Goal: Information Seeking & Learning: Learn about a topic

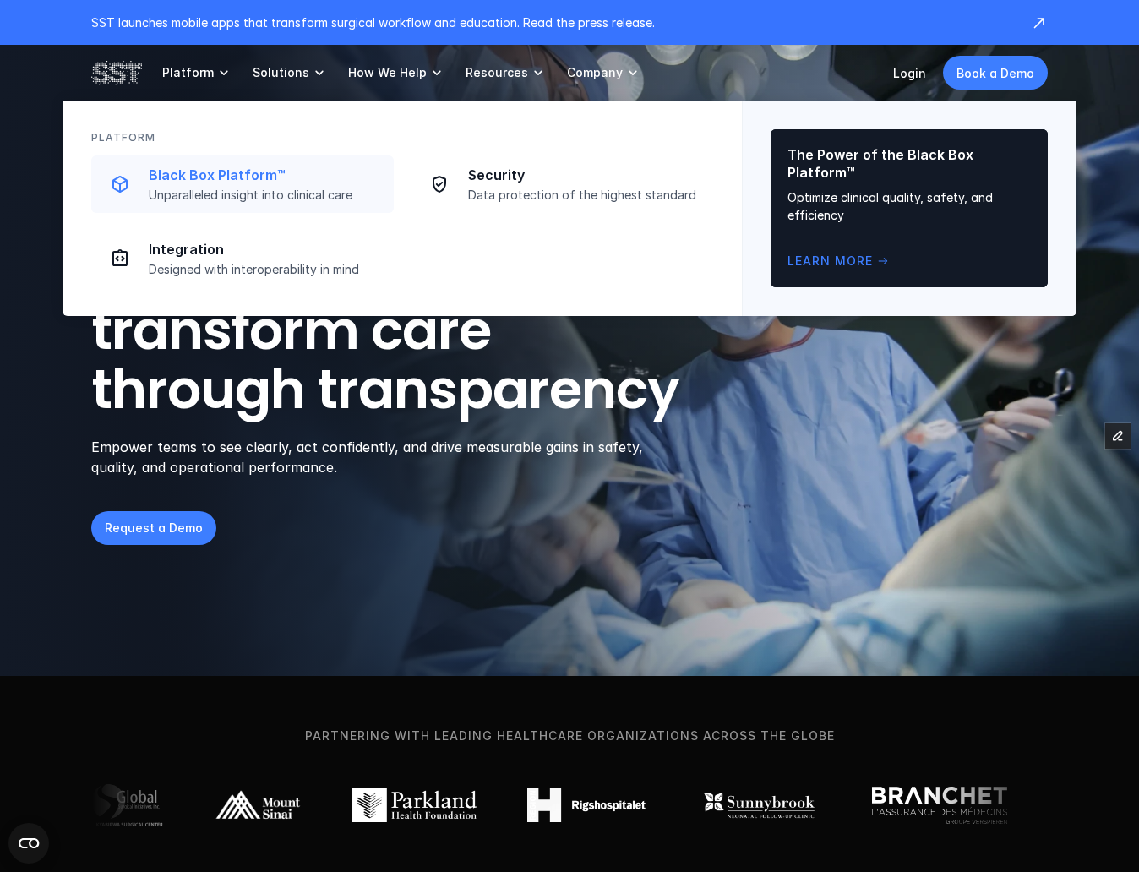
click at [166, 169] on p "Black Box Platform™" at bounding box center [266, 175] width 235 height 18
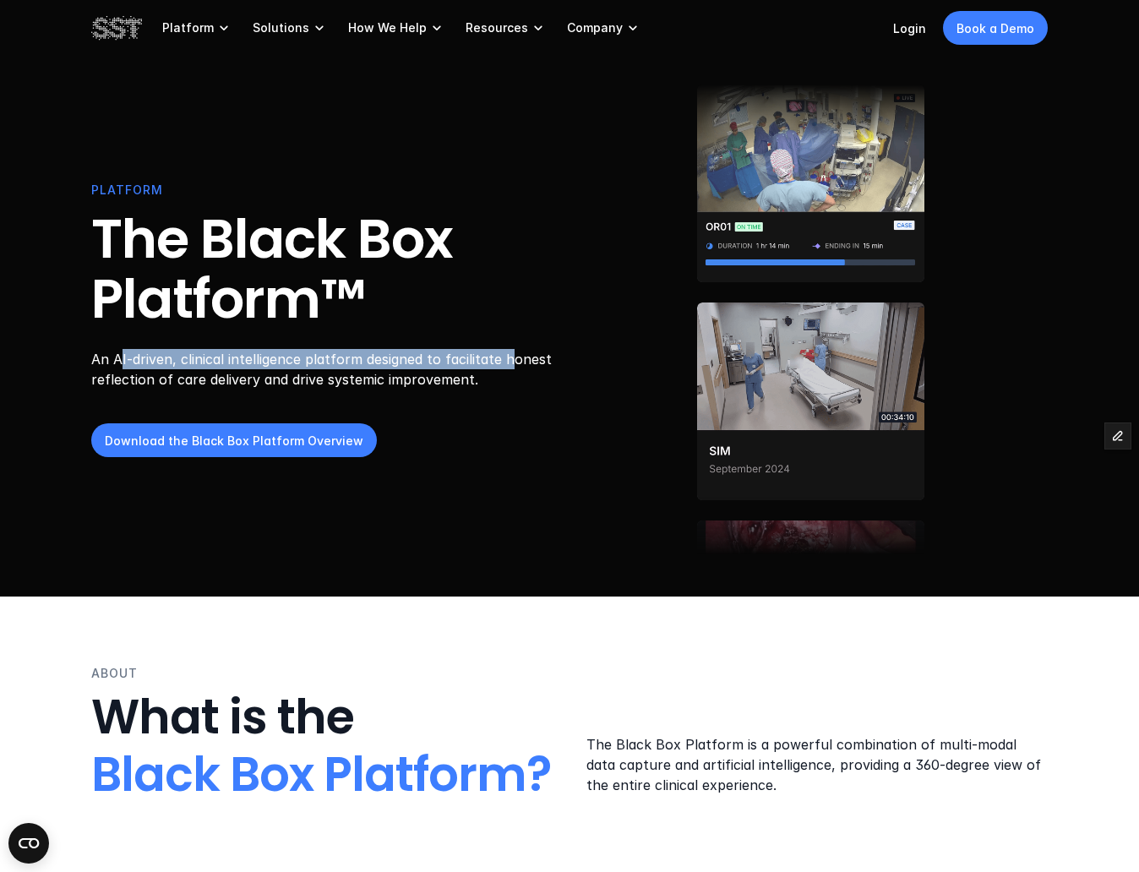
drag, startPoint x: 510, startPoint y: 368, endPoint x: 117, endPoint y: 367, distance: 392.8
click at [117, 367] on p "An AI-driven, clinical intelligence platform designed to facilitate honest refl…" at bounding box center [328, 370] width 474 height 41
click at [108, 366] on p "An AI-driven, clinical intelligence platform designed to facilitate honest refl…" at bounding box center [328, 370] width 474 height 41
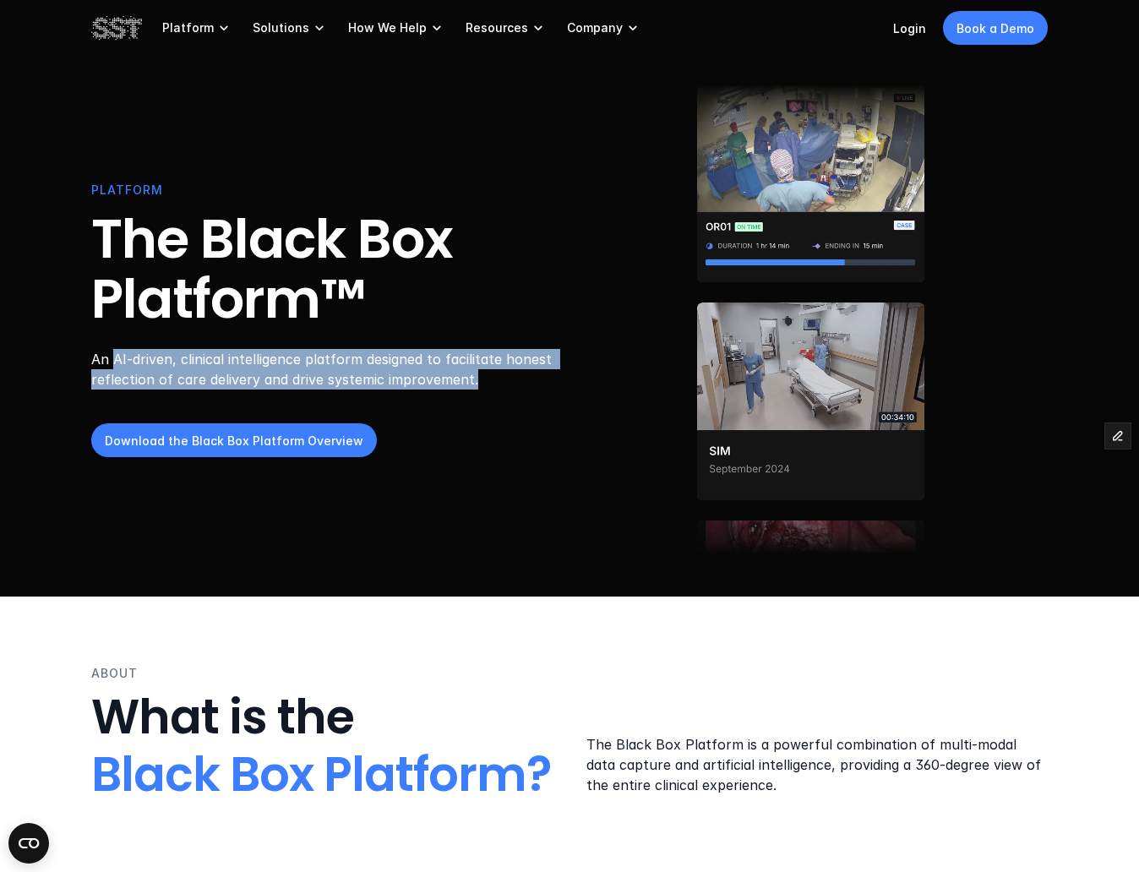
drag, startPoint x: 115, startPoint y: 360, endPoint x: 476, endPoint y: 385, distance: 362.4
click at [476, 385] on p "An AI-driven, clinical intelligence platform designed to facilitate honest refl…" at bounding box center [328, 370] width 474 height 41
copy p "AI-driven, clinical intelligence platform designed to facilitate honest reflect…"
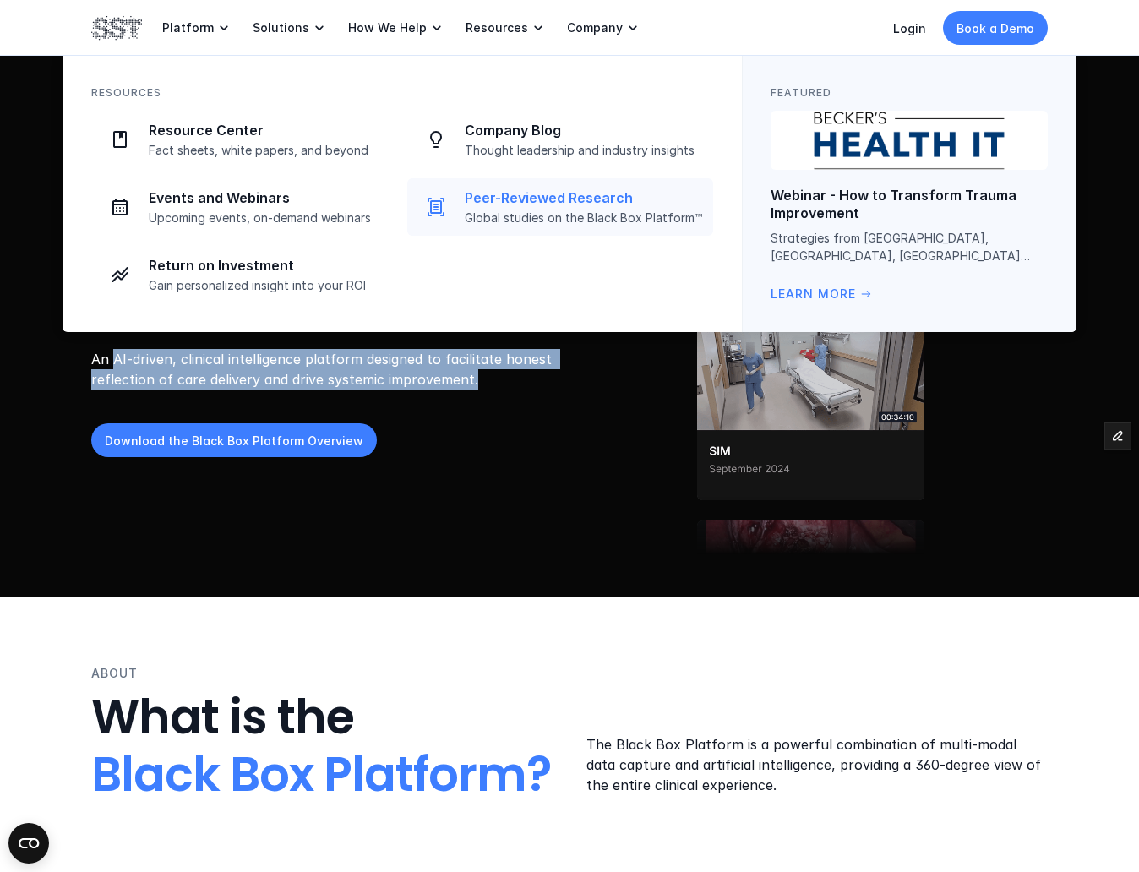
click at [534, 226] on link "Peer-Reviewed Research Global studies on the Black Box Platform™" at bounding box center [560, 206] width 306 height 57
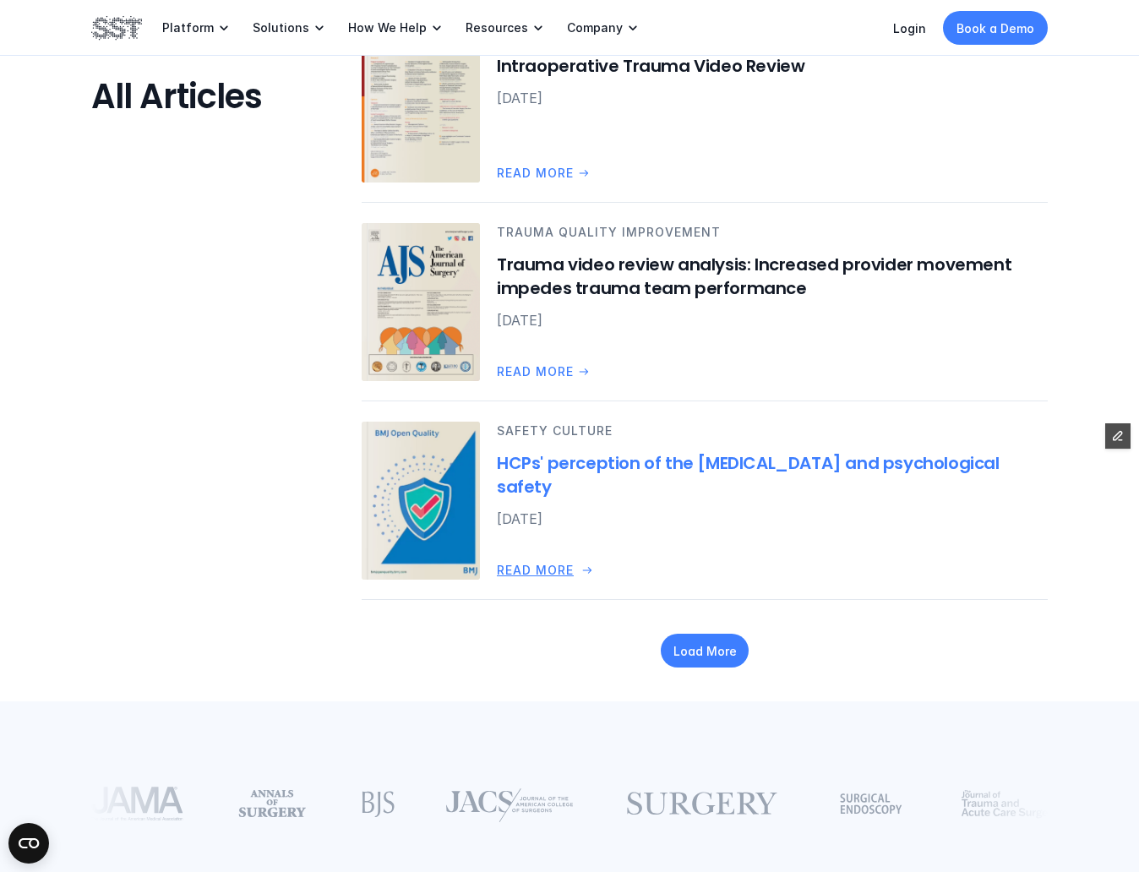
scroll to position [2103, 0]
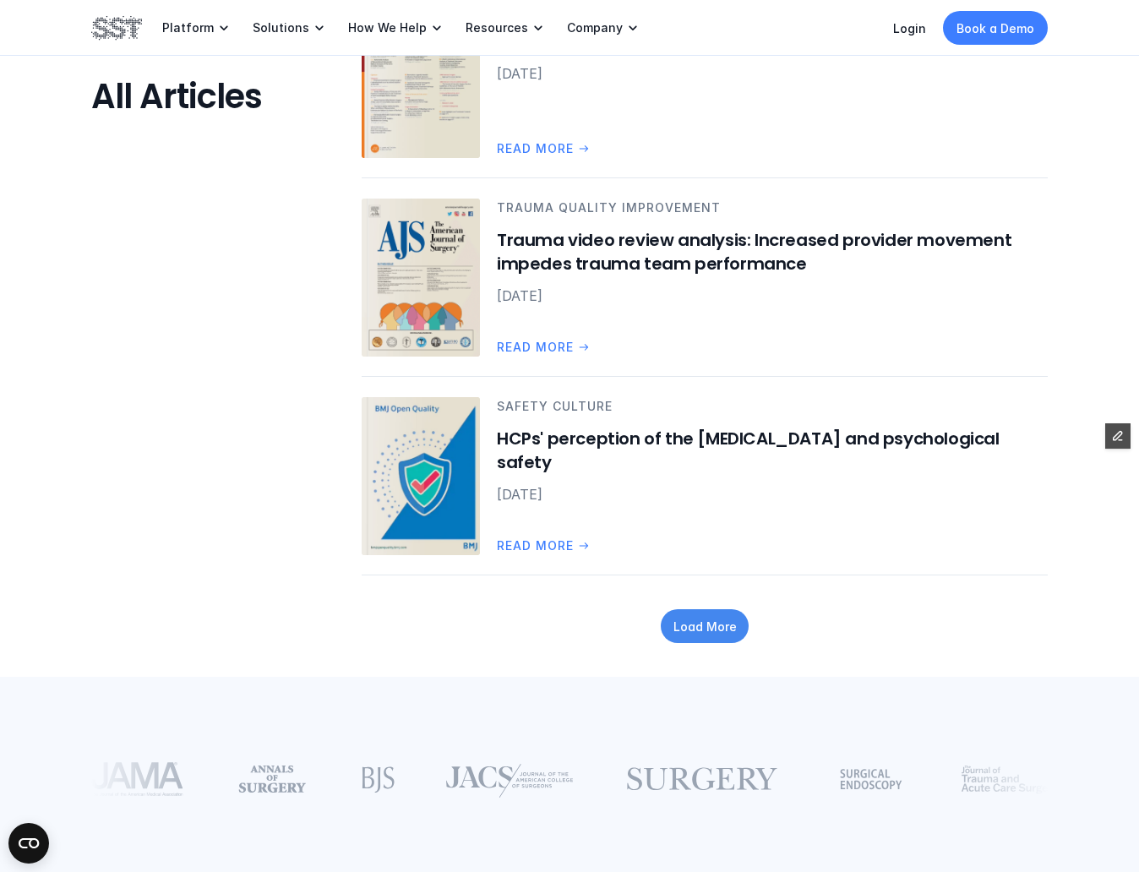
click at [694, 612] on div "Load More" at bounding box center [705, 626] width 88 height 34
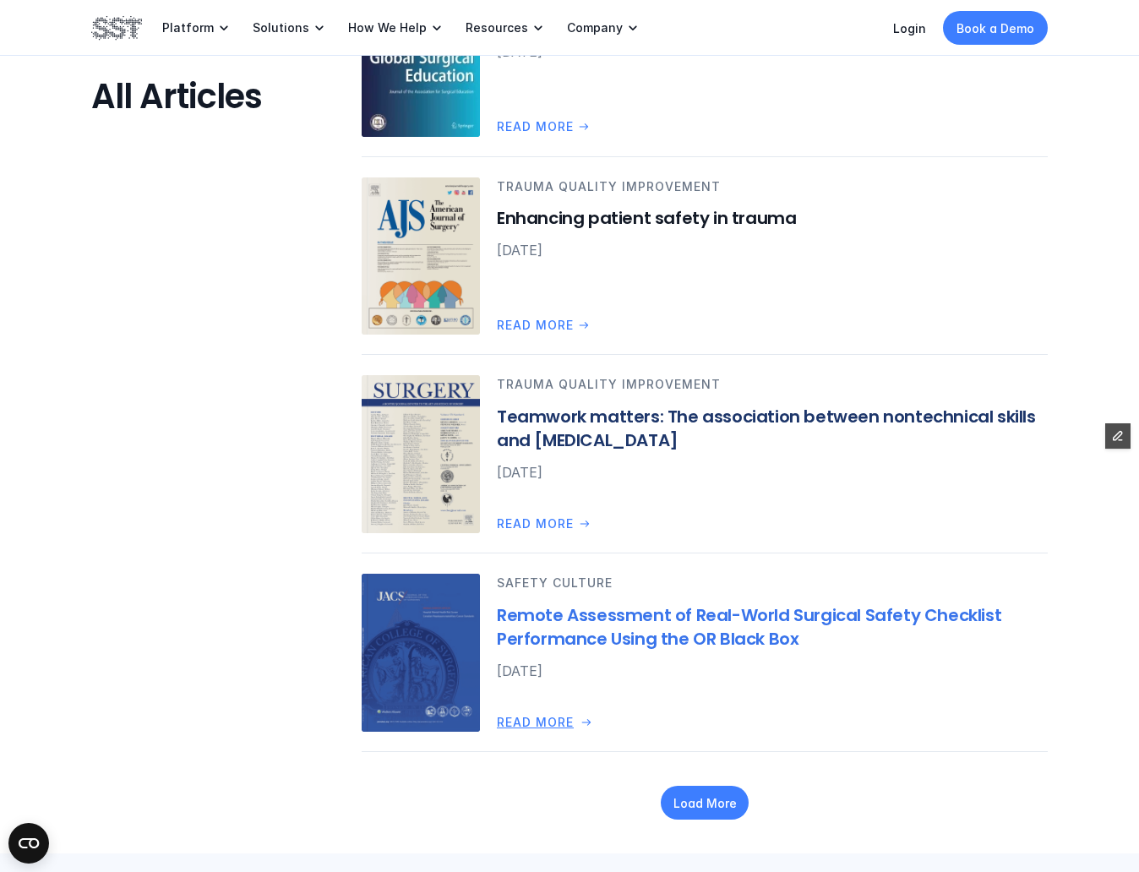
scroll to position [3527, 0]
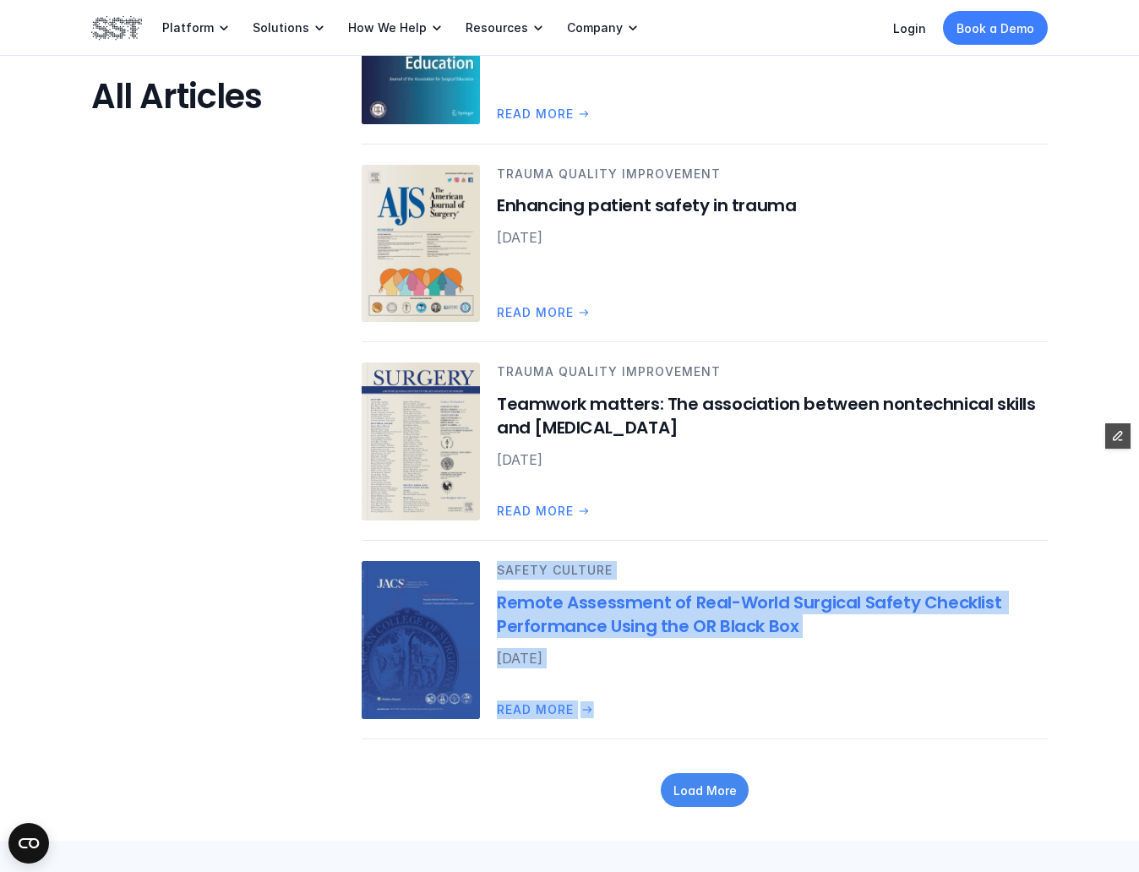
click at [704, 792] on p "Load More" at bounding box center [704, 790] width 63 height 18
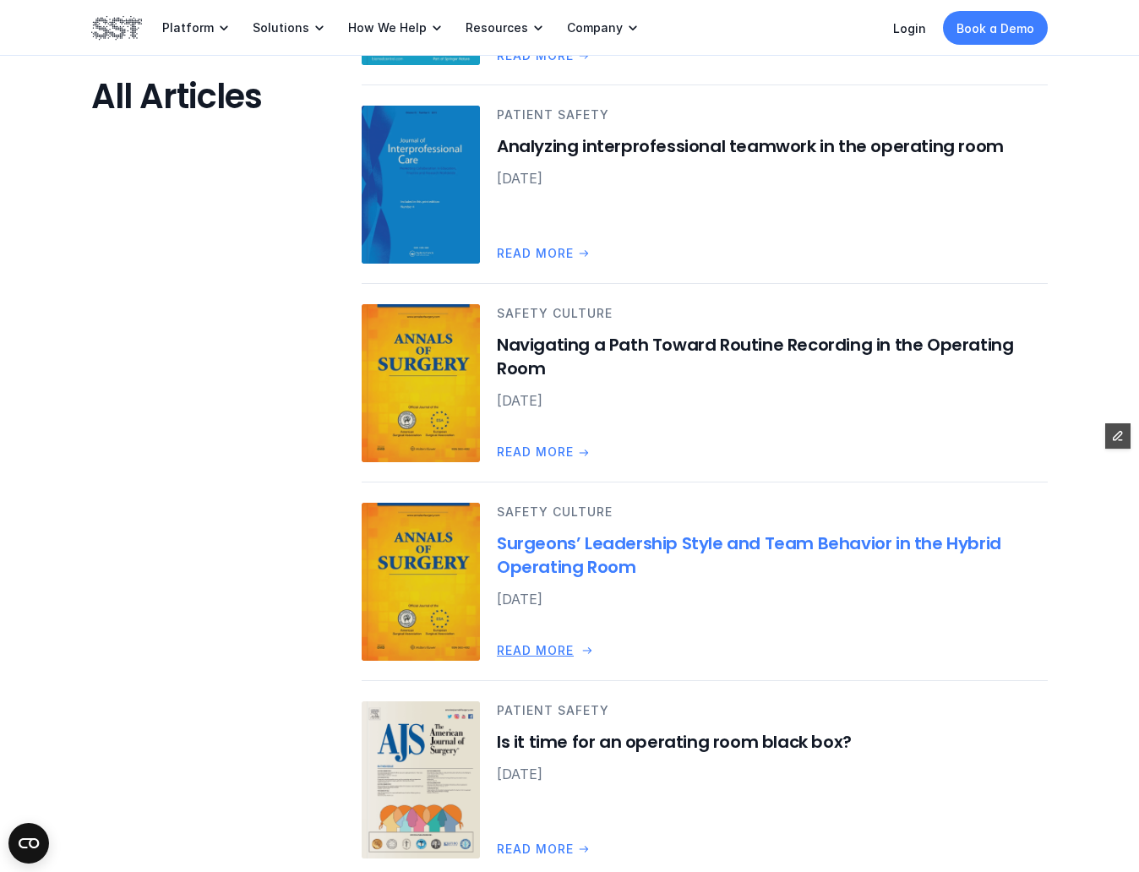
scroll to position [5591, 0]
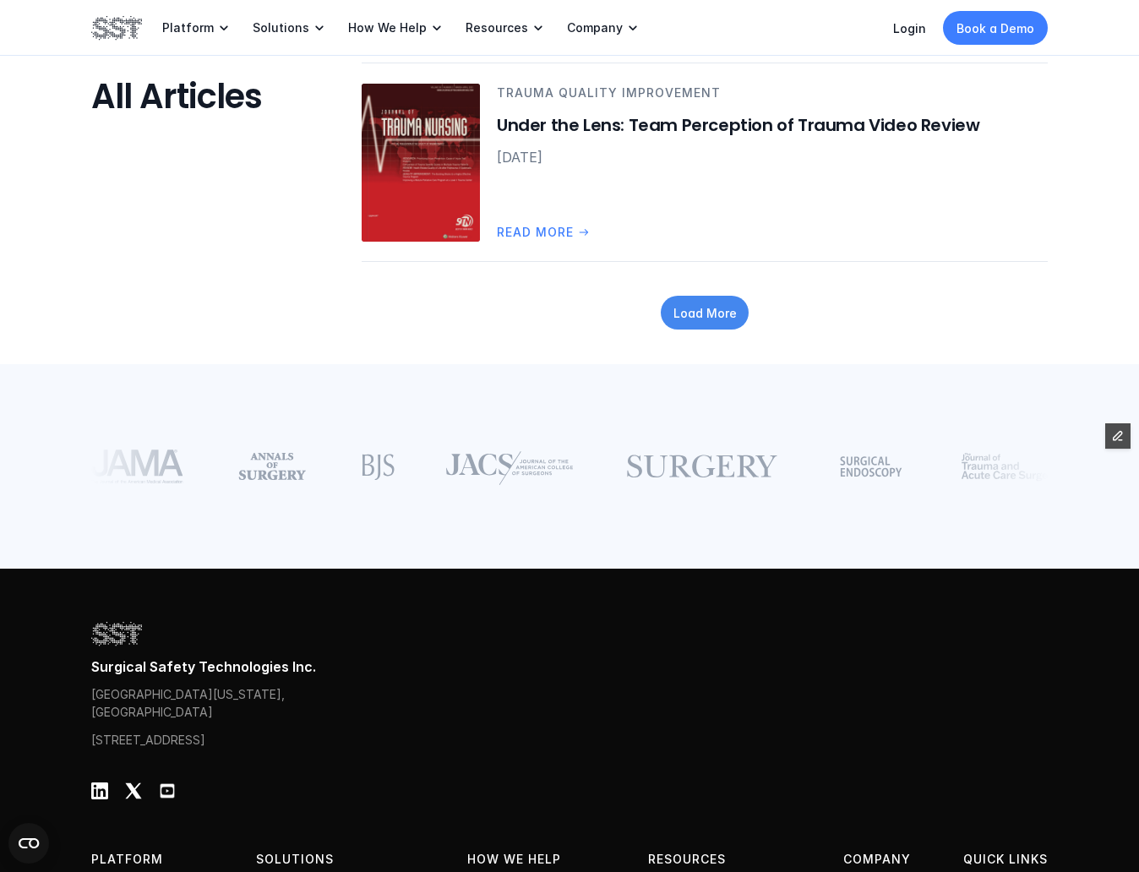
click at [702, 320] on p "Load More" at bounding box center [704, 313] width 63 height 18
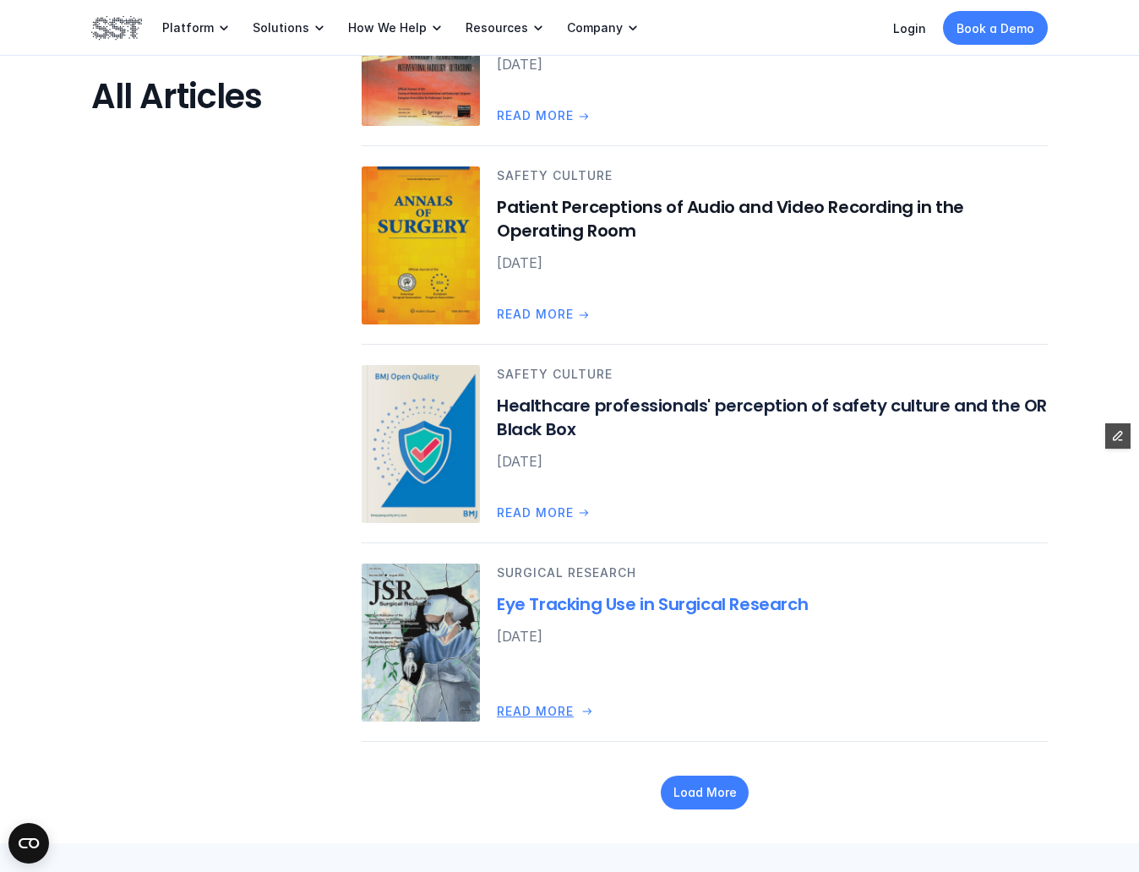
scroll to position [6701, 0]
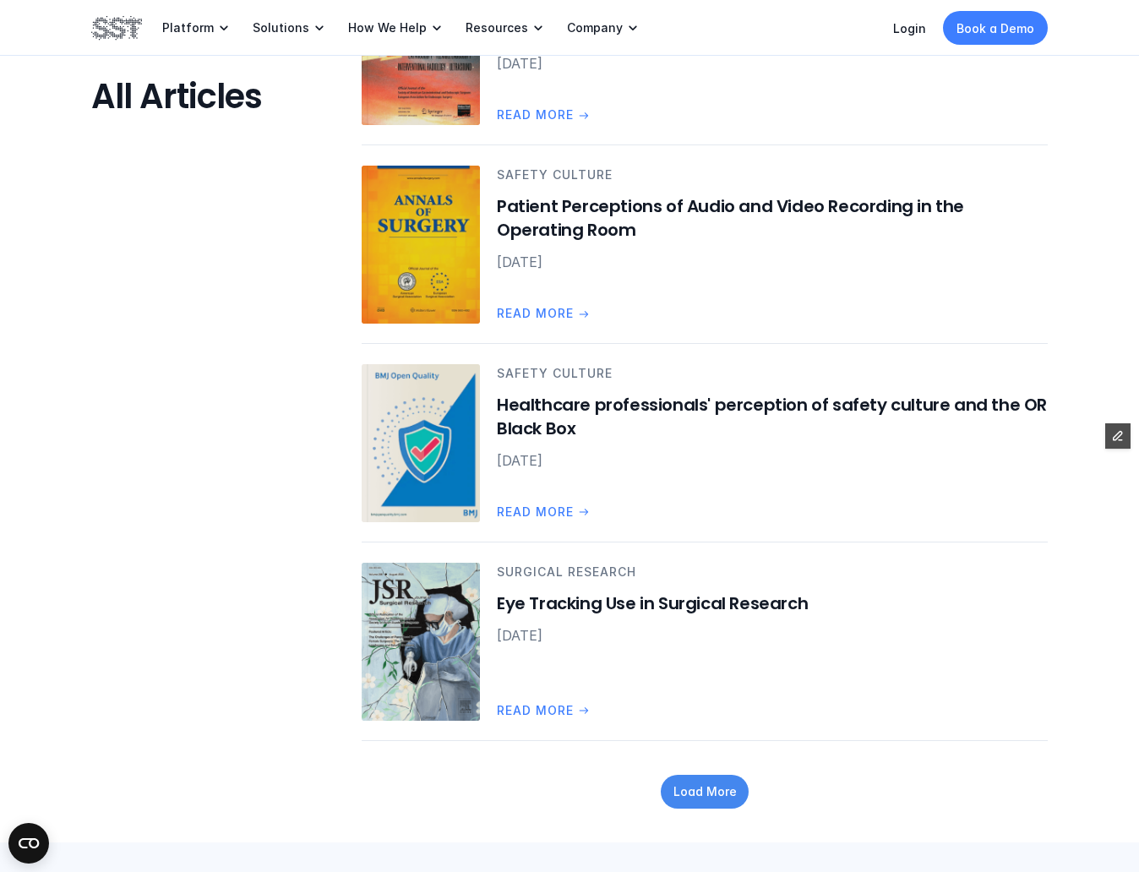
click at [729, 792] on p "Load More" at bounding box center [704, 791] width 63 height 18
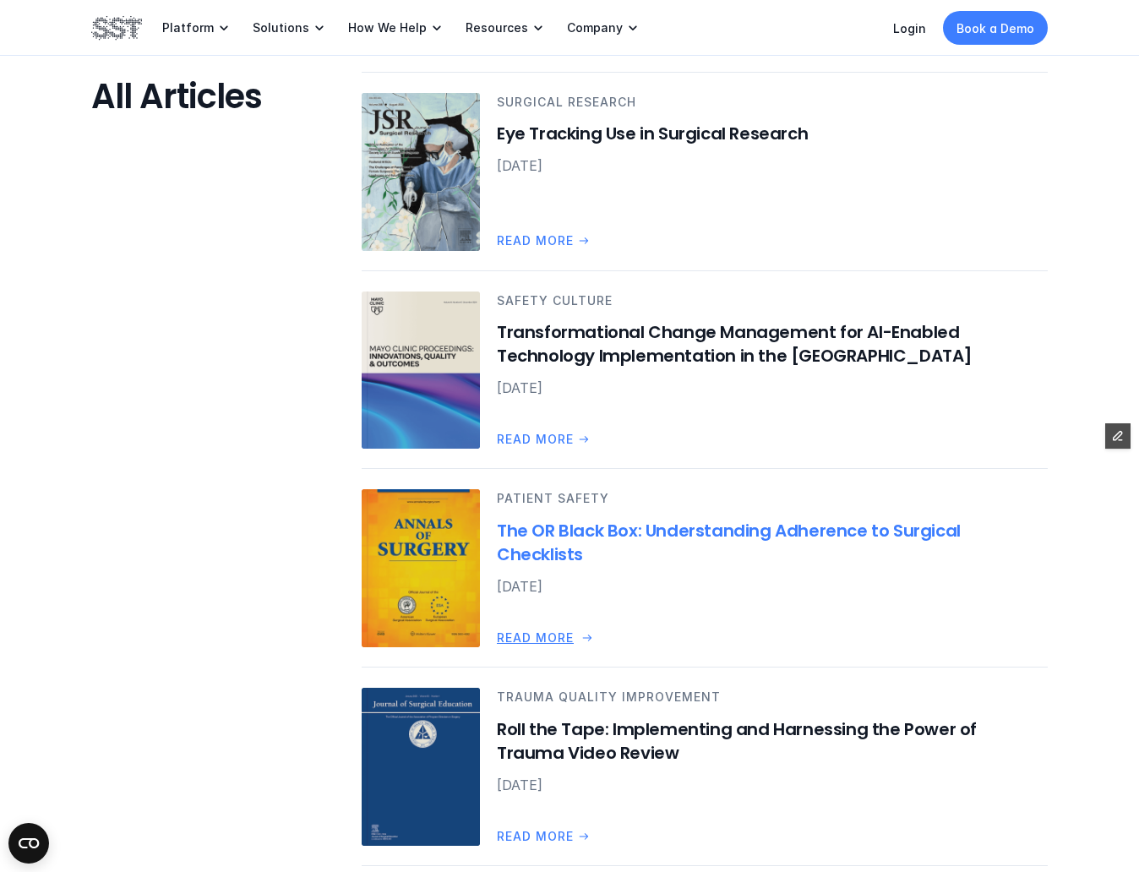
scroll to position [7219, 0]
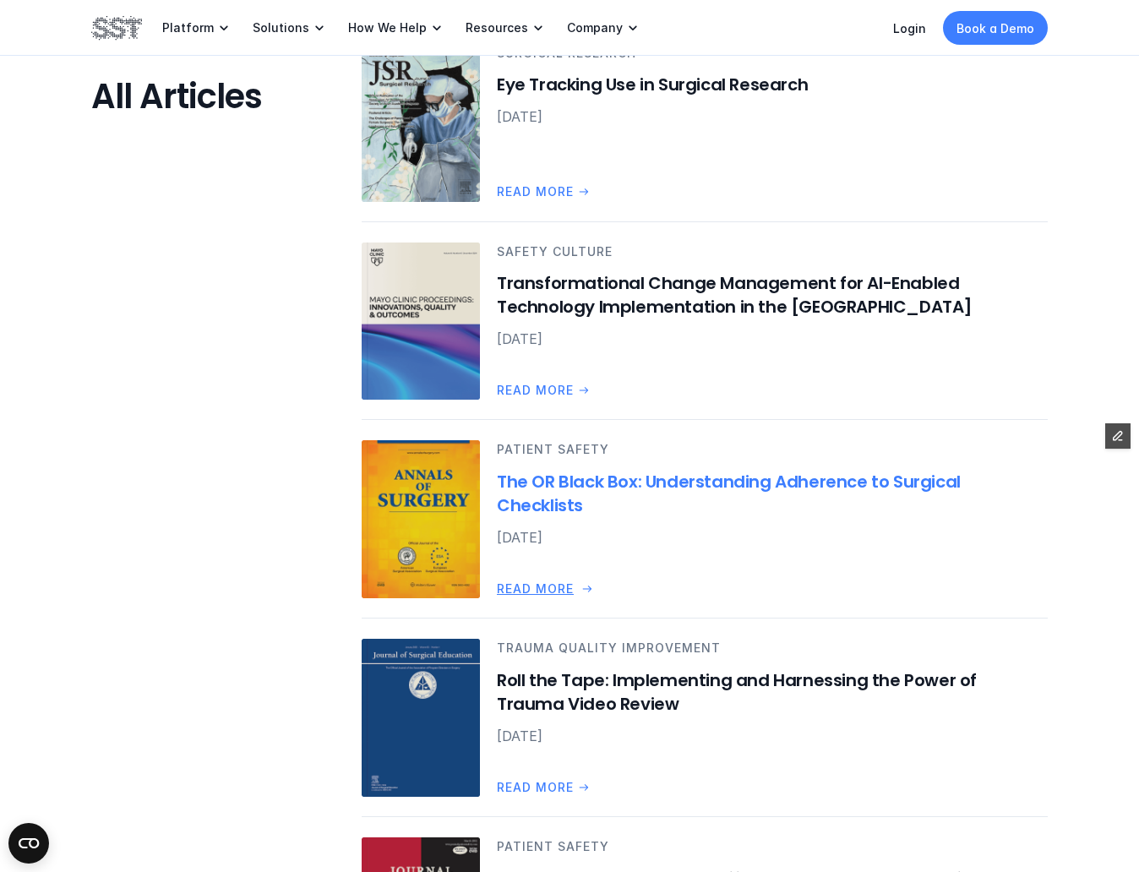
click at [675, 488] on h6 "The OR Black Box: Understanding Adherence to Surgical Checklists" at bounding box center [772, 493] width 551 height 47
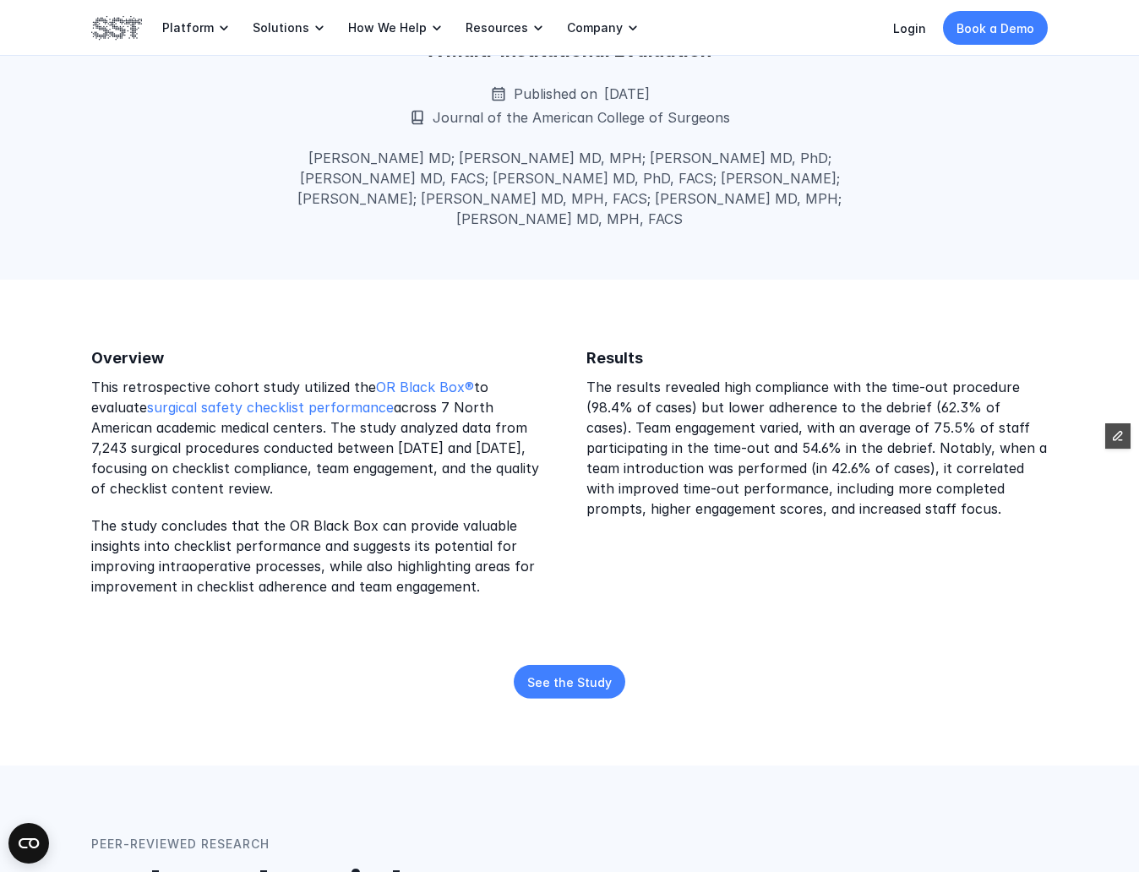
scroll to position [243, 0]
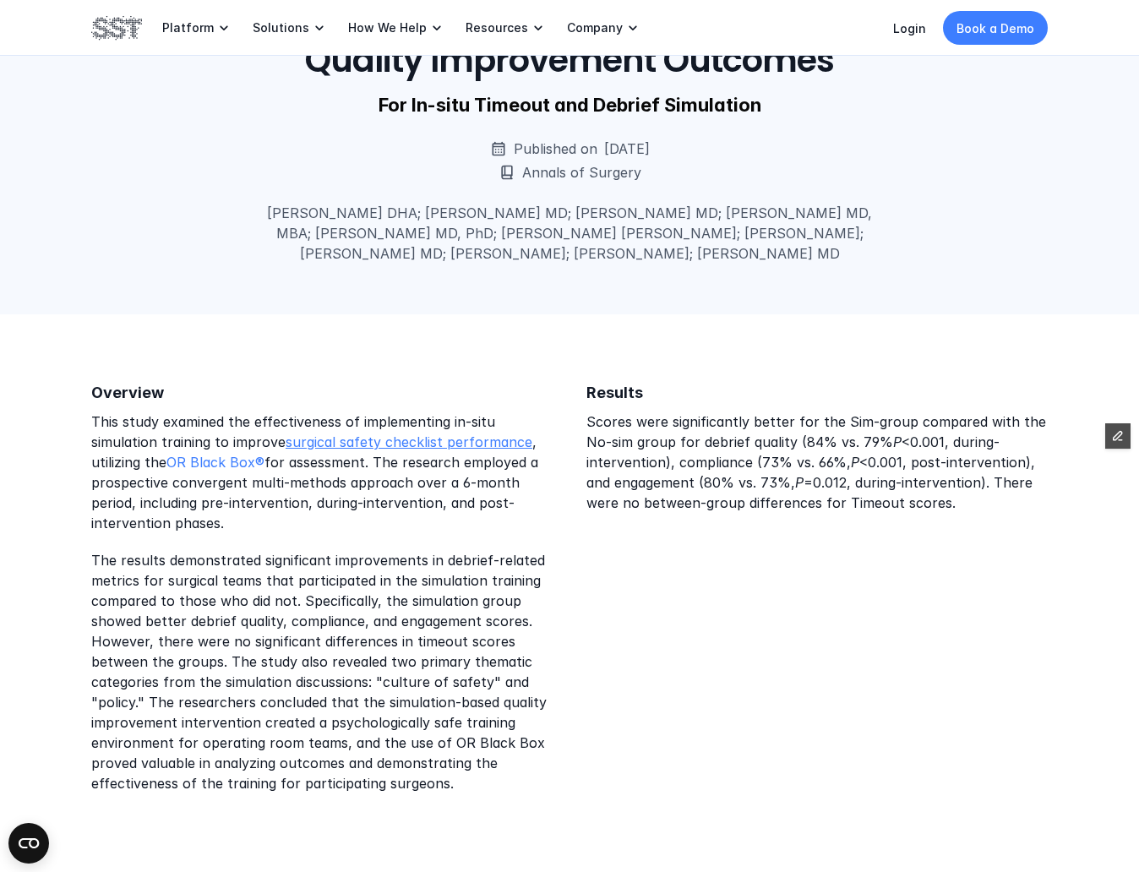
scroll to position [144, 0]
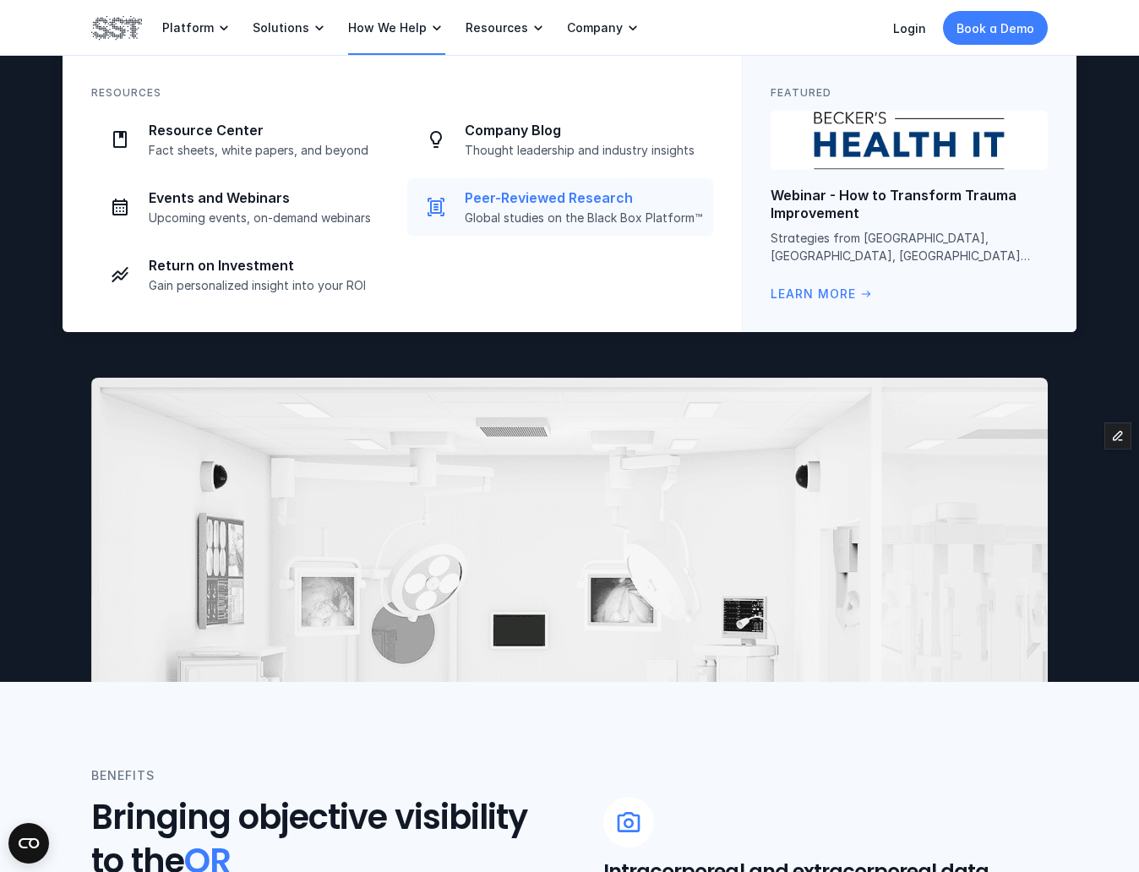
click at [495, 201] on p "Peer-Reviewed Research" at bounding box center [584, 198] width 238 height 18
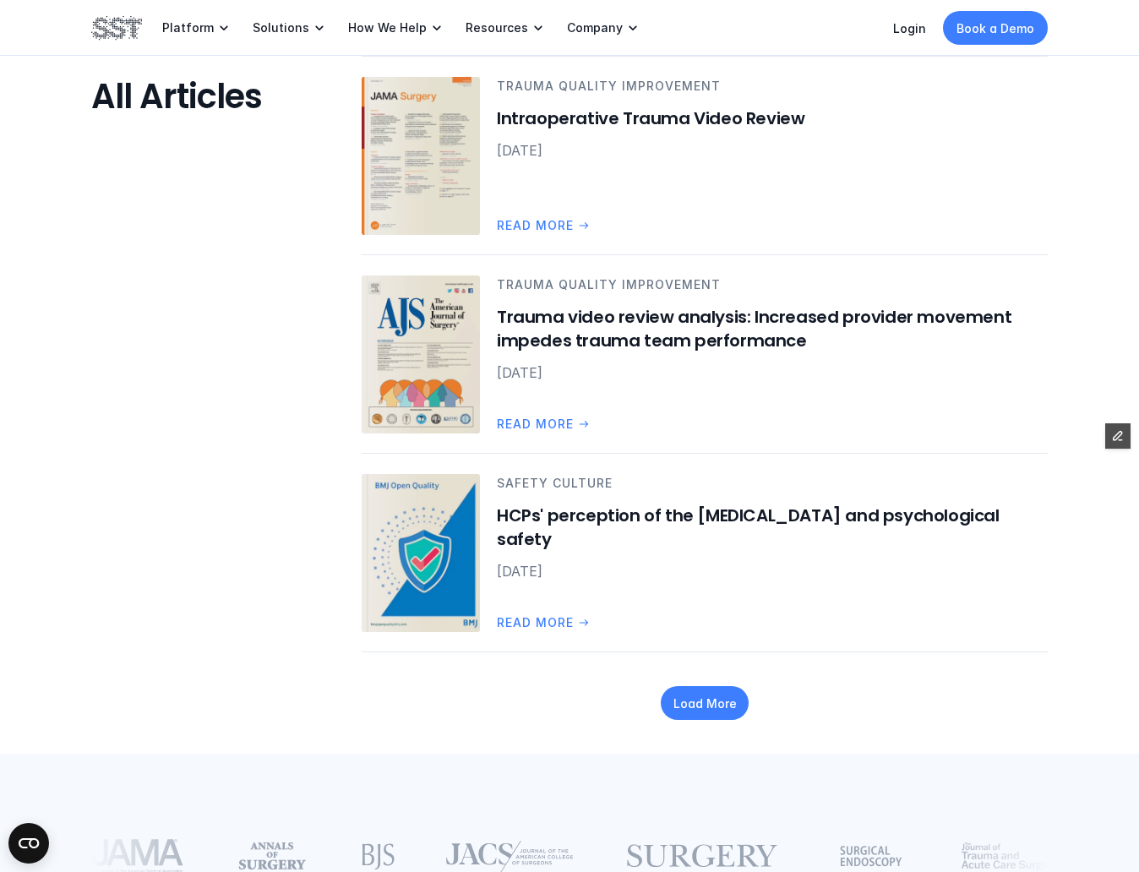
scroll to position [2201, 0]
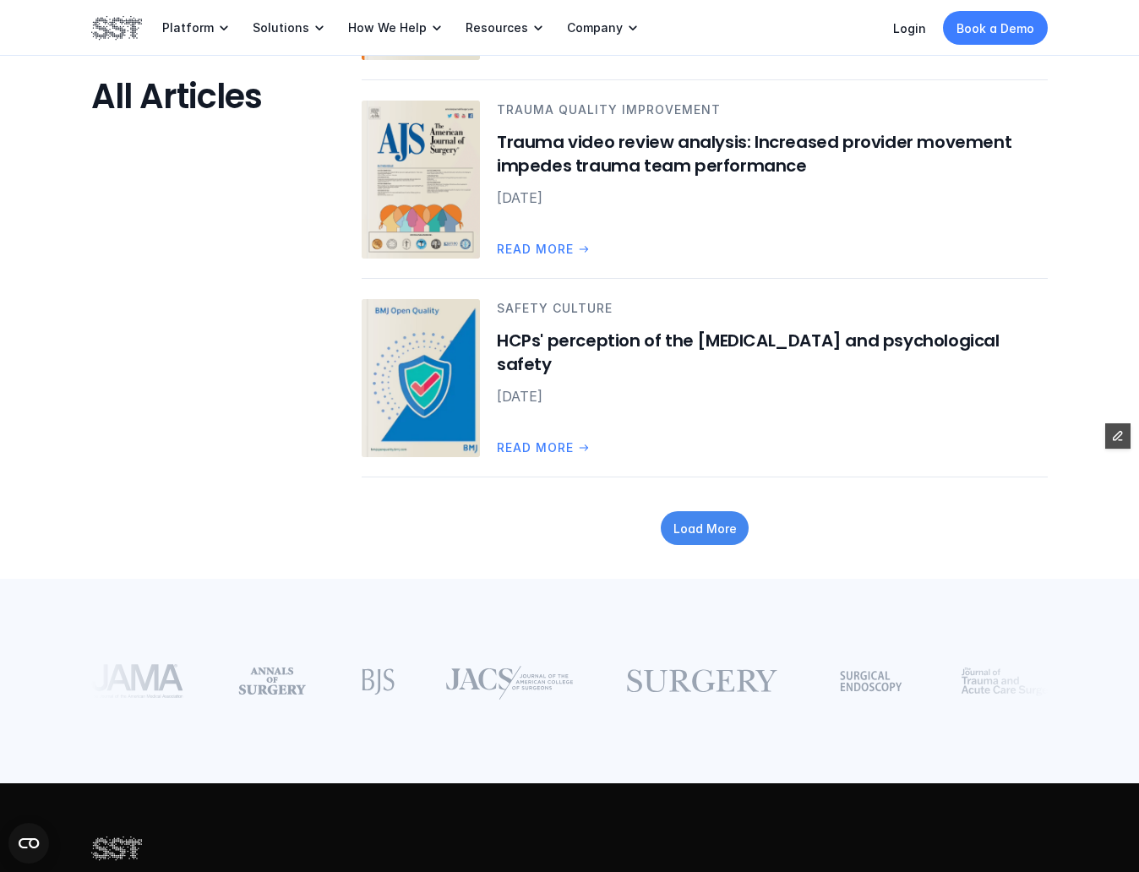
click at [707, 541] on div "Load More" at bounding box center [705, 528] width 88 height 34
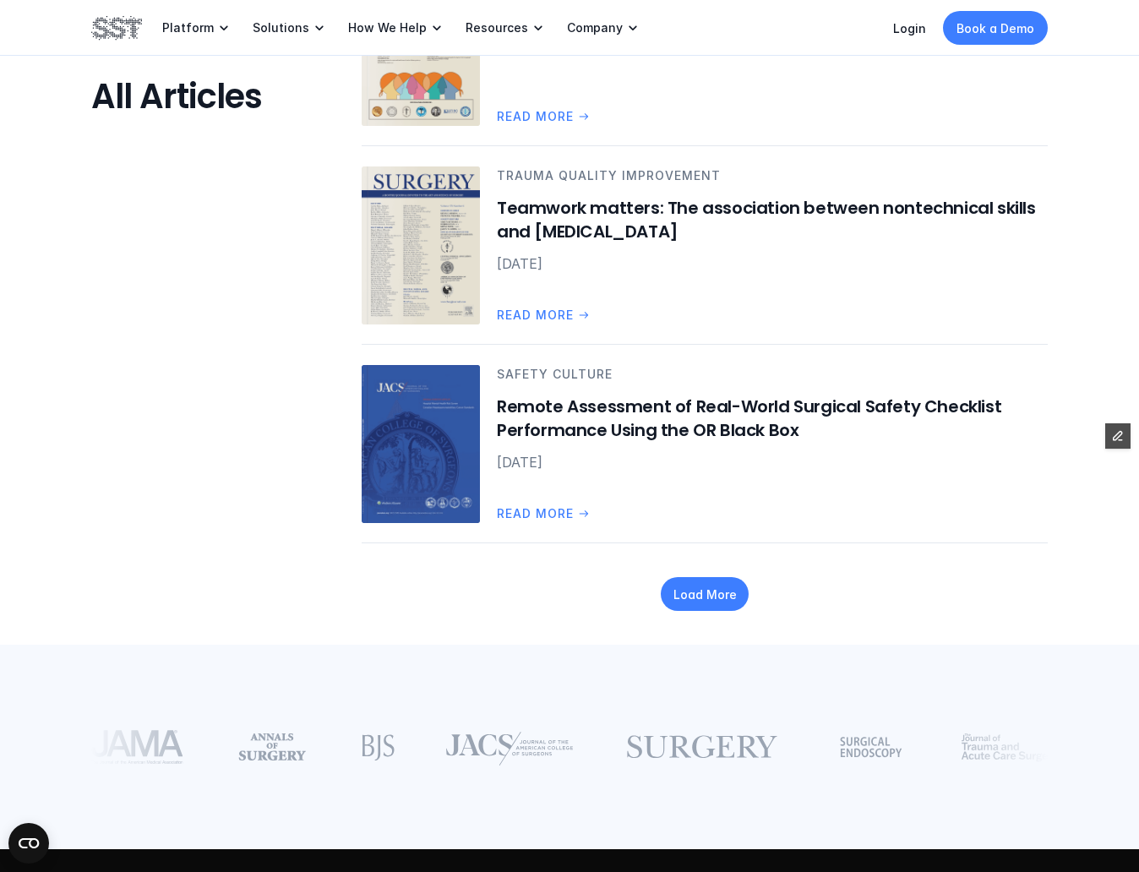
scroll to position [3724, 0]
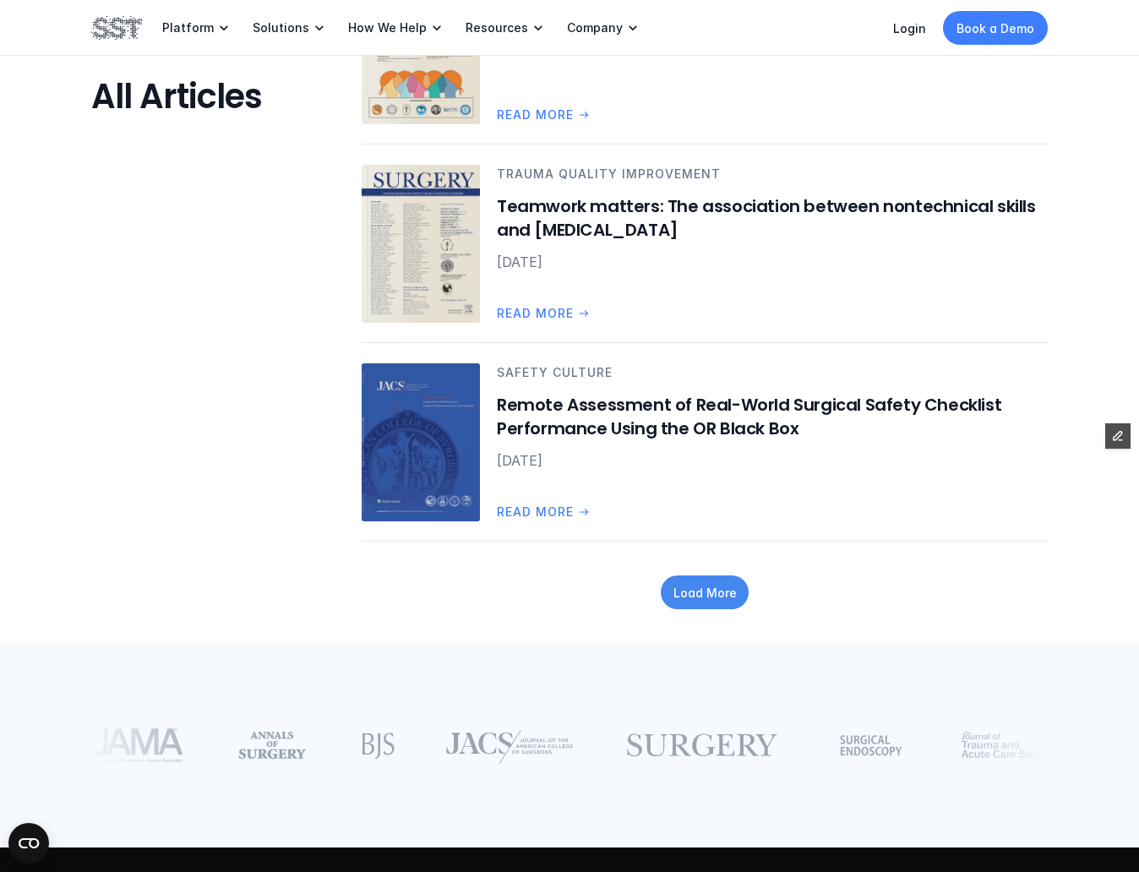
click at [723, 607] on div "Load More" at bounding box center [705, 592] width 88 height 34
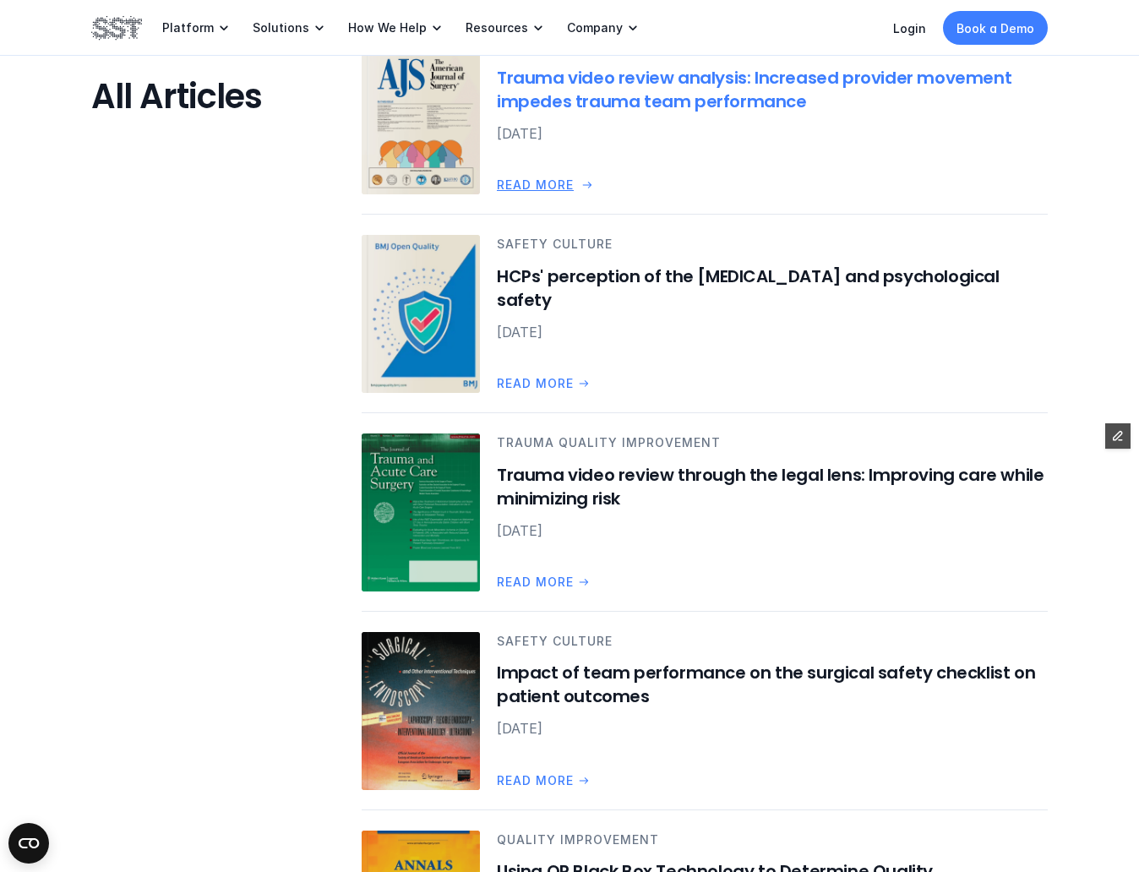
scroll to position [2459, 0]
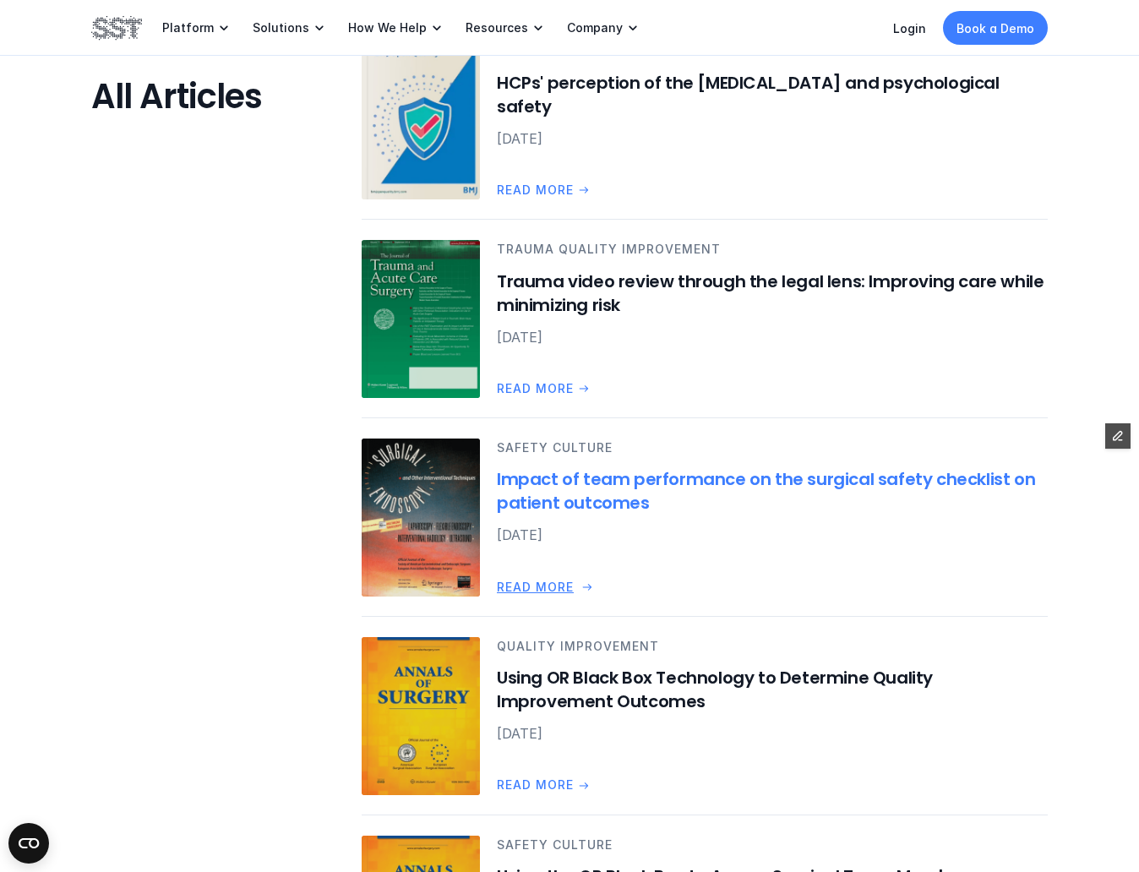
click at [566, 484] on h6 "Impact of team performance on the surgical safety checklist on patient outcomes" at bounding box center [772, 491] width 551 height 47
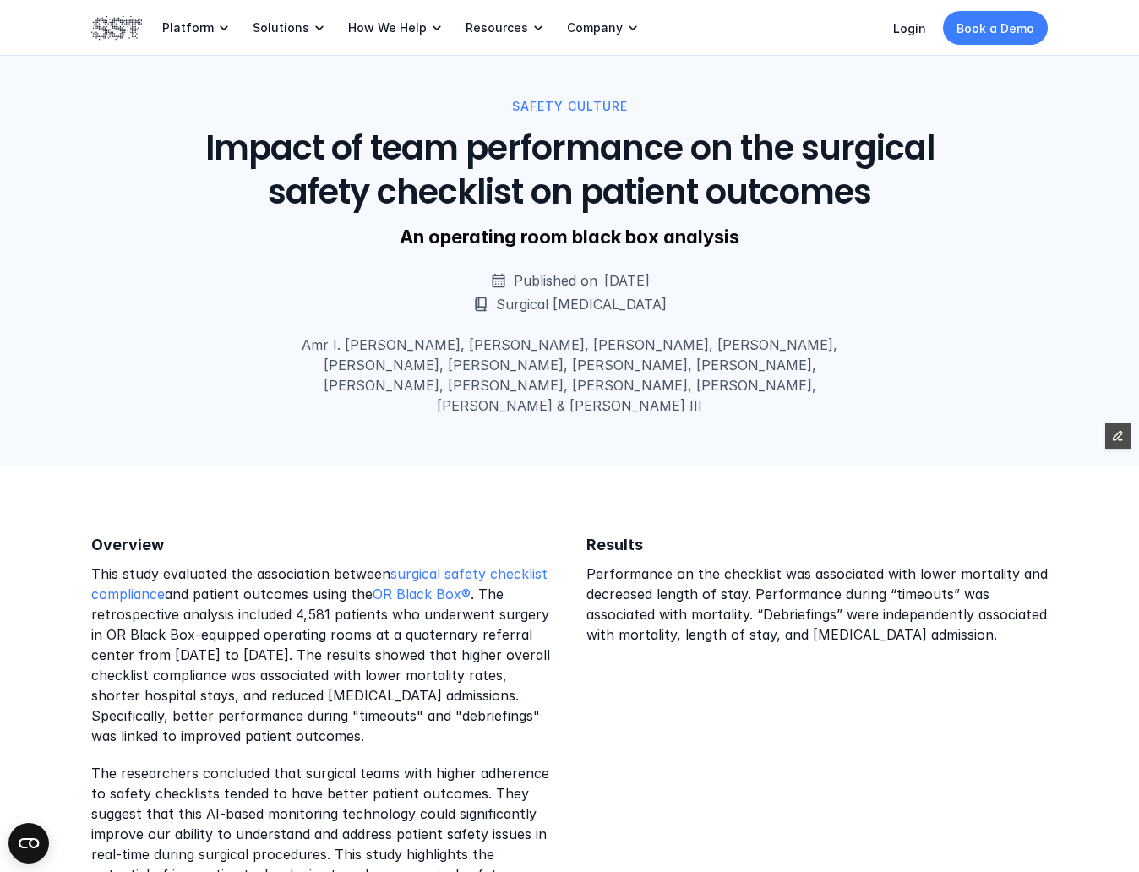
scroll to position [206, 0]
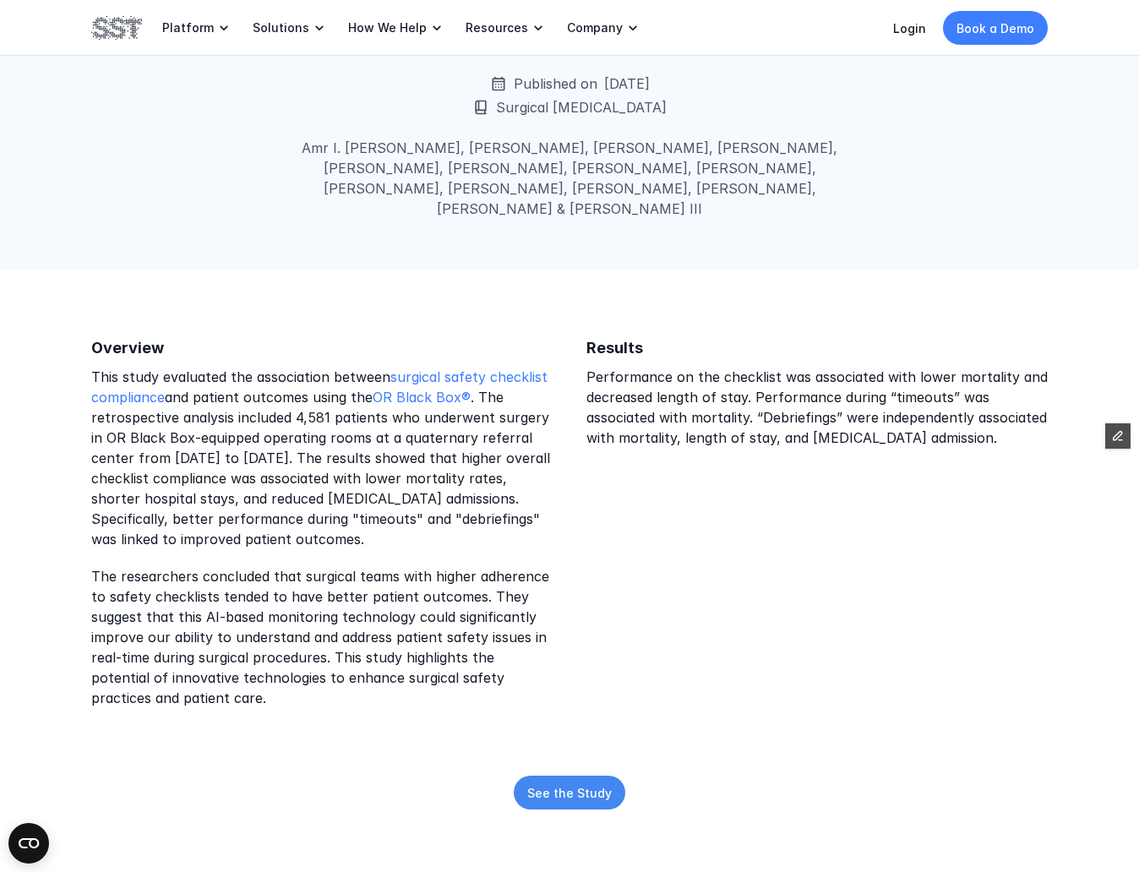
click at [585, 784] on p "See the Study" at bounding box center [569, 793] width 84 height 18
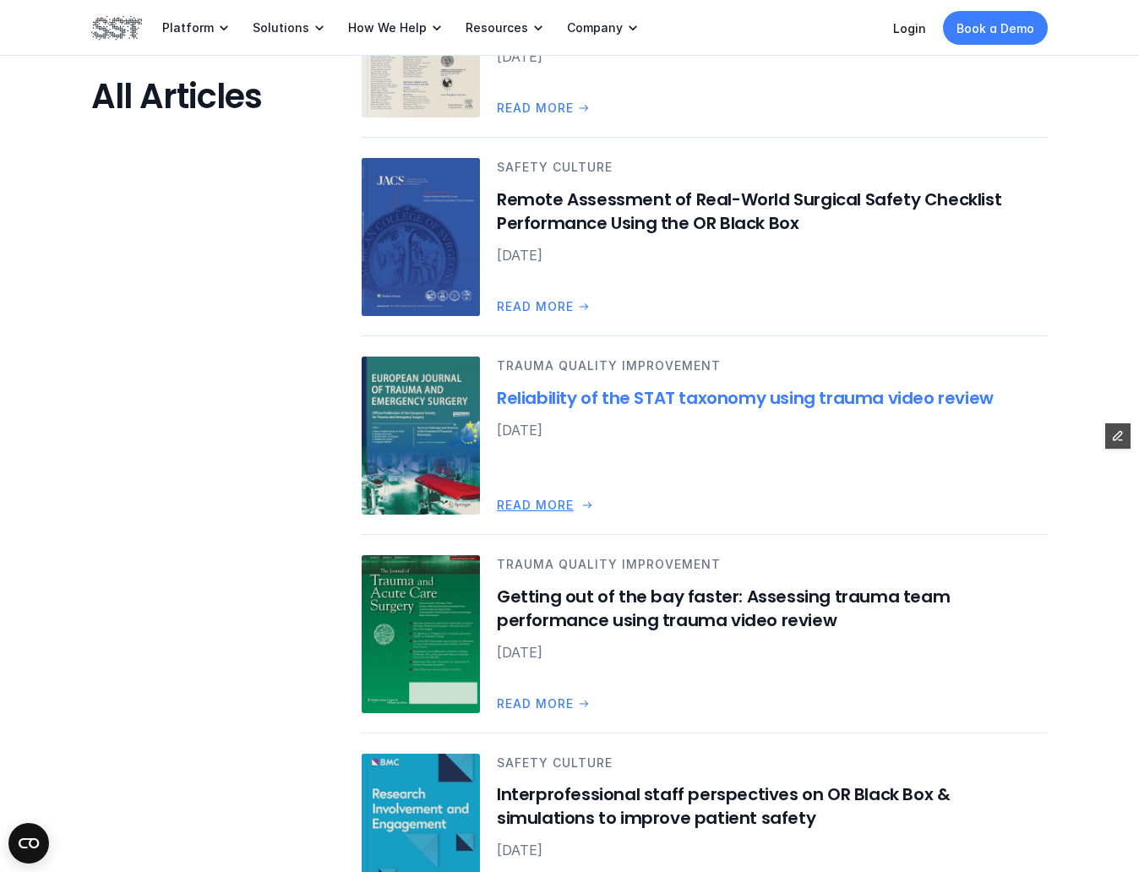
scroll to position [3926, 0]
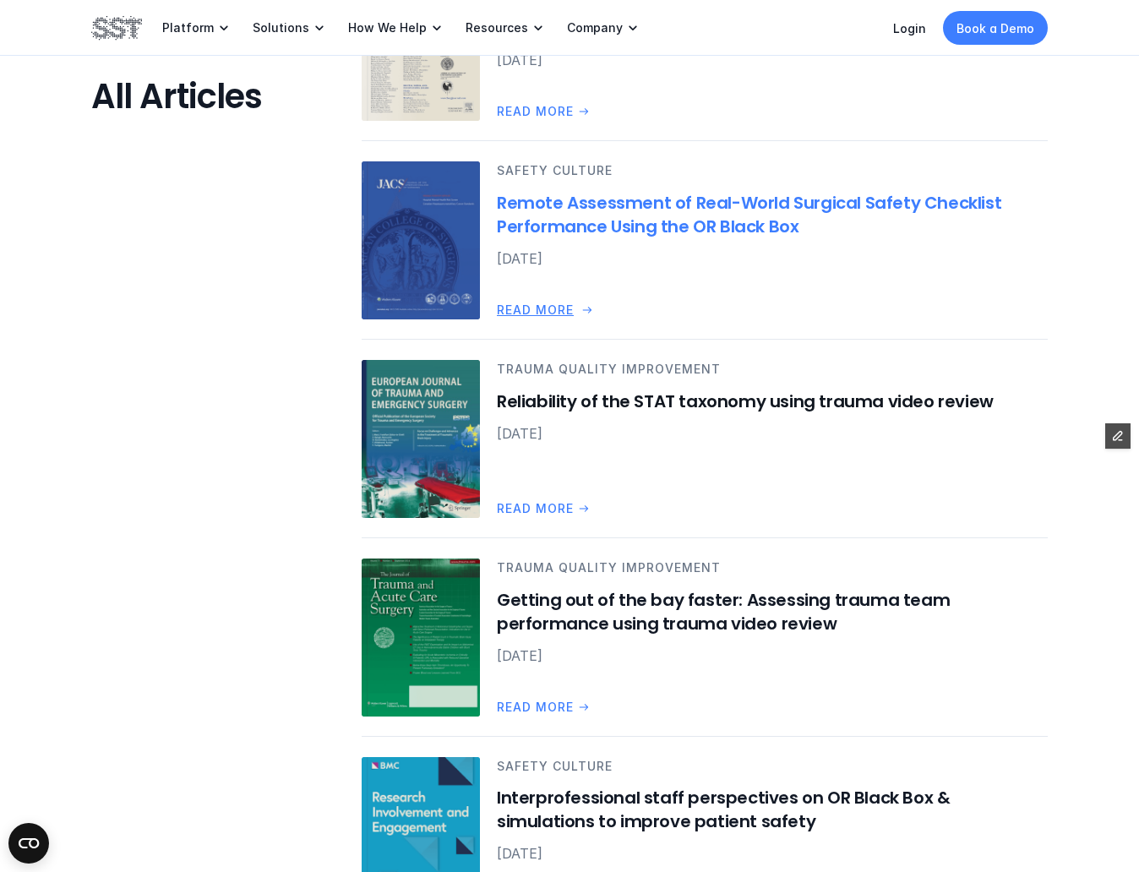
click at [621, 218] on h6 "Remote Assessment of Real-World Surgical Safety Checklist Performance Using the…" at bounding box center [772, 214] width 551 height 47
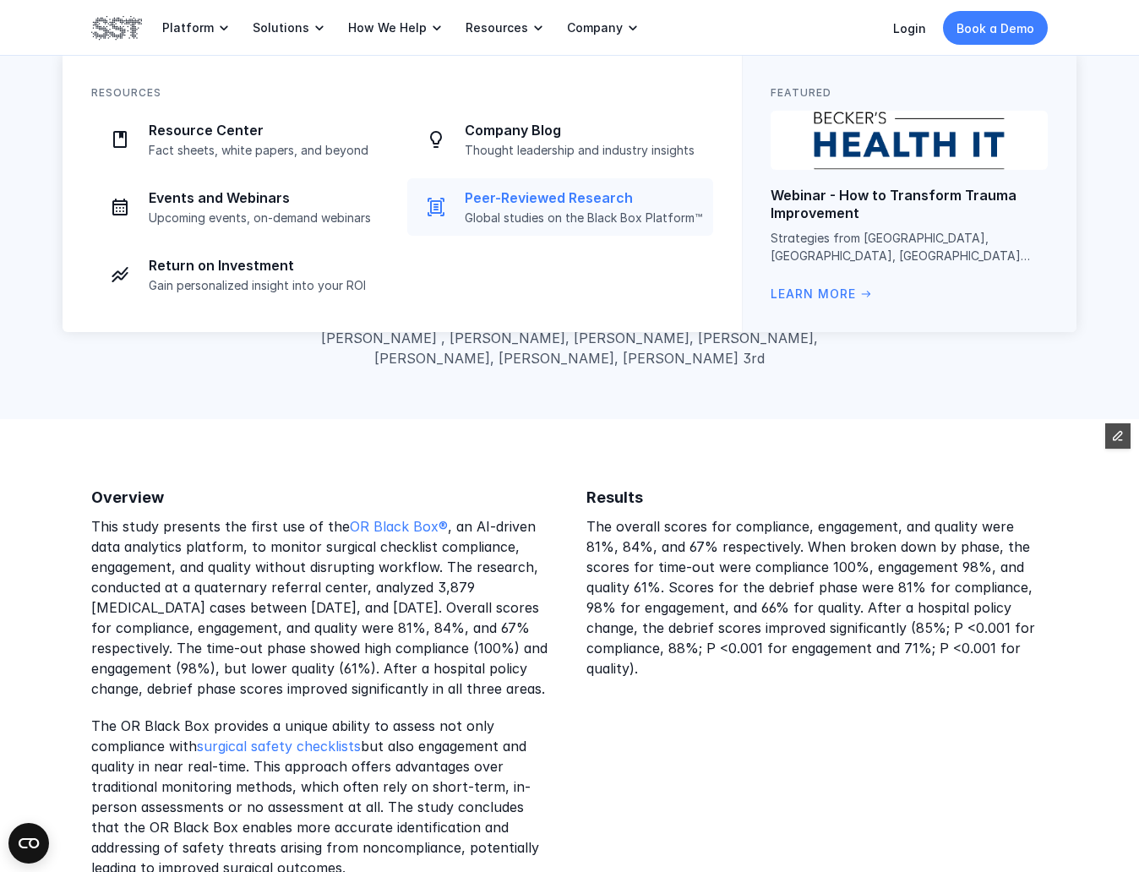
click at [538, 212] on p "Global studies on the Black Box Platform™" at bounding box center [584, 217] width 238 height 15
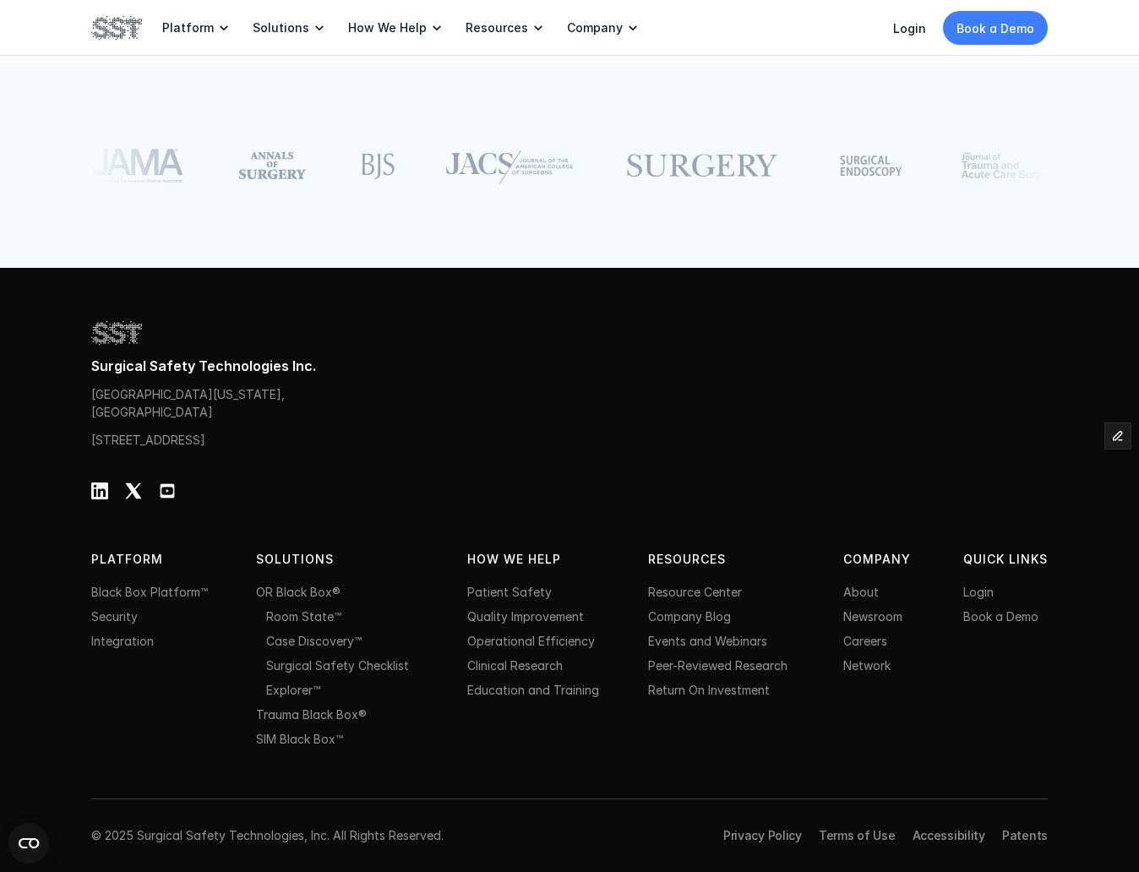
scroll to position [2144, 0]
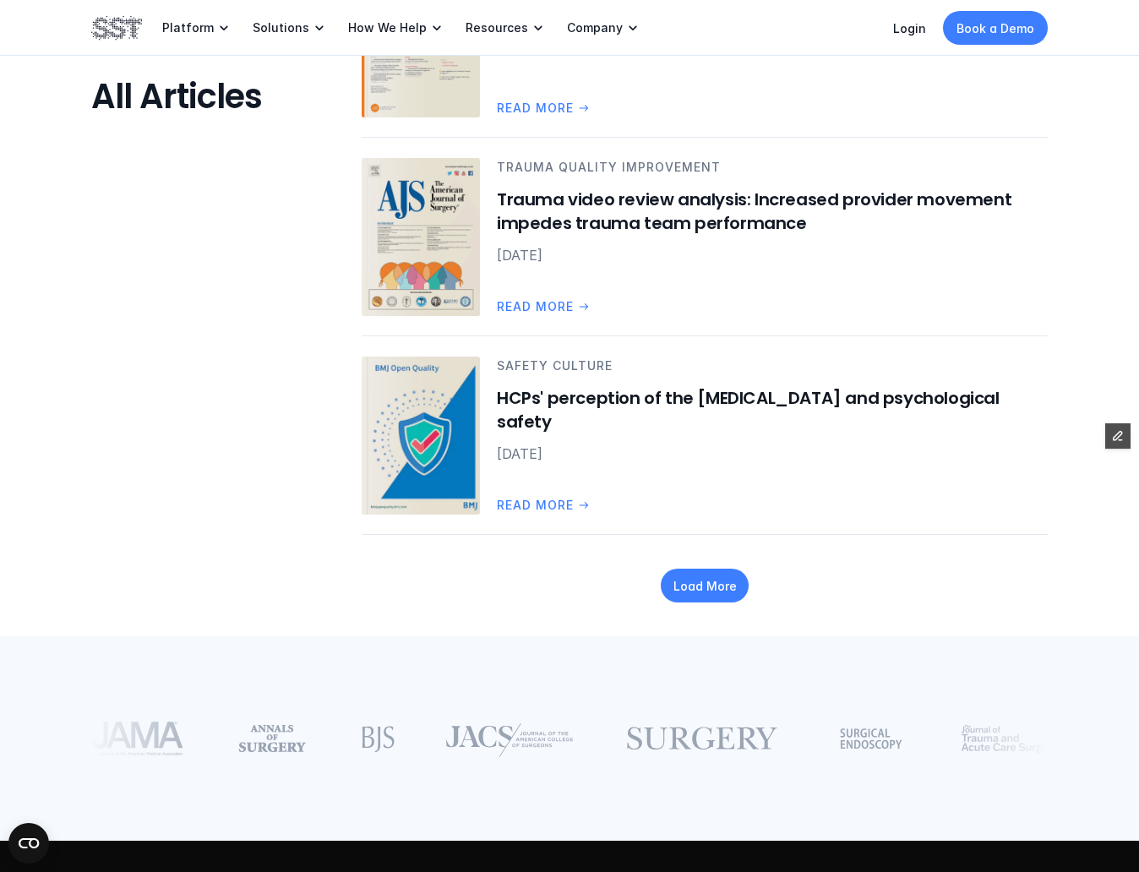
click at [694, 572] on div "Load More" at bounding box center [705, 586] width 88 height 34
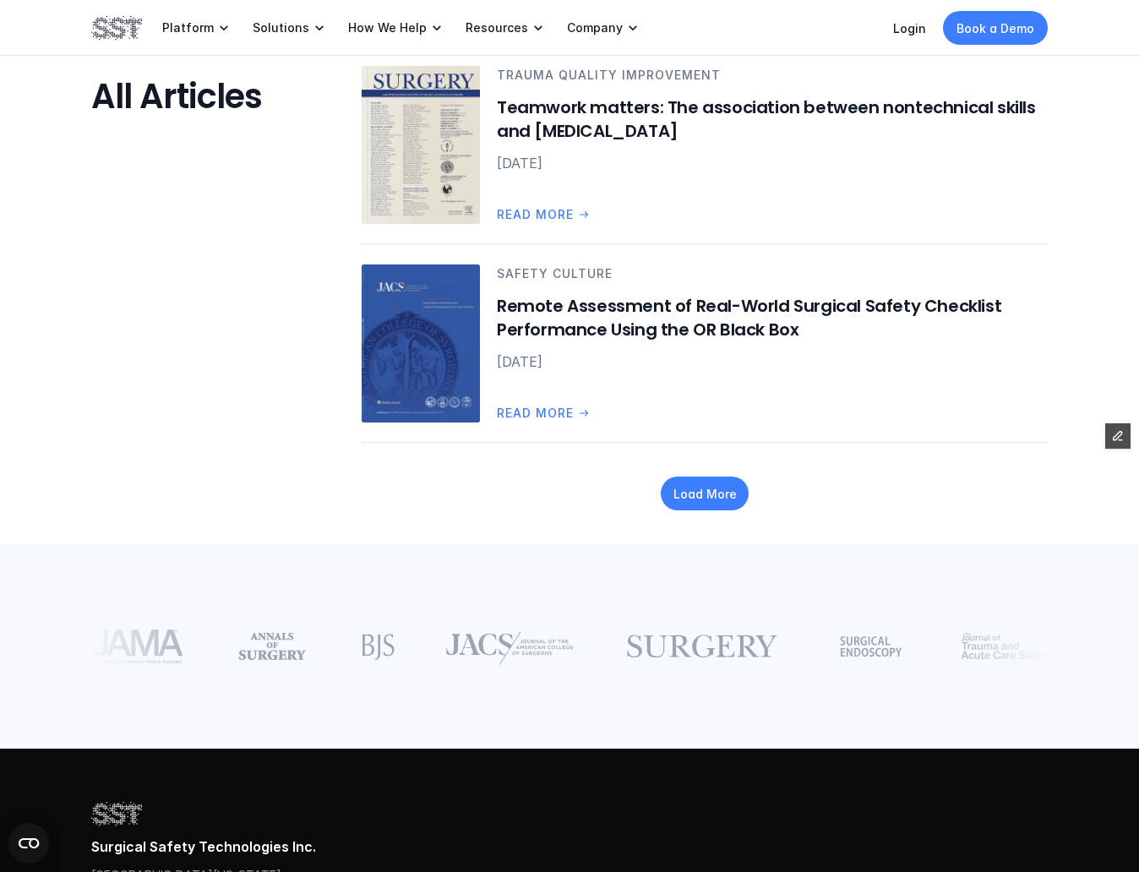
scroll to position [3744, 0]
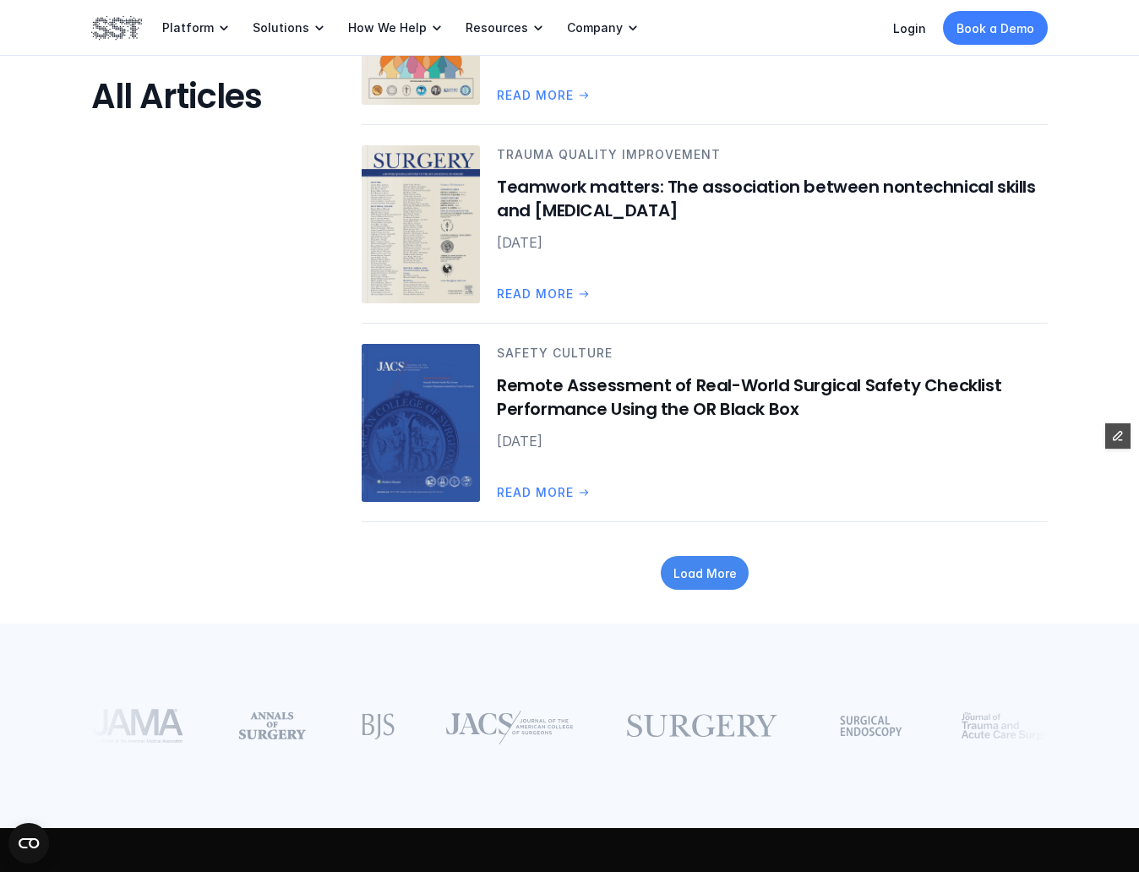
click at [732, 578] on p "Load More" at bounding box center [704, 573] width 63 height 18
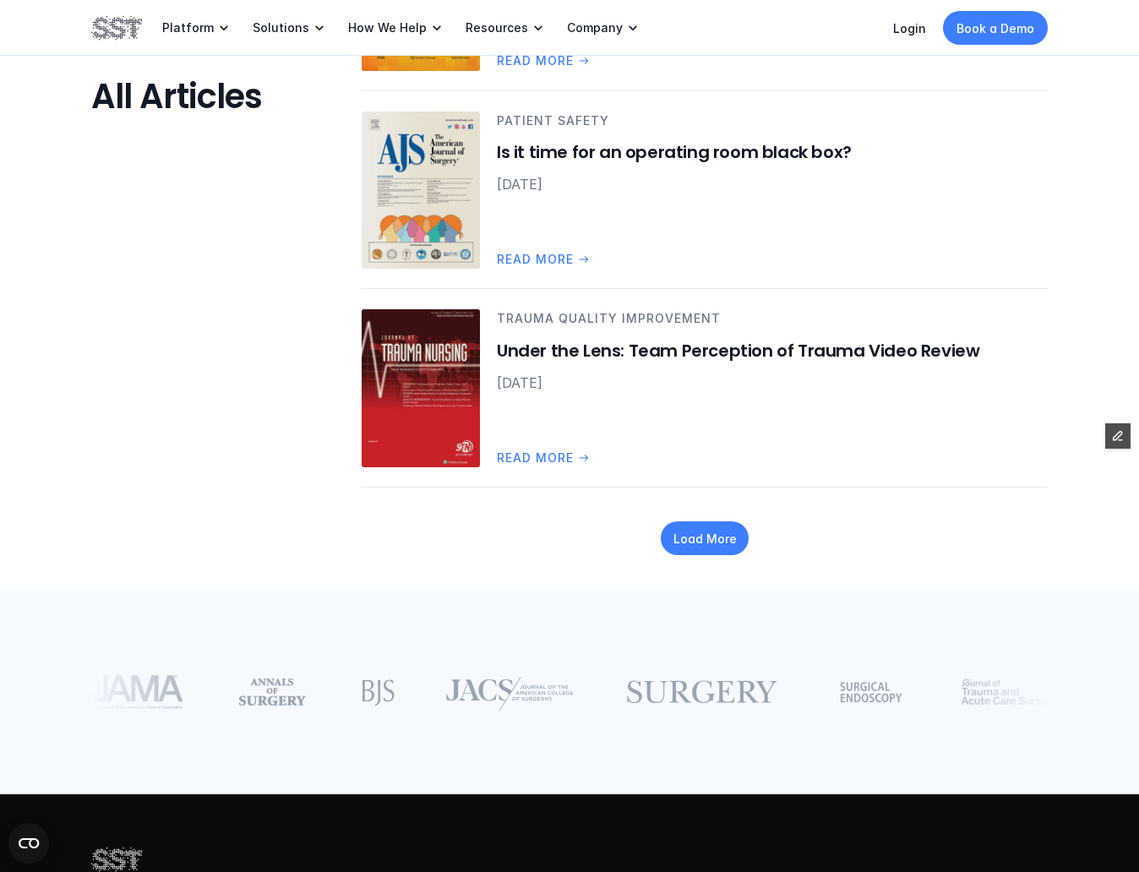
scroll to position [5367, 0]
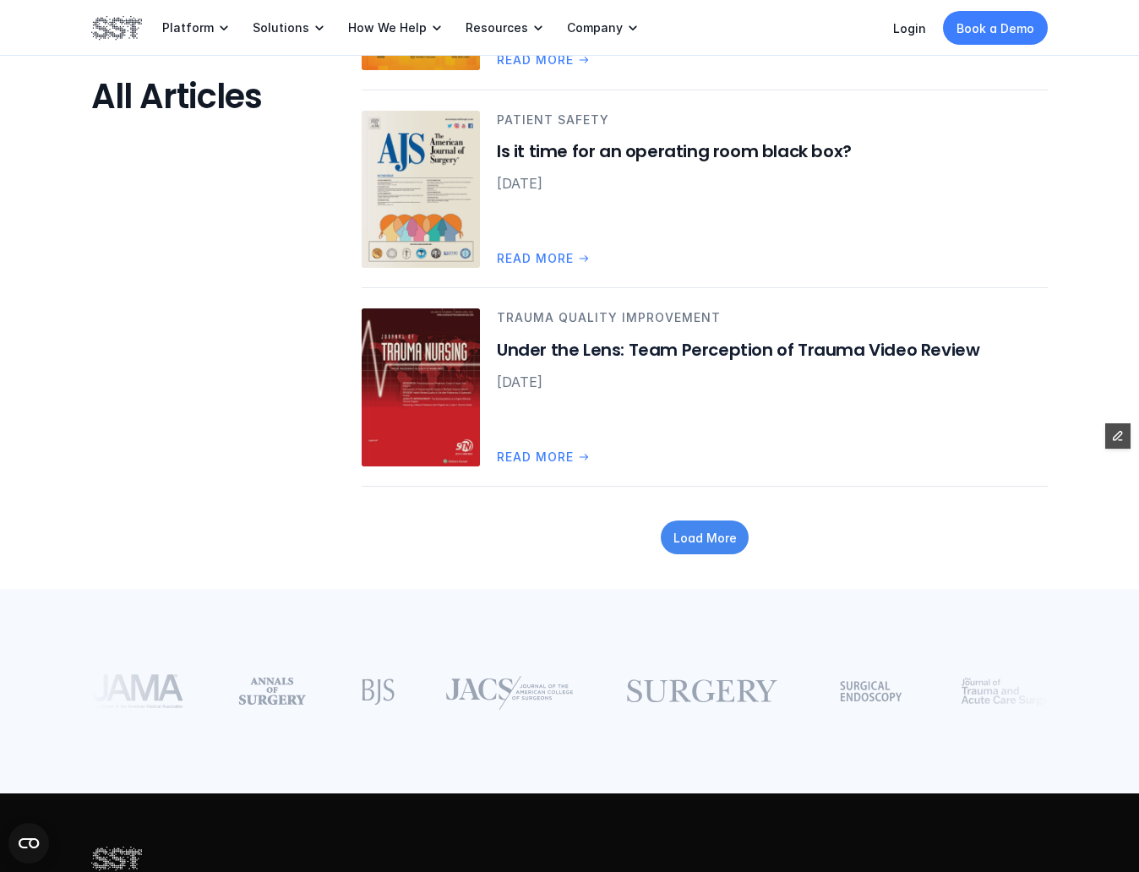
click at [702, 540] on p "Load More" at bounding box center [704, 538] width 63 height 18
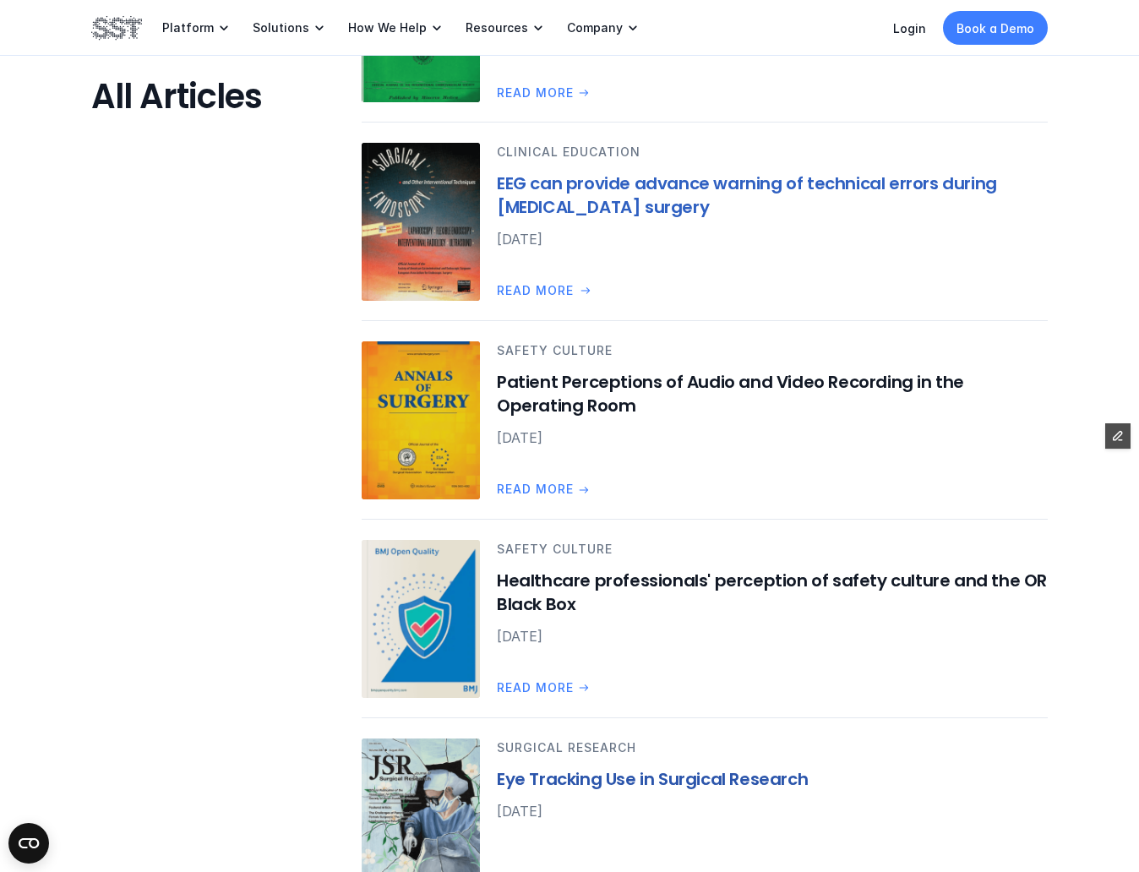
scroll to position [6737, 0]
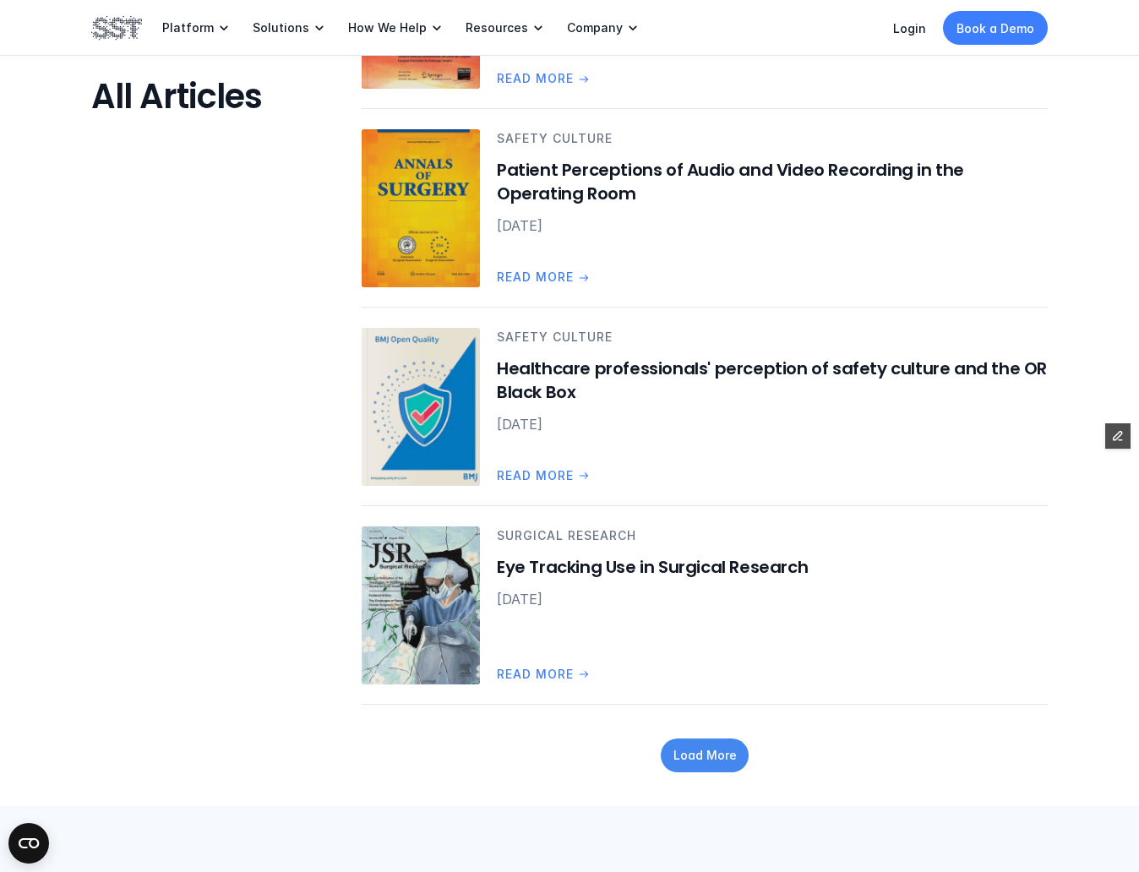
click at [710, 764] on div "Load More" at bounding box center [705, 755] width 88 height 34
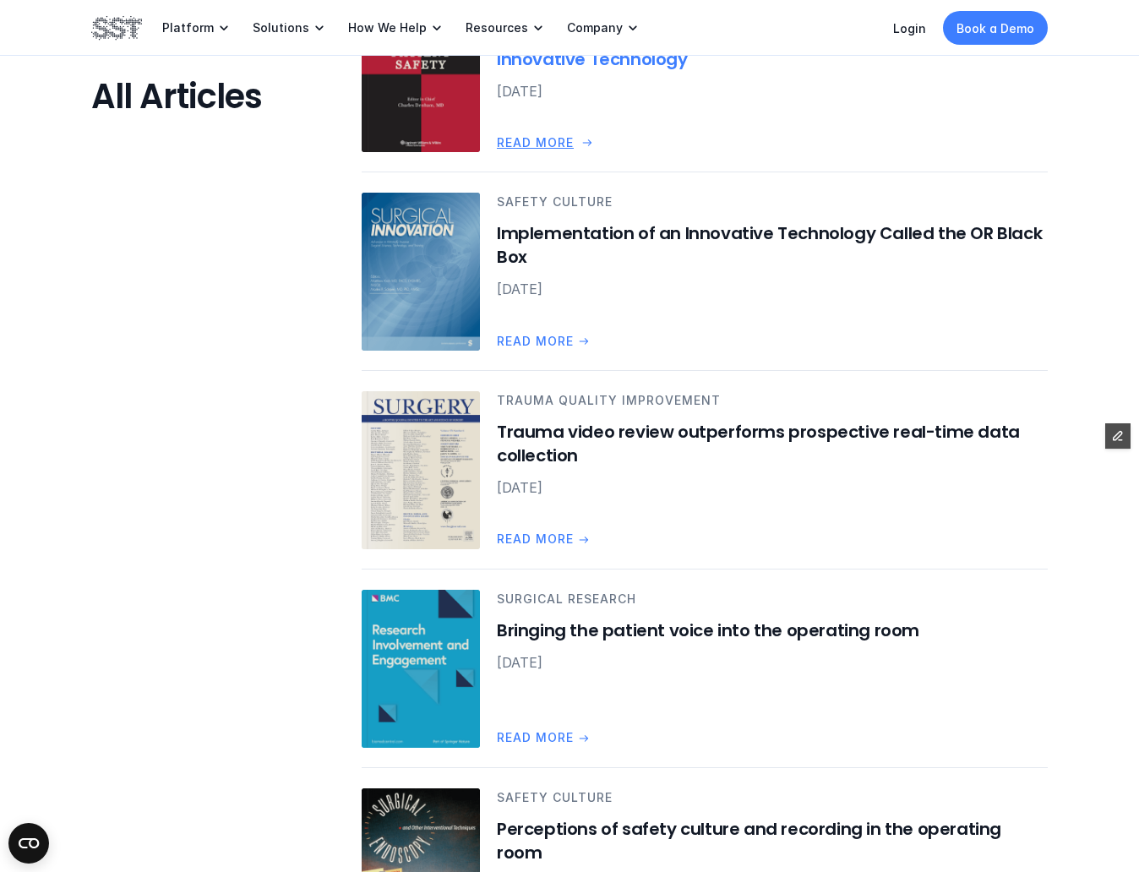
scroll to position [8567, 0]
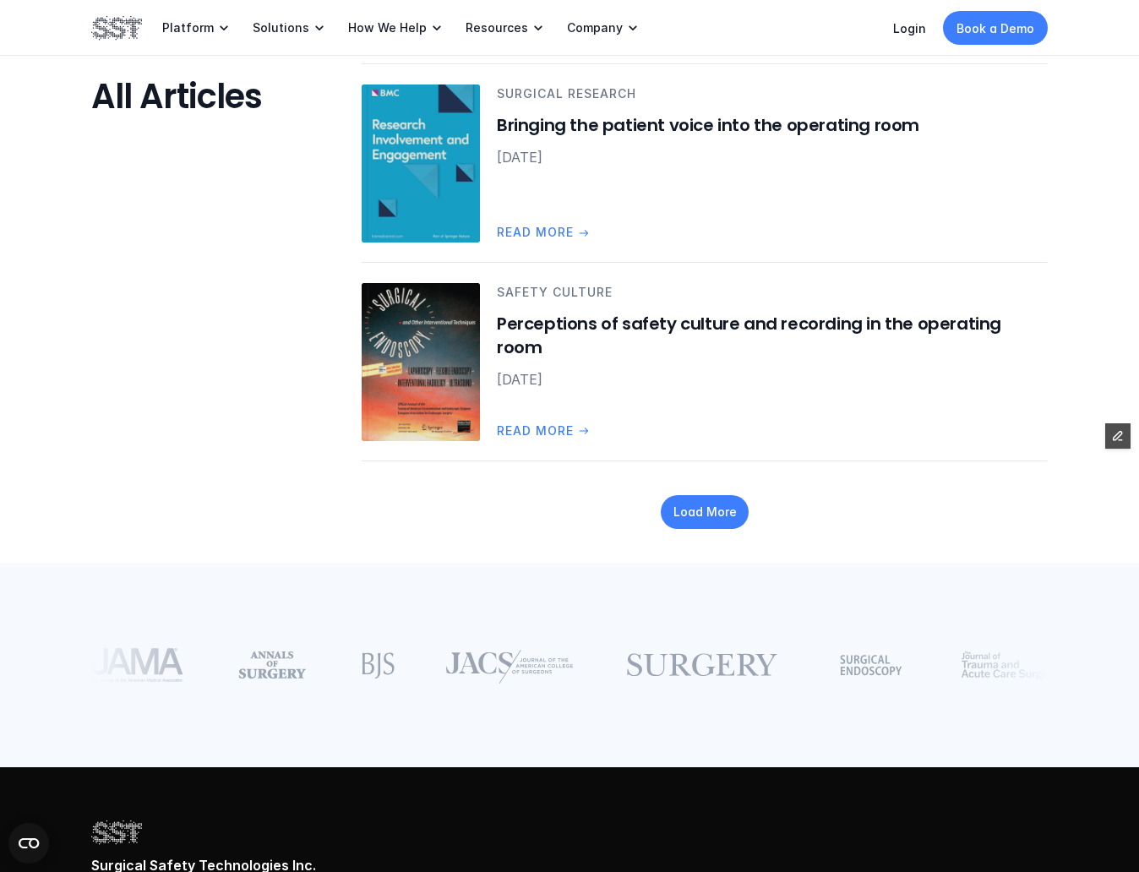
click at [699, 490] on div "Load More" at bounding box center [704, 511] width 155 height 101
click at [708, 510] on p "Load More" at bounding box center [704, 512] width 63 height 18
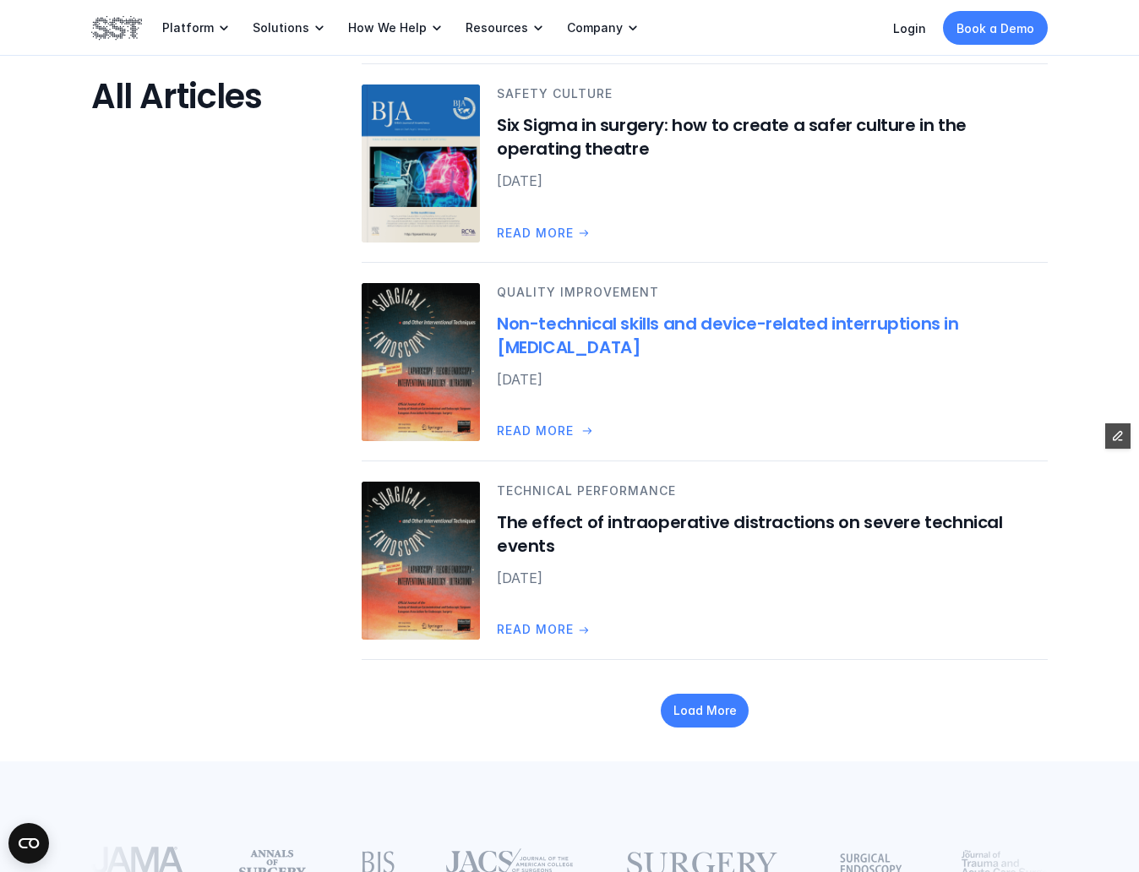
scroll to position [10177, 0]
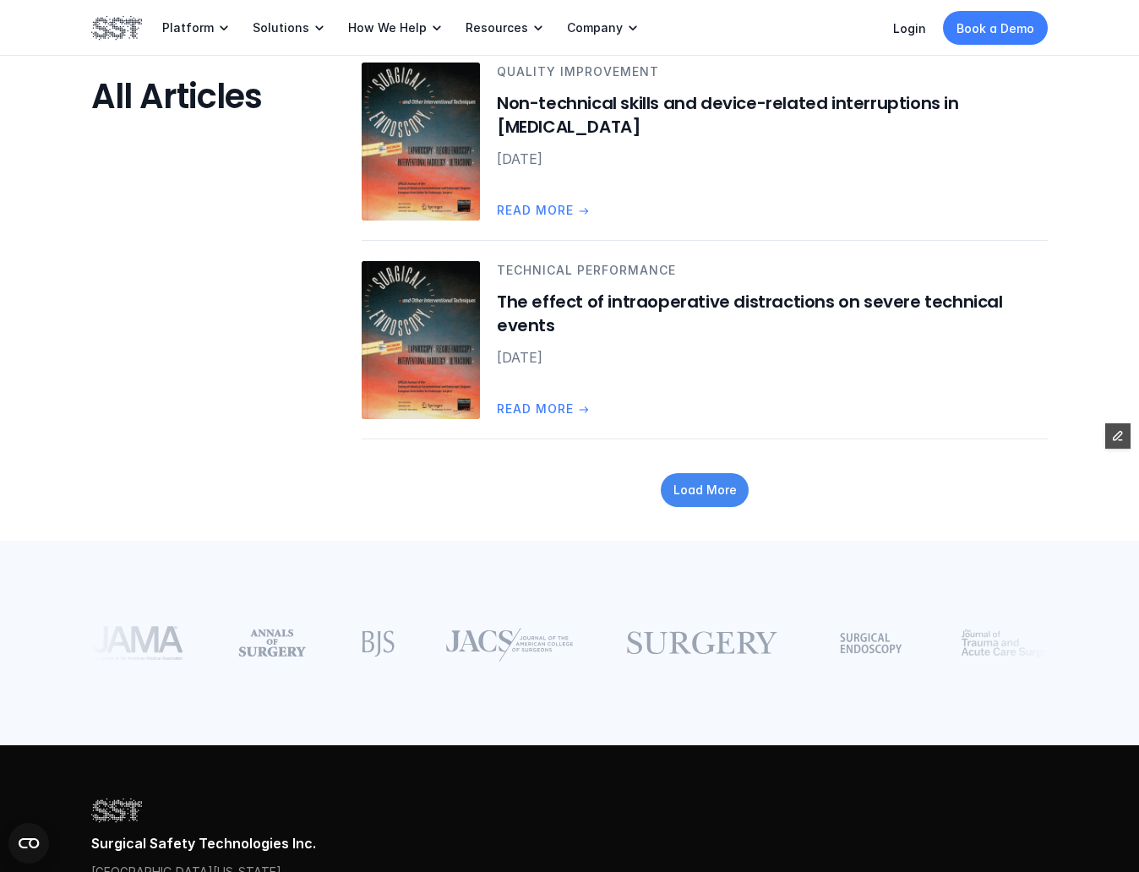
click at [714, 477] on div "Load More" at bounding box center [705, 490] width 88 height 34
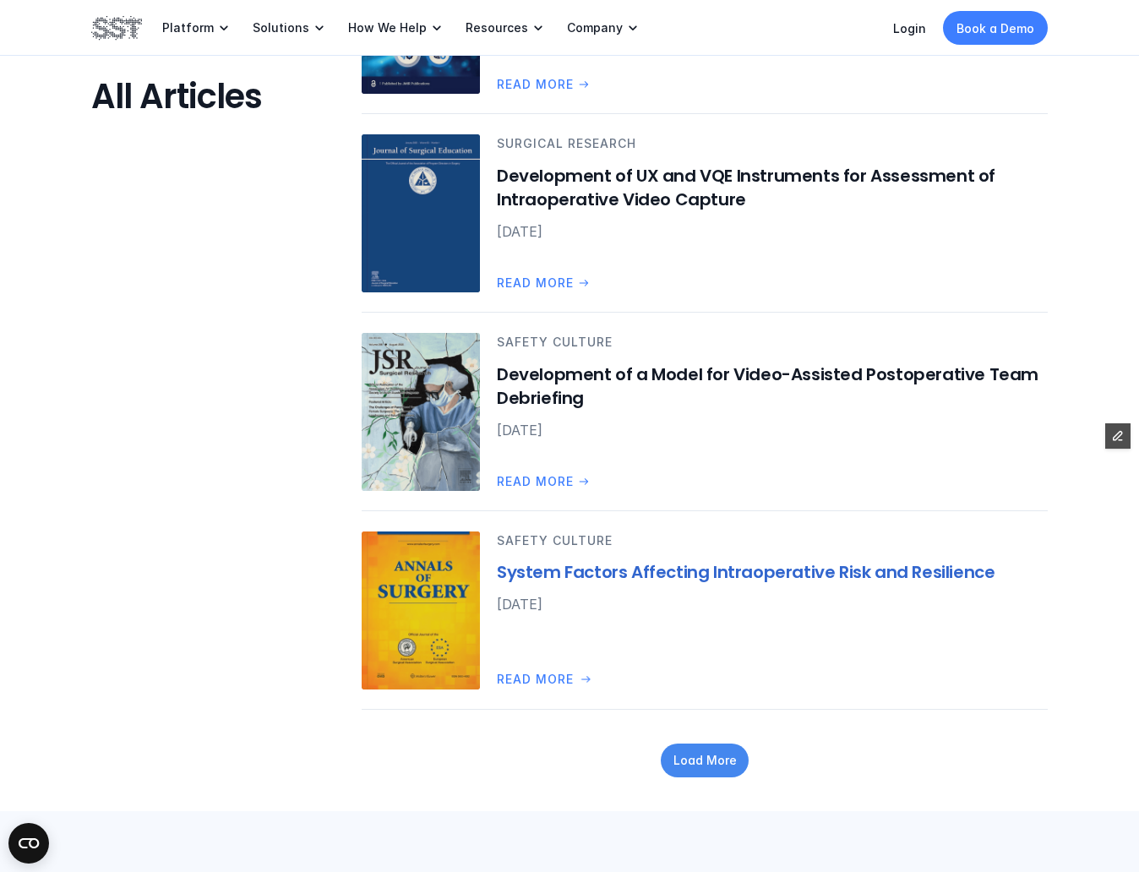
scroll to position [11525, 0]
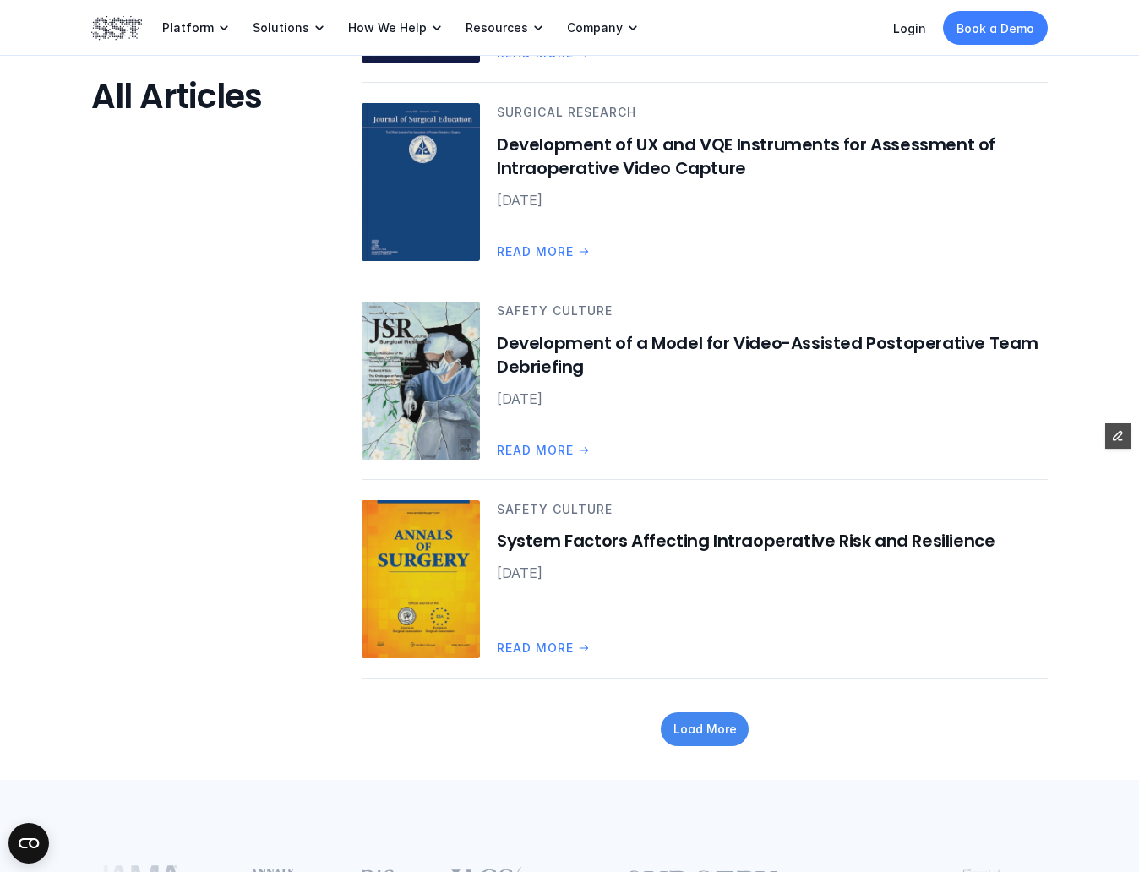
click at [730, 744] on div "Load More" at bounding box center [705, 729] width 88 height 34
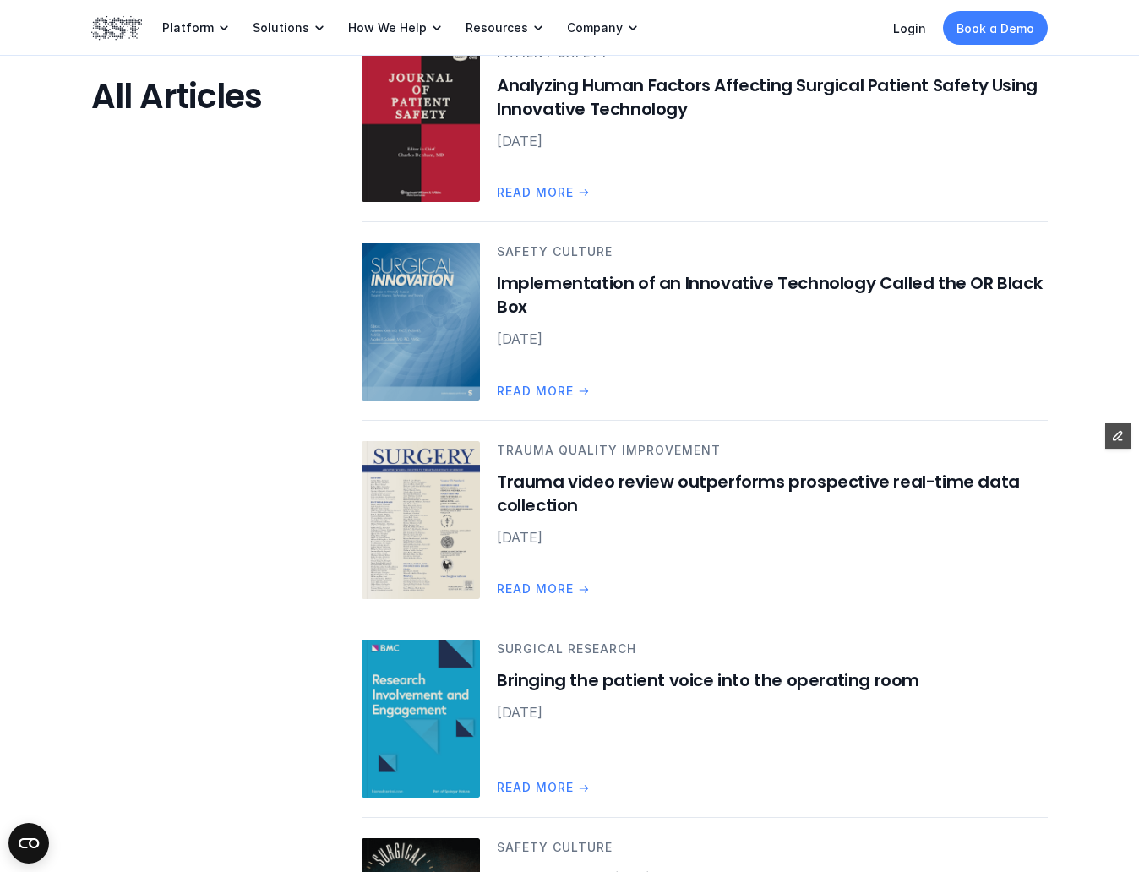
scroll to position [8012, 0]
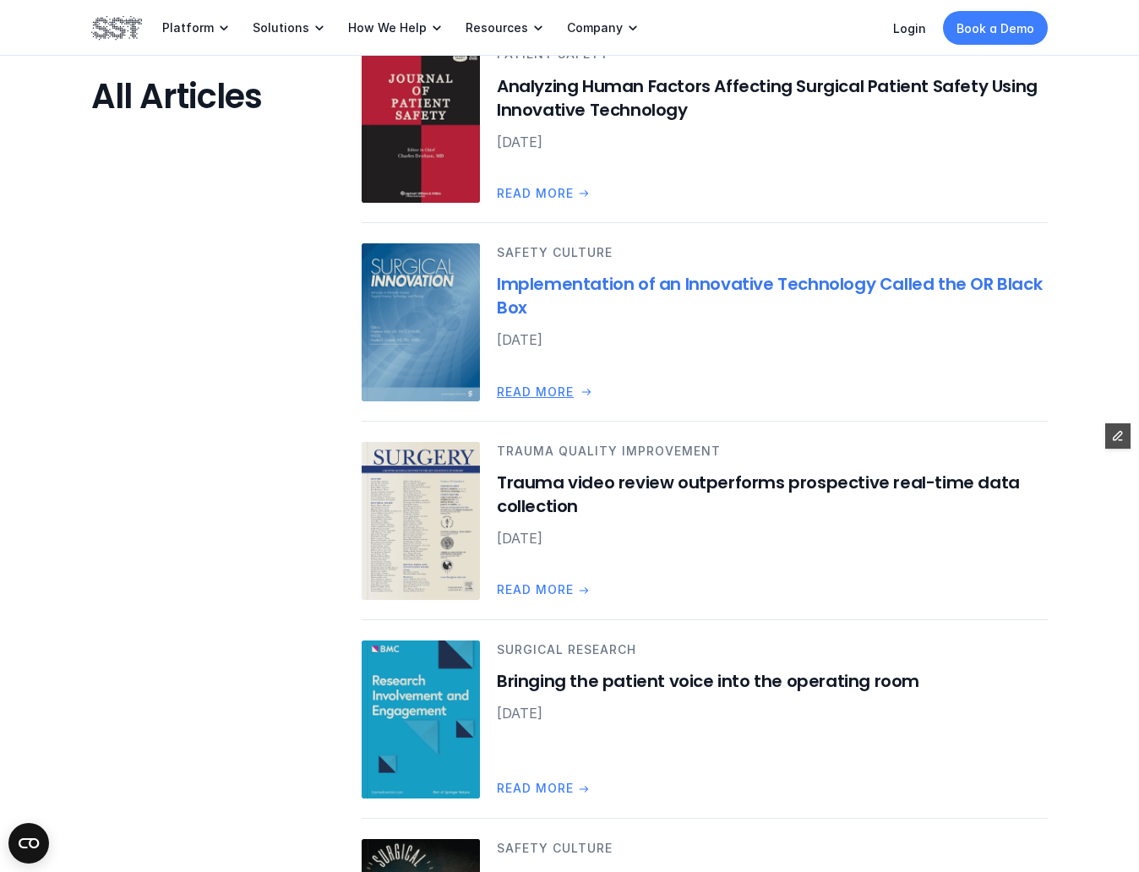
click at [766, 282] on h6 "Implementation of an Innovative Technology Called the OR Black Box" at bounding box center [772, 296] width 551 height 47
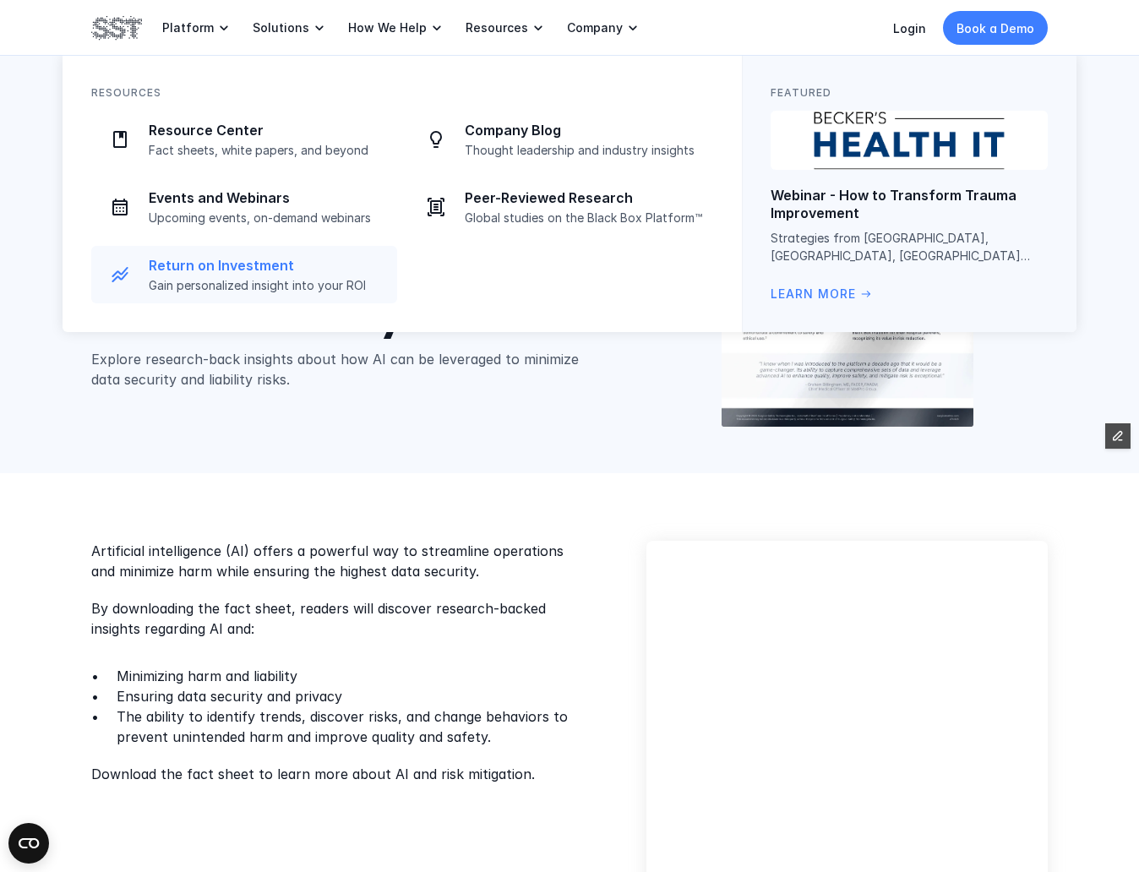
click at [249, 271] on p "Return on Investment" at bounding box center [268, 266] width 238 height 18
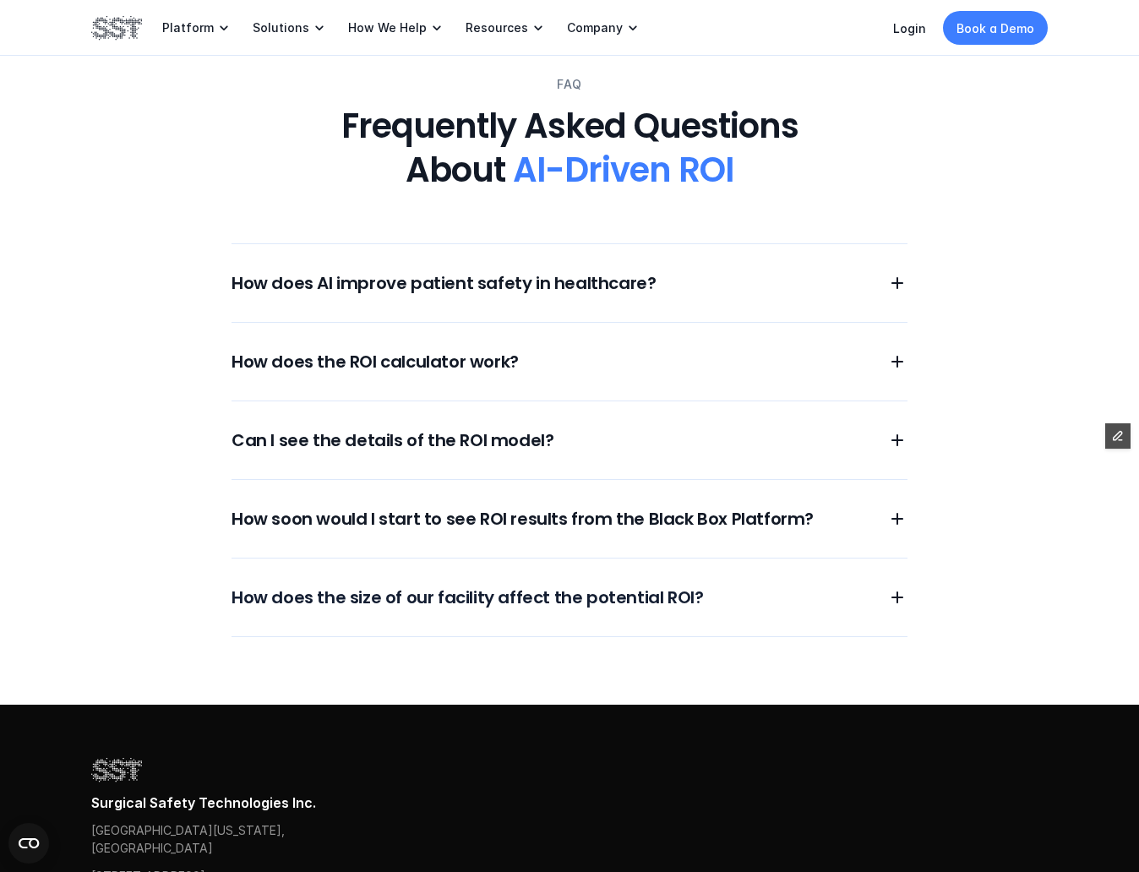
scroll to position [1361, 0]
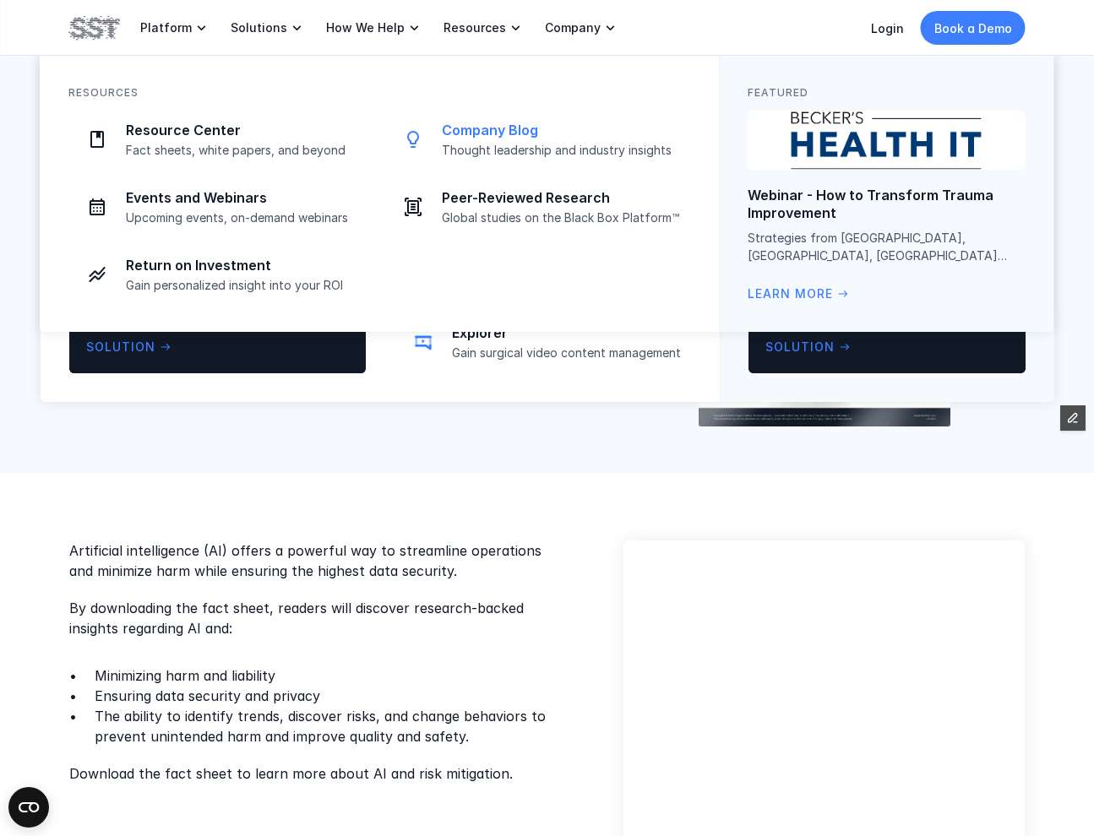
click at [490, 141] on div "Company Blog Thought leadership and industry insights" at bounding box center [561, 140] width 238 height 36
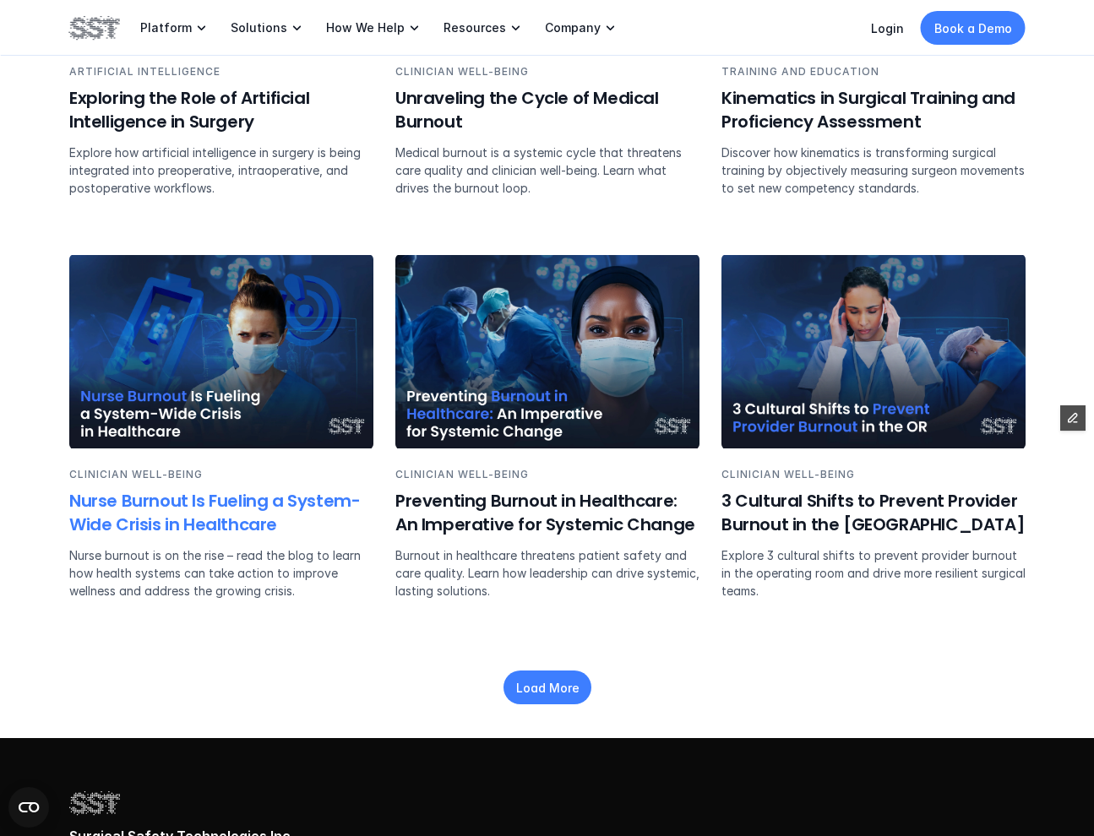
scroll to position [2227, 0]
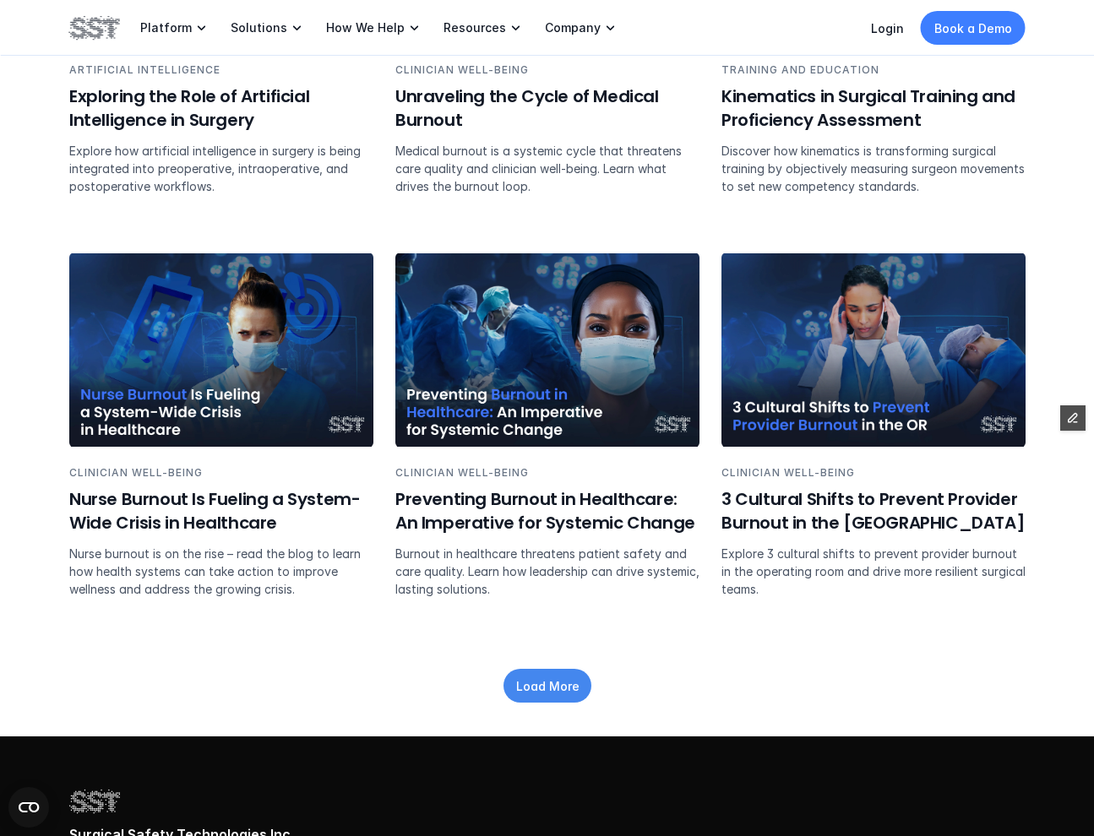
click at [560, 692] on p "Load More" at bounding box center [546, 686] width 63 height 18
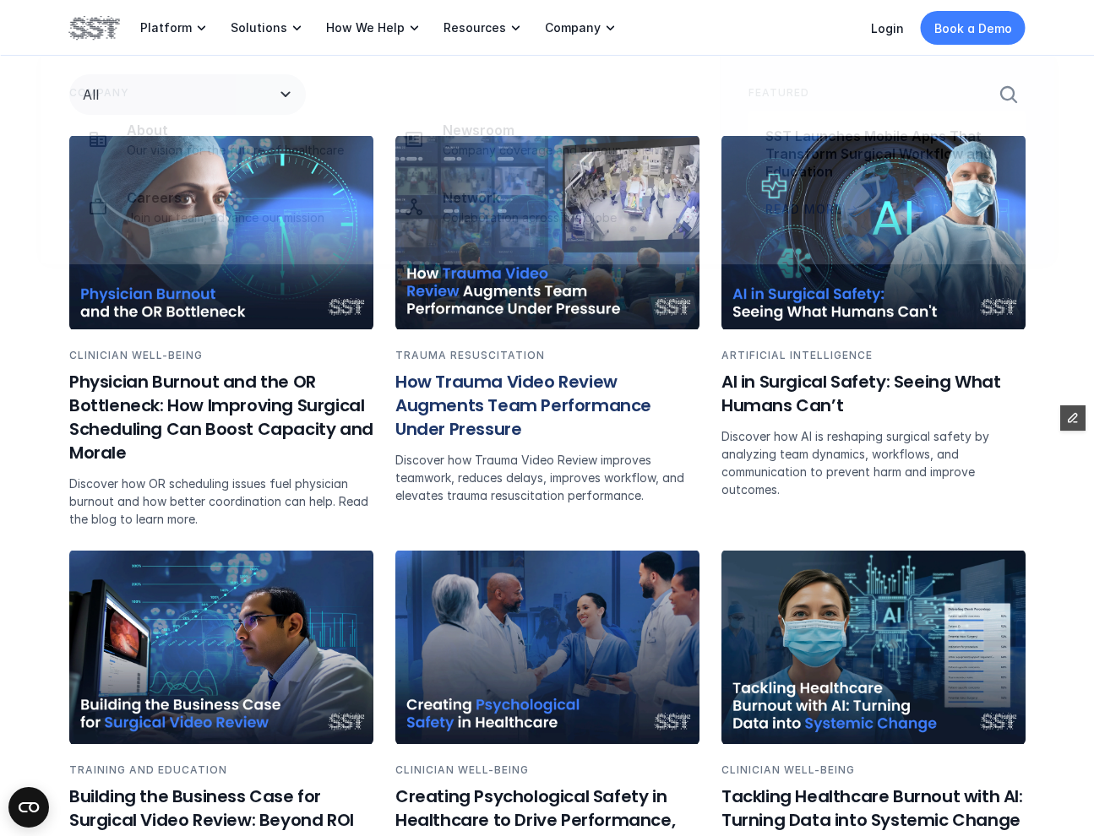
scroll to position [1124, 0]
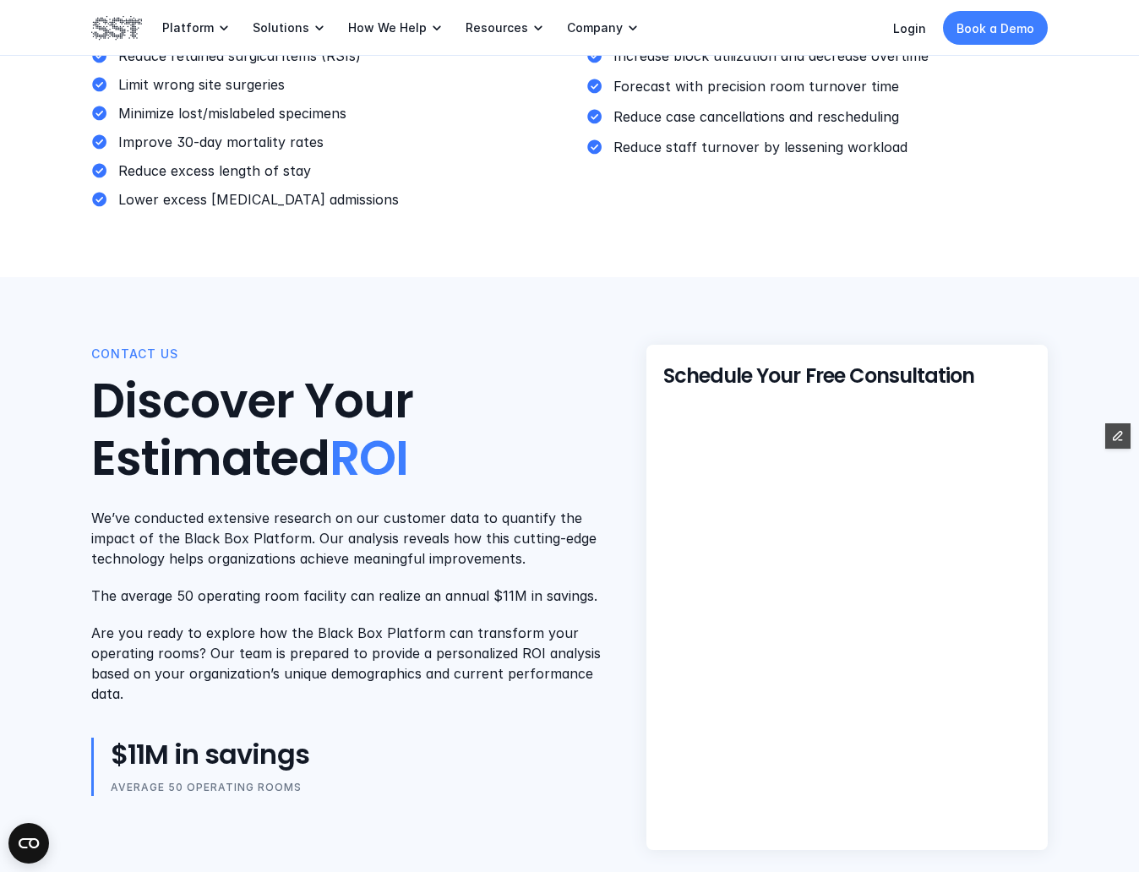
scroll to position [569, 0]
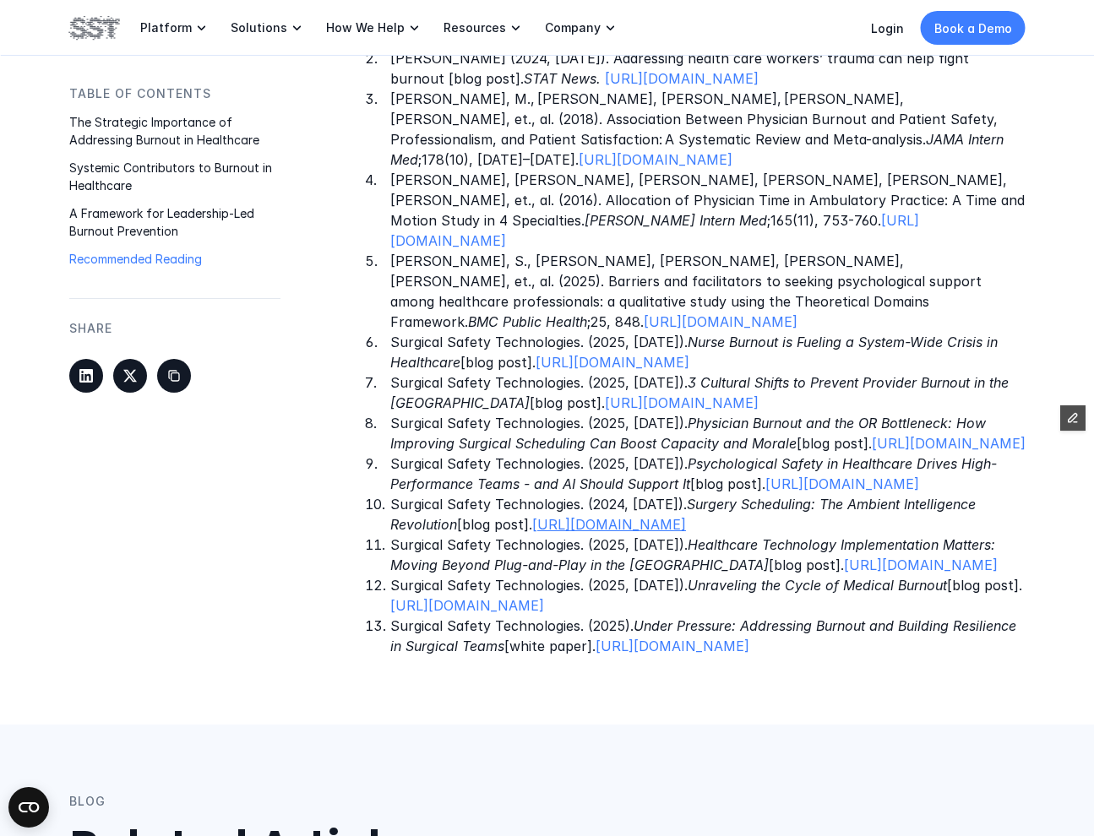
scroll to position [2871, 0]
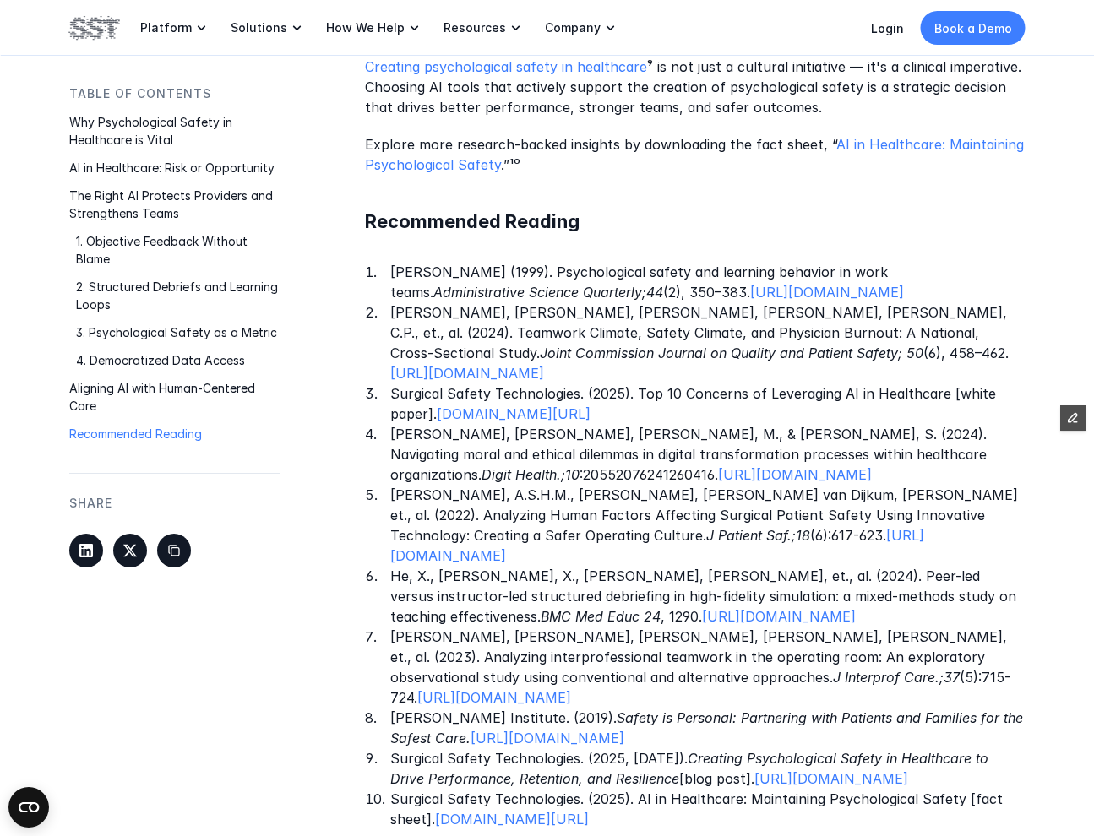
scroll to position [3324, 0]
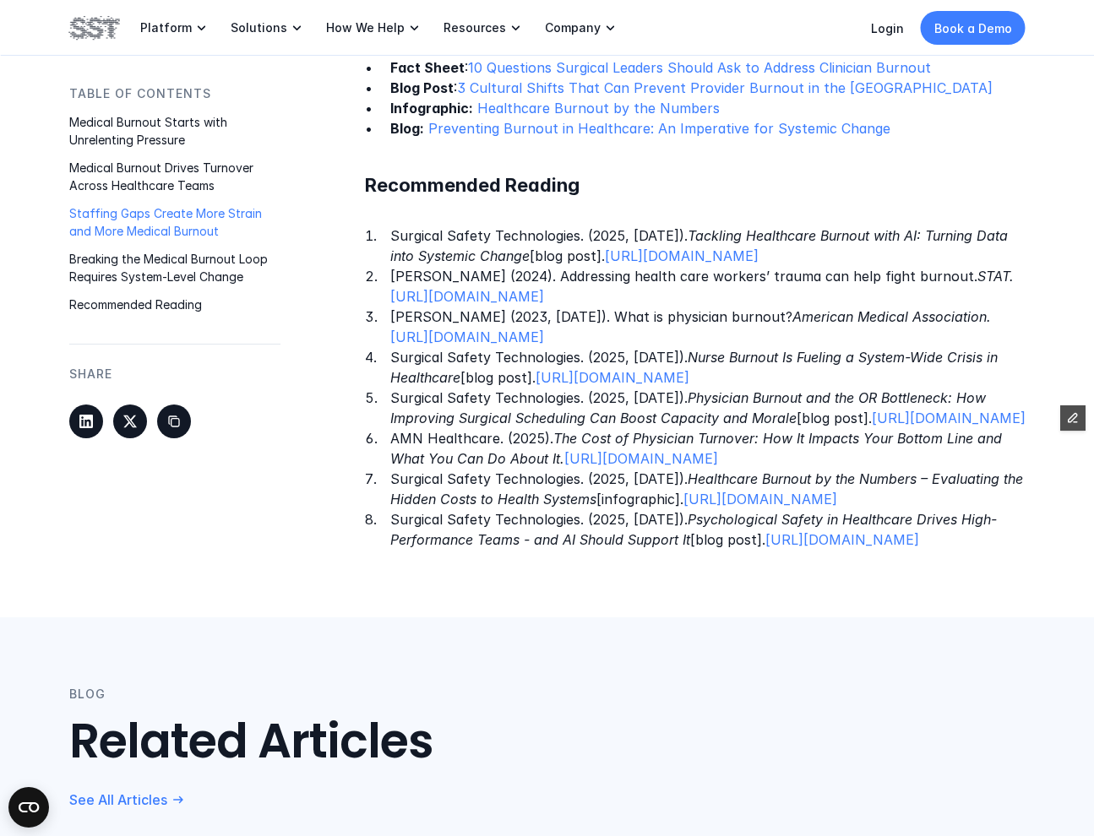
scroll to position [3422, 0]
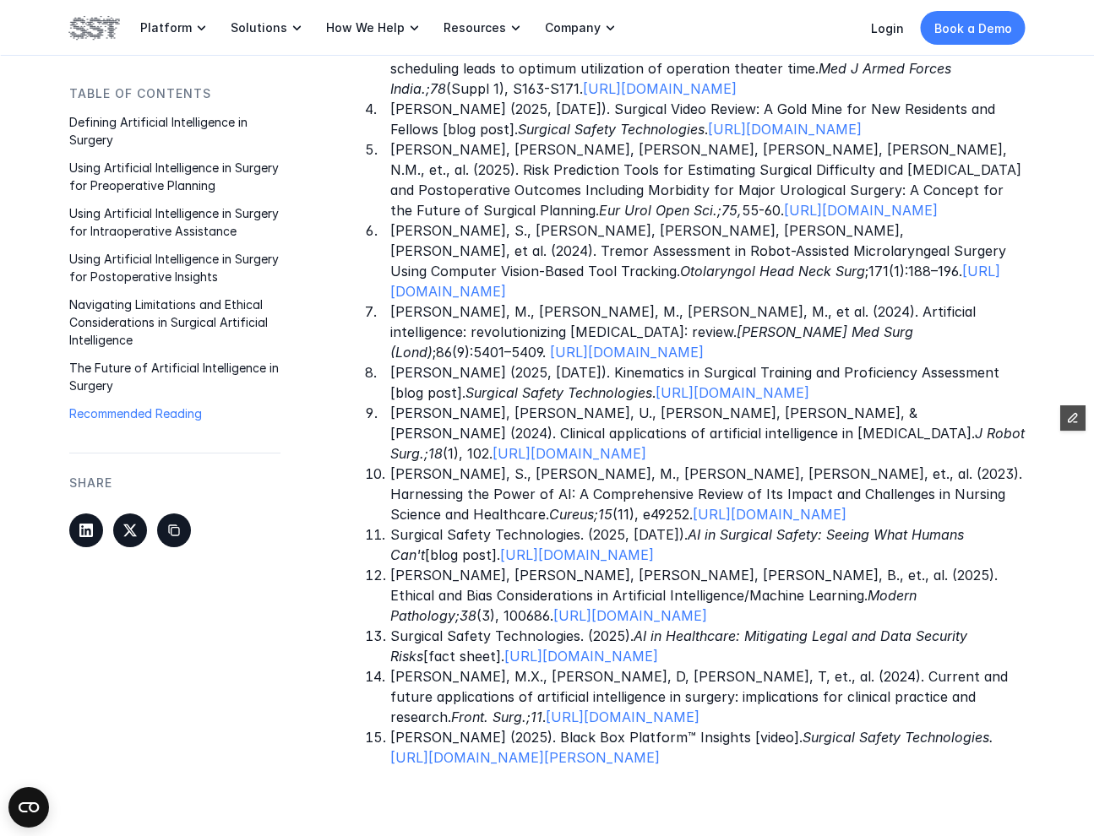
scroll to position [4633, 0]
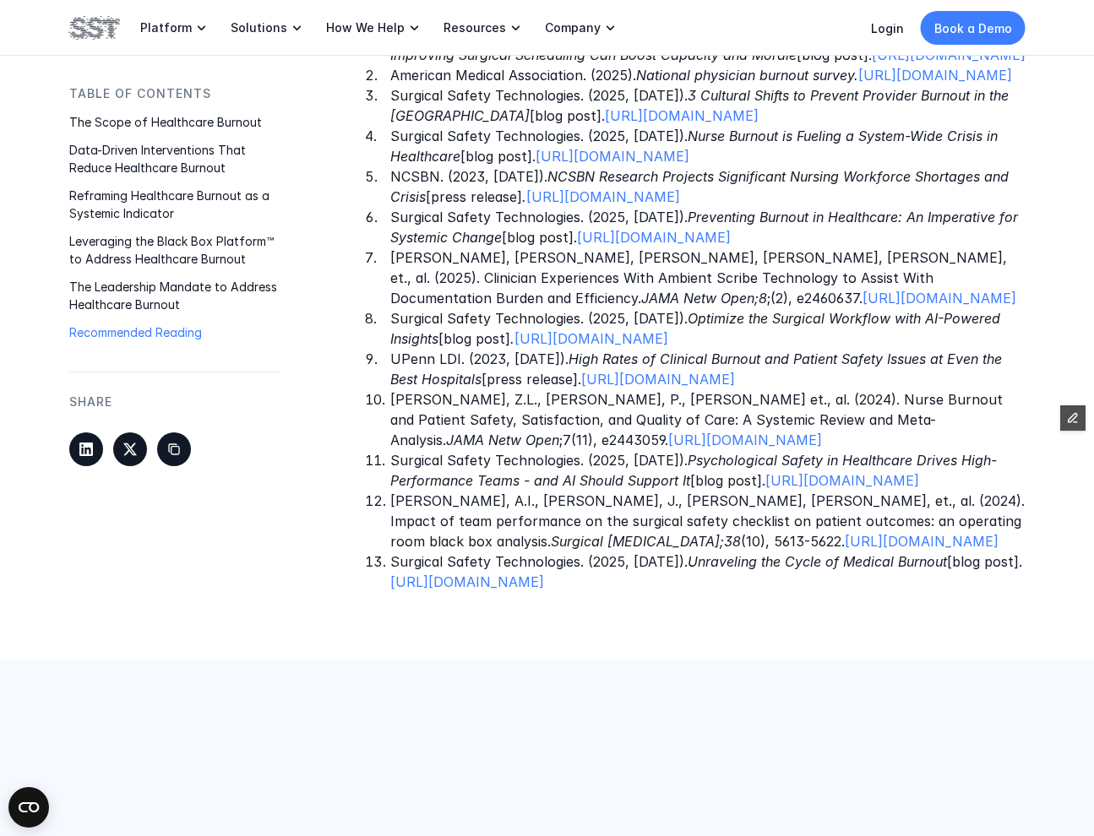
scroll to position [2898, 0]
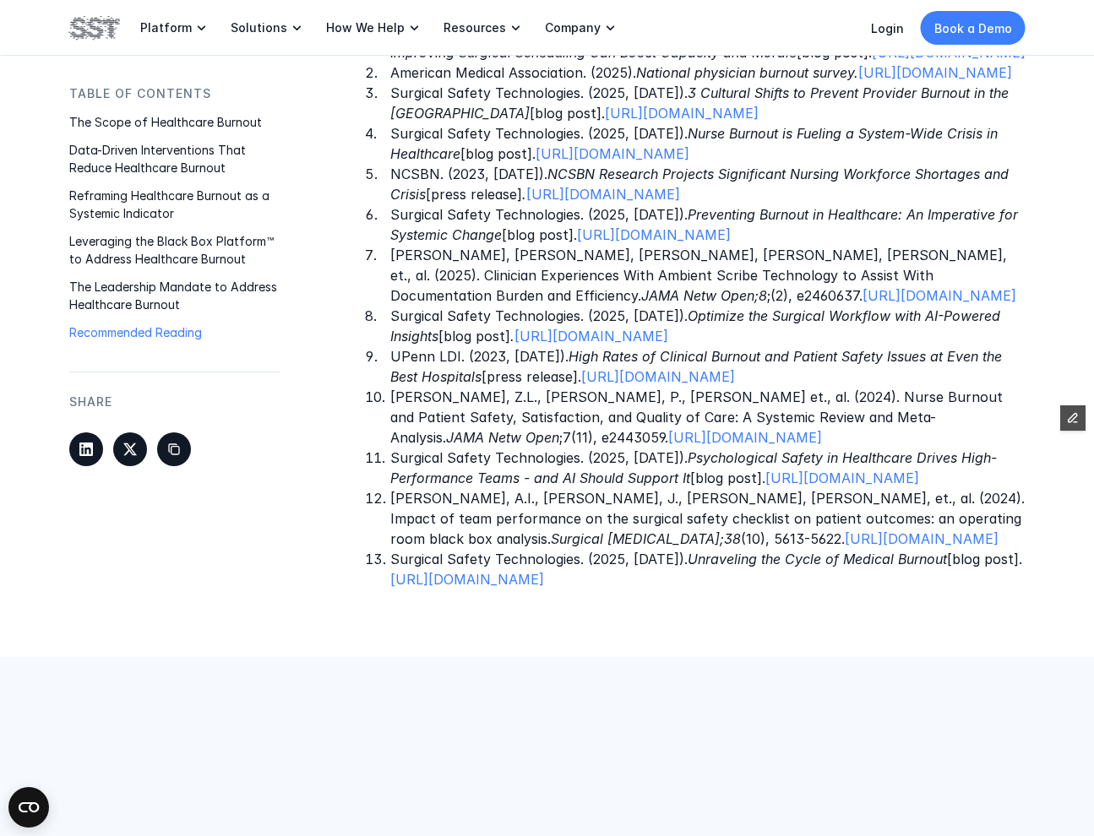
drag, startPoint x: 830, startPoint y: 719, endPoint x: 387, endPoint y: 664, distance: 446.0
click at [387, 590] on ol "Surgical Safety Technologies. (2025, September 3). Physician Burnout and the OR…" at bounding box center [695, 306] width 661 height 568
copy p "Al Abbas, A.I., Meier, J., Daniel, W., et., al. (2024). Impact of team performa…"
click at [477, 549] on p "Al Abbas, A.I., Meier, J., Daniel, W., et., al. (2024). Impact of team performa…" at bounding box center [707, 518] width 635 height 61
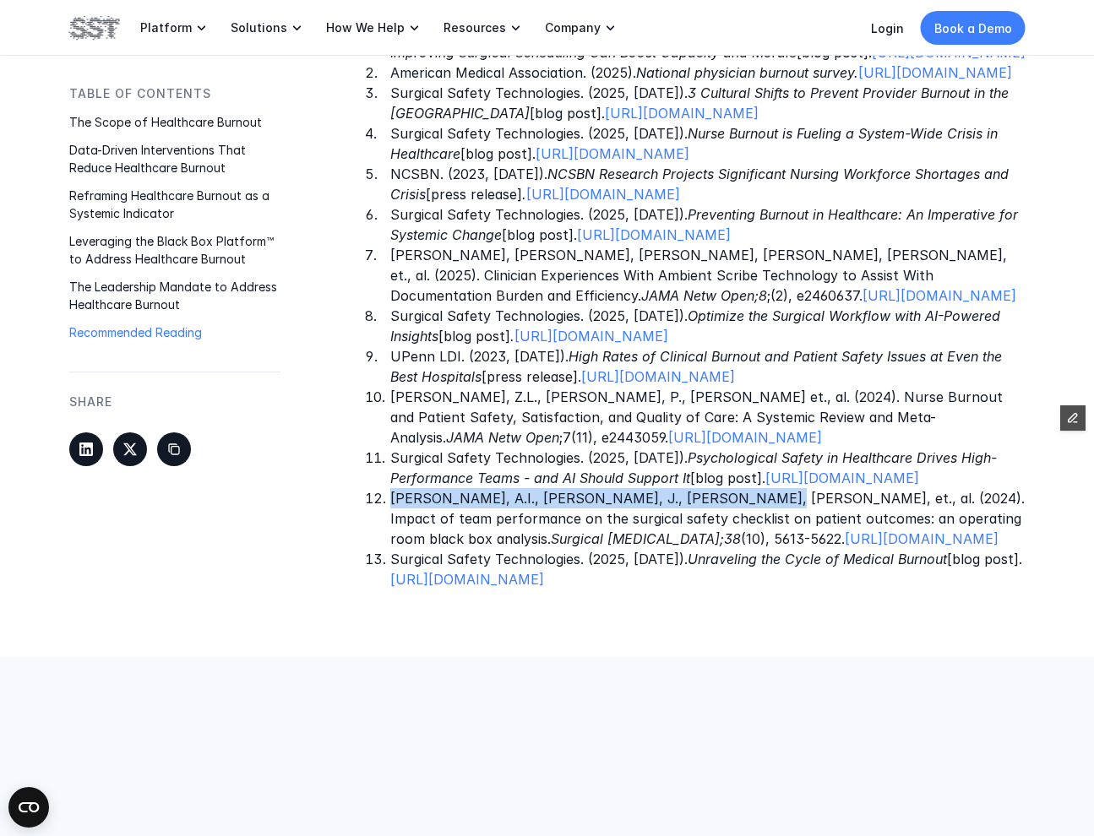
drag, startPoint x: 391, startPoint y: 661, endPoint x: 706, endPoint y: 661, distance: 315.1
click at [706, 549] on p "Al Abbas, A.I., Meier, J., Daniel, W., et., al. (2024). Impact of team performa…" at bounding box center [707, 518] width 635 height 61
copy p "Al Abbas, A.I., Meier, J., Daniel, W., et., al. (2024)"
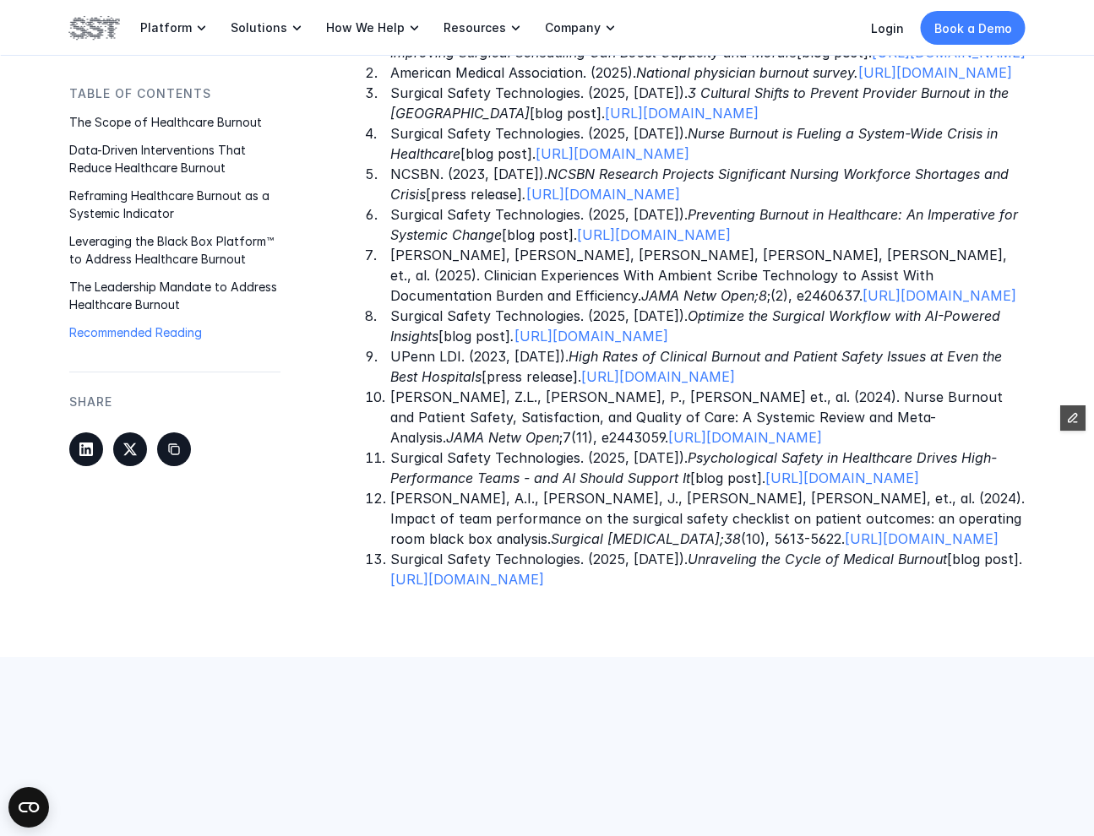
click at [523, 549] on p "Al Abbas, A.I., Meier, J., Daniel, W., et., al. (2024). Impact of team performa…" at bounding box center [707, 518] width 635 height 61
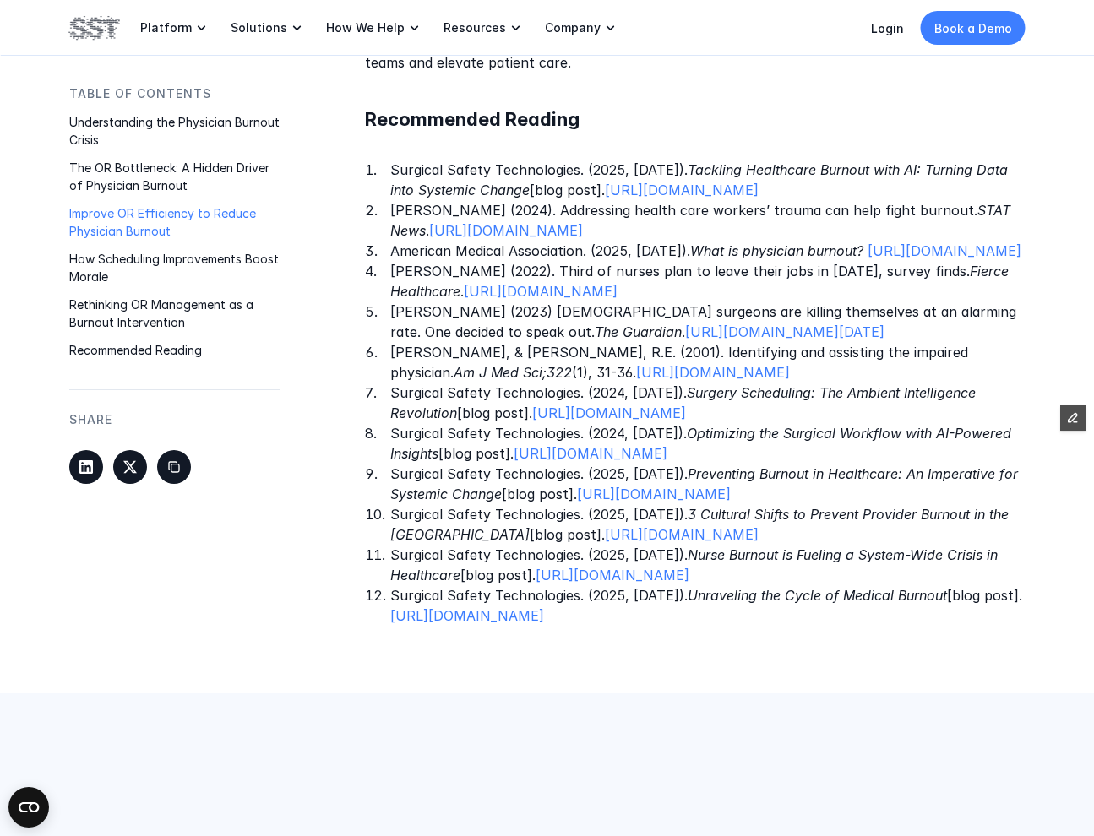
scroll to position [2548, 0]
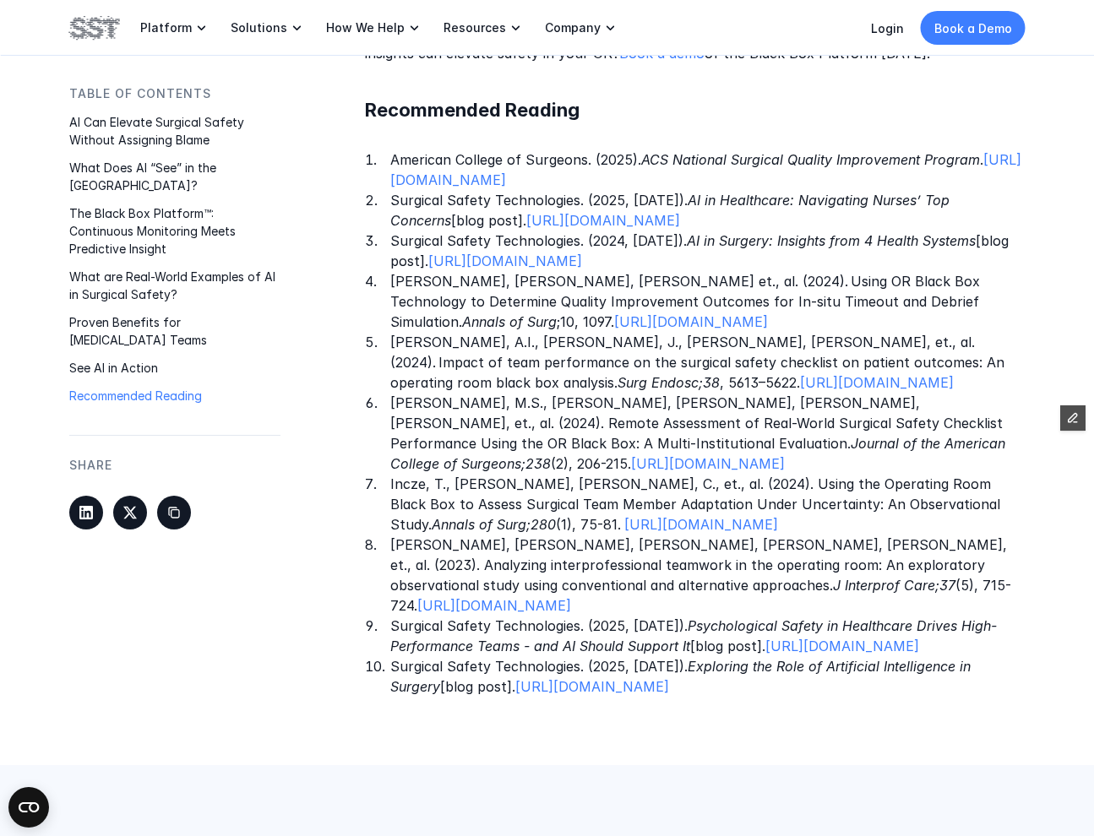
scroll to position [3950, 0]
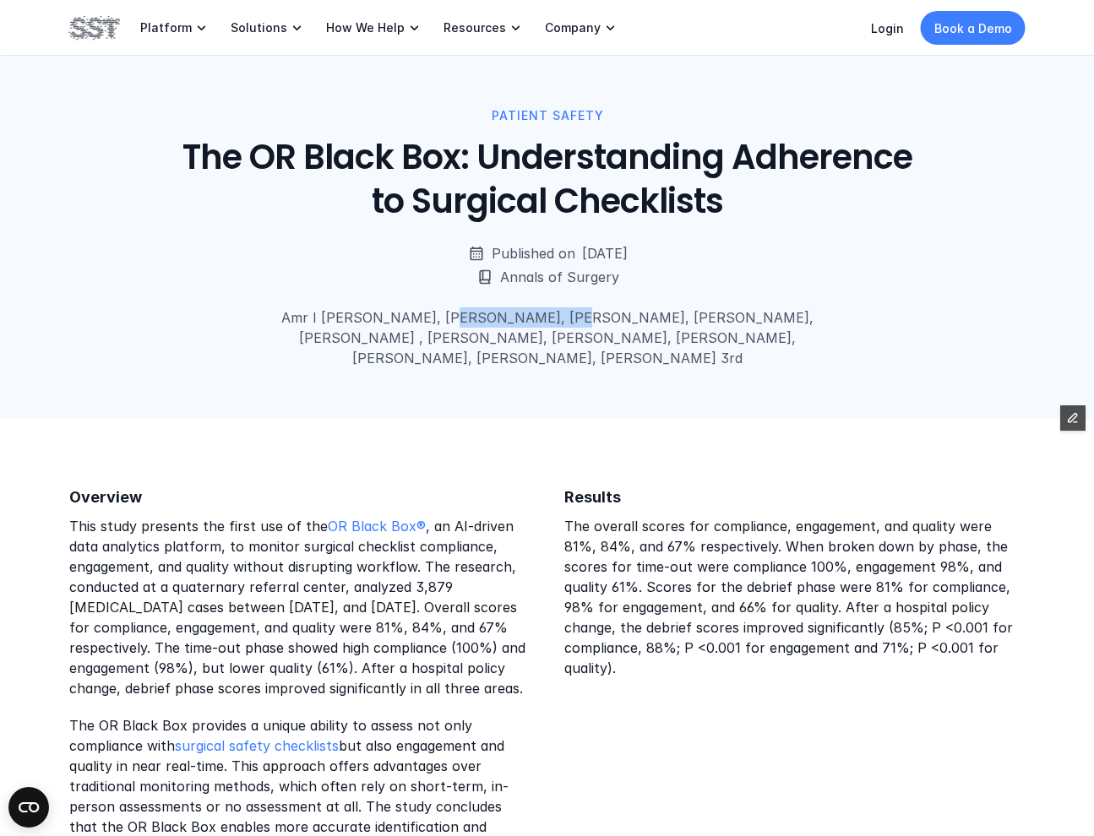
drag, startPoint x: 409, startPoint y: 321, endPoint x: 527, endPoint y: 319, distance: 118.3
click at [527, 319] on p "Amr I [PERSON_NAME], [PERSON_NAME], [PERSON_NAME], [PERSON_NAME], [PERSON_NAME]…" at bounding box center [547, 337] width 612 height 61
copy p "[PERSON_NAME]"
drag, startPoint x: 656, startPoint y: 315, endPoint x: 610, endPoint y: 319, distance: 45.8
click at [610, 319] on p "Amr I [PERSON_NAME], [PERSON_NAME], [PERSON_NAME], [PERSON_NAME], [PERSON_NAME]…" at bounding box center [547, 337] width 612 height 61
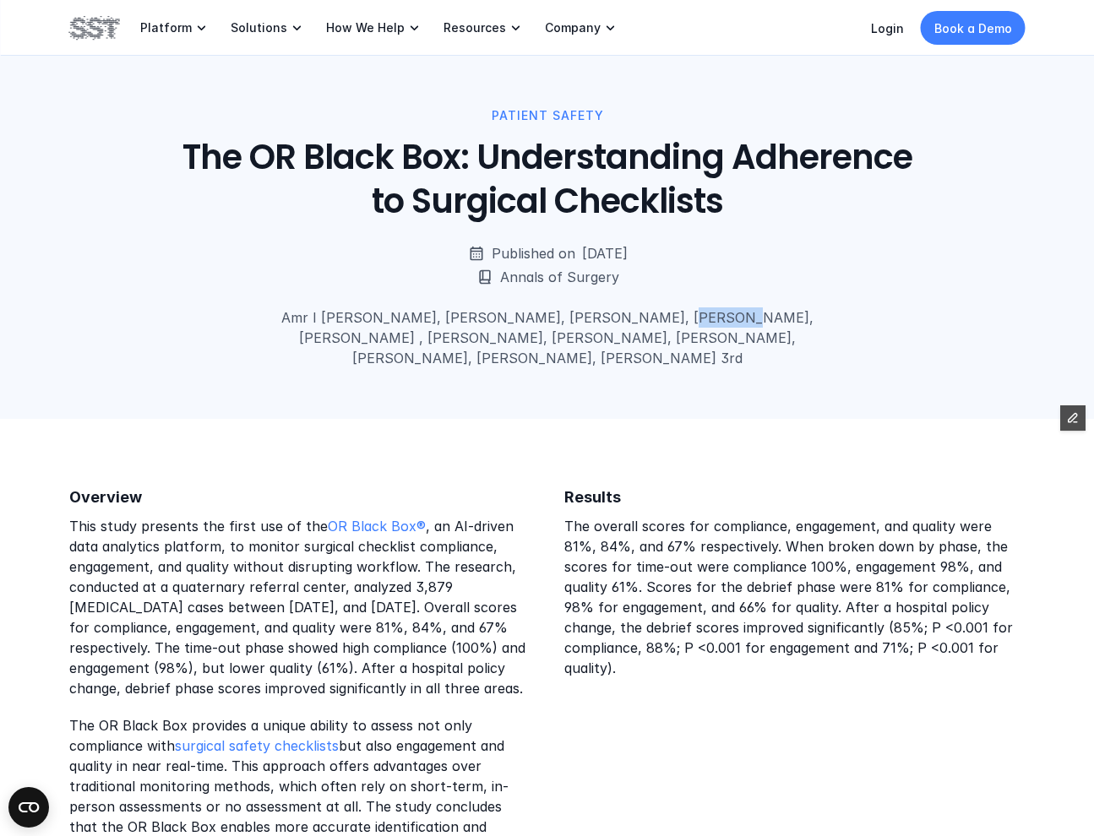
copy p "[PERSON_NAME]"
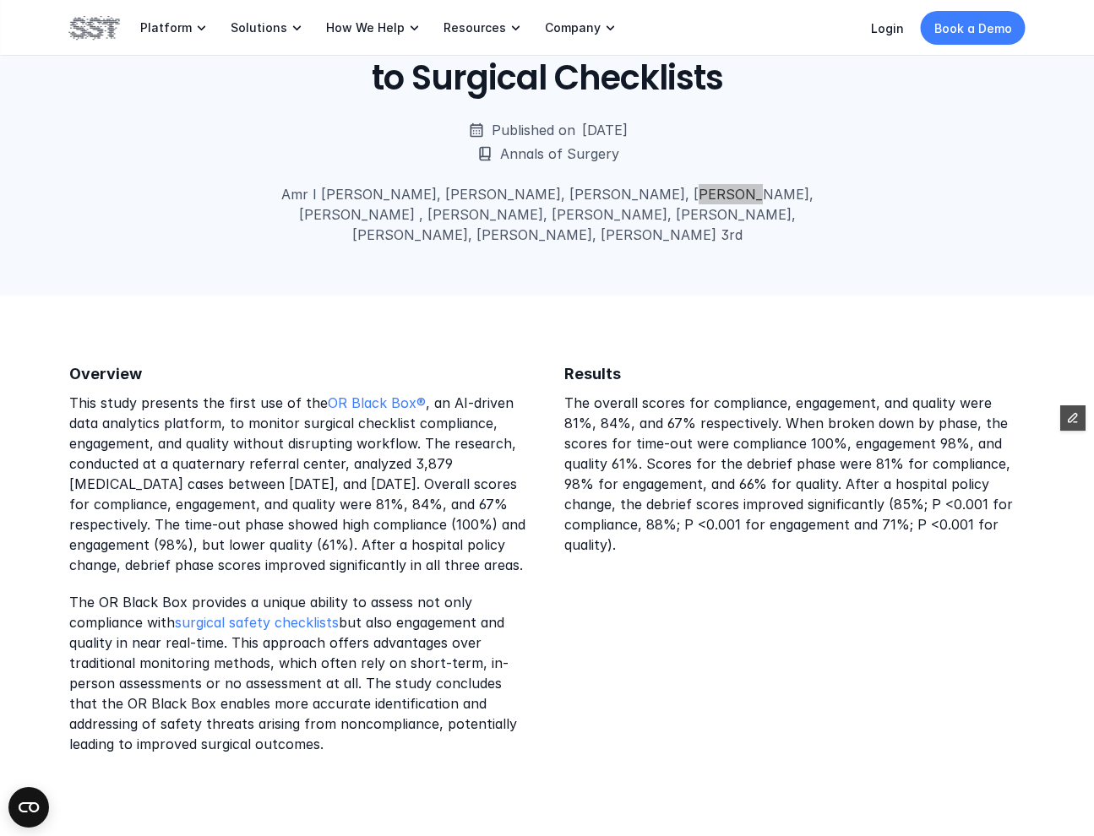
scroll to position [330, 0]
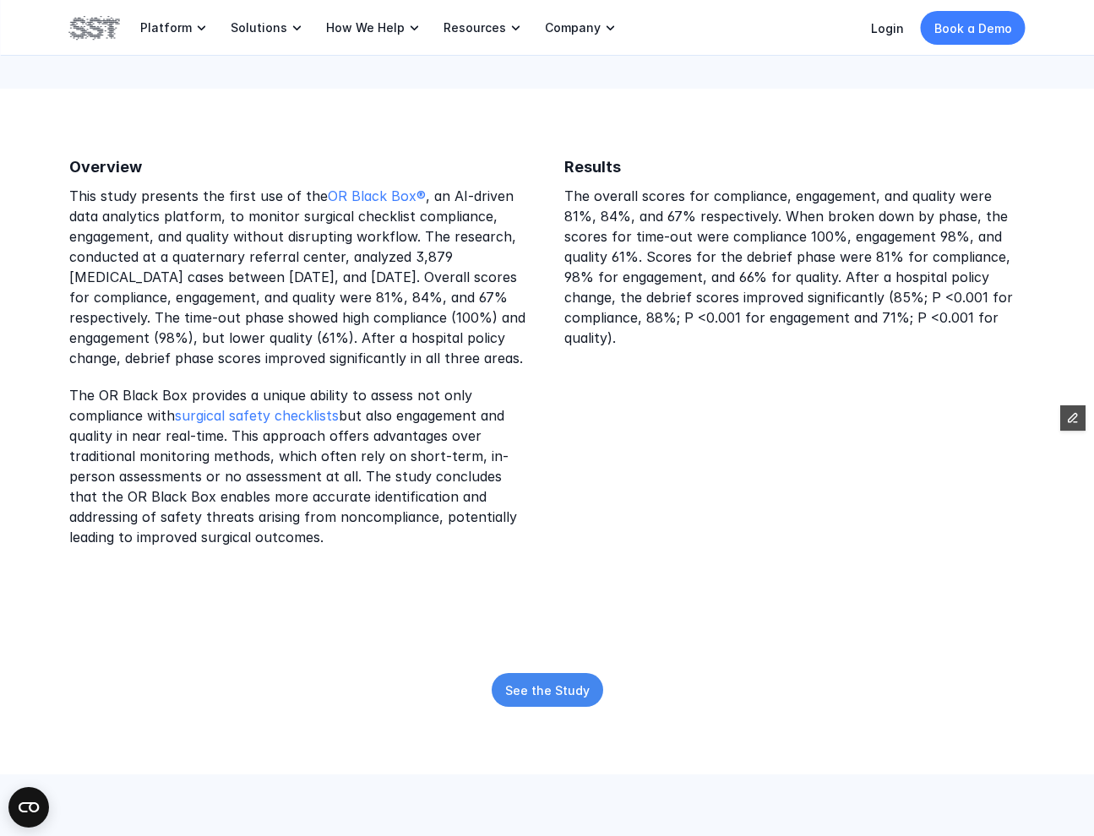
click at [537, 699] on p "See the Study" at bounding box center [547, 690] width 84 height 18
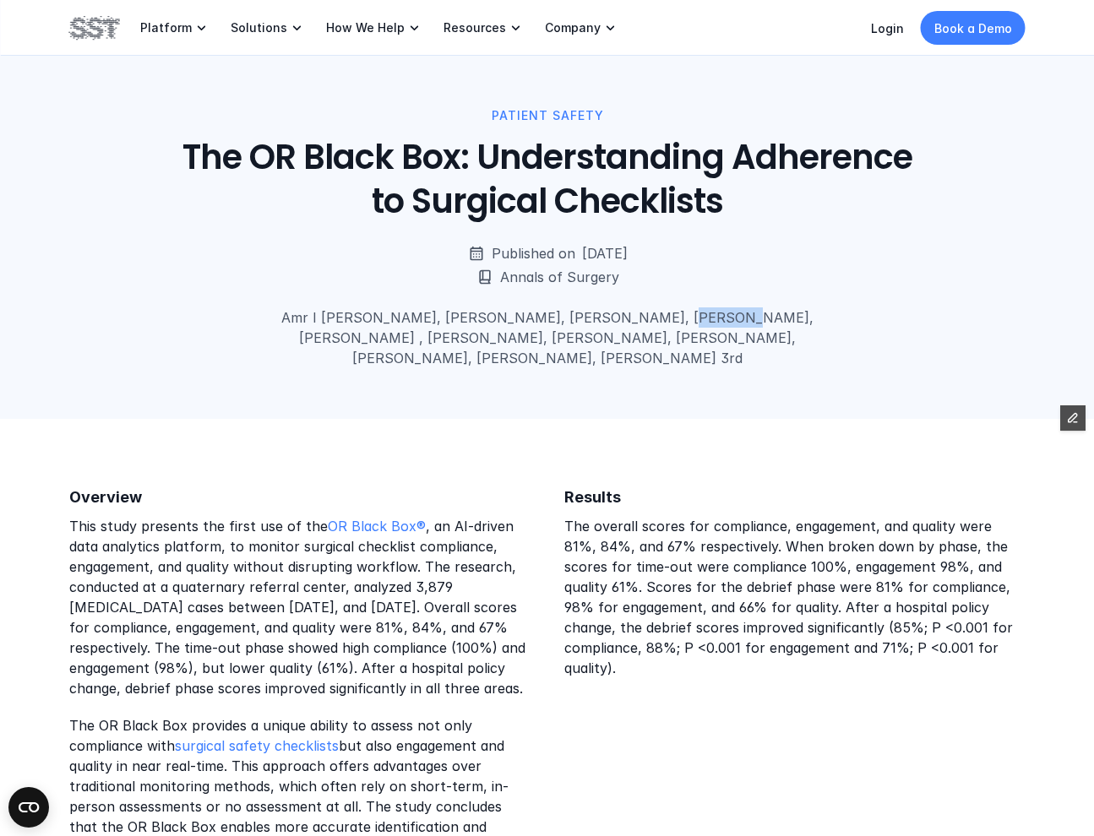
scroll to position [590, 0]
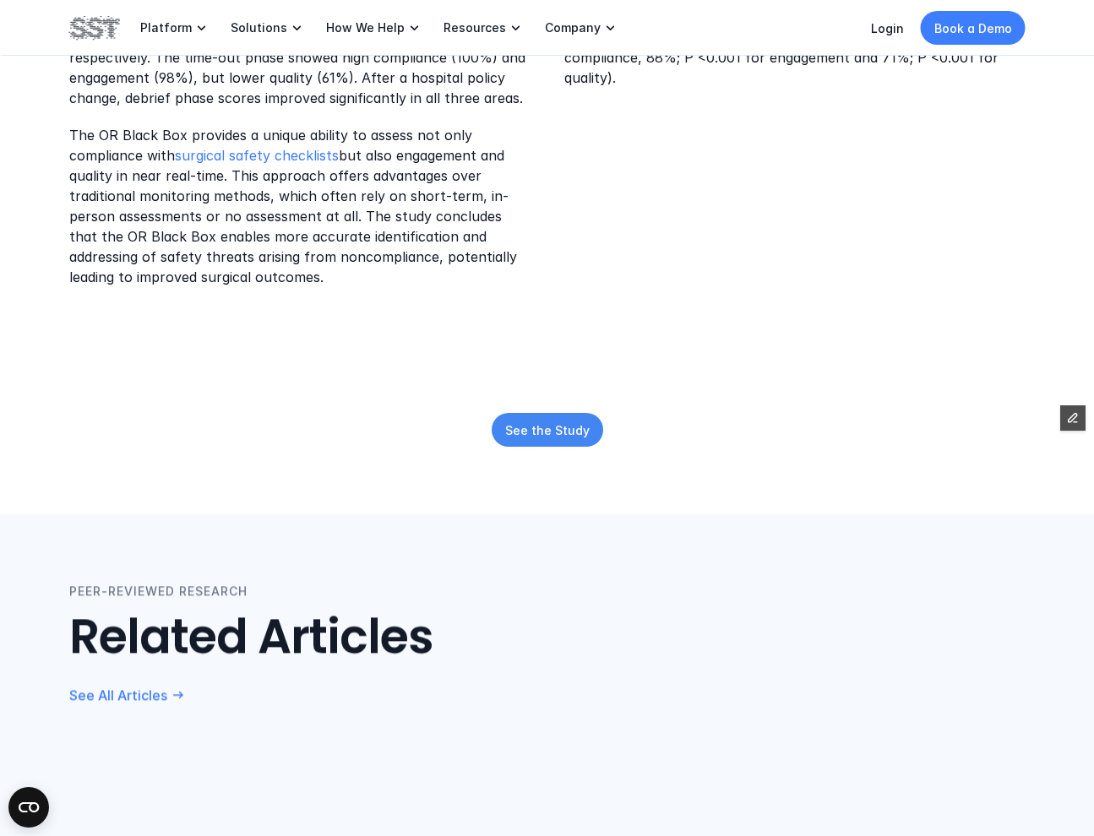
click at [538, 447] on link "See the Study" at bounding box center [548, 430] width 112 height 34
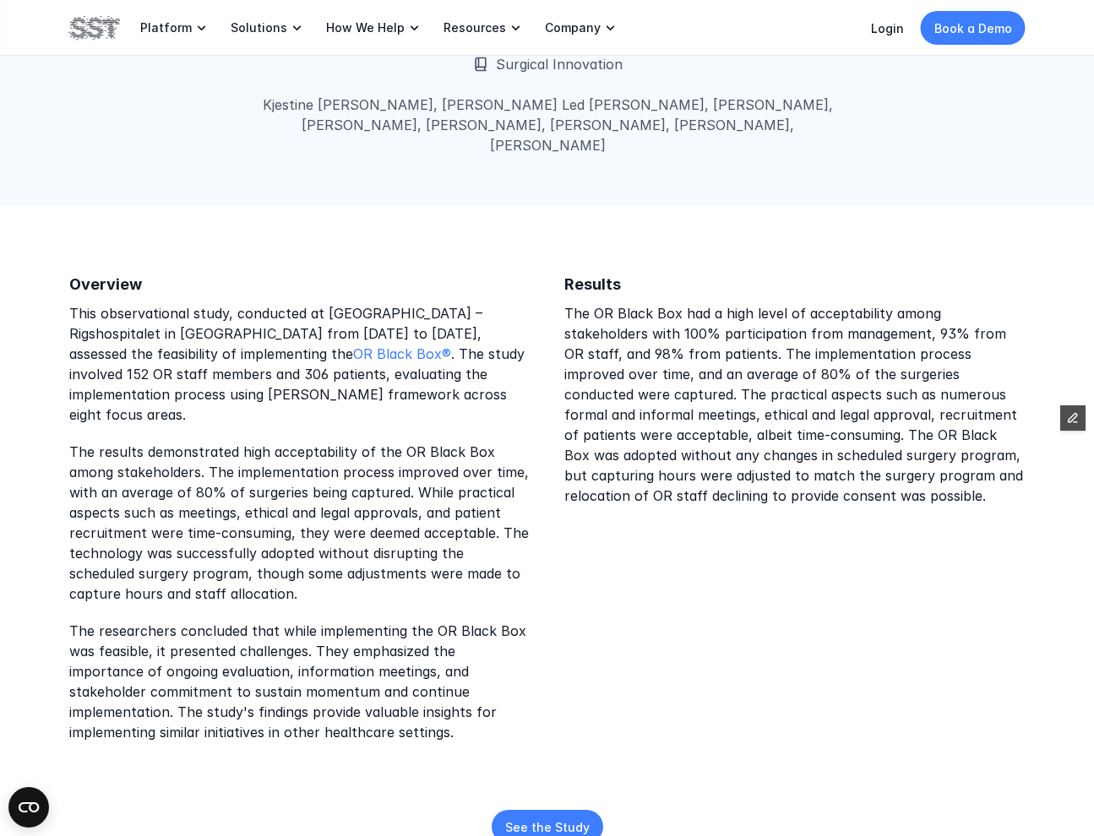
scroll to position [236, 0]
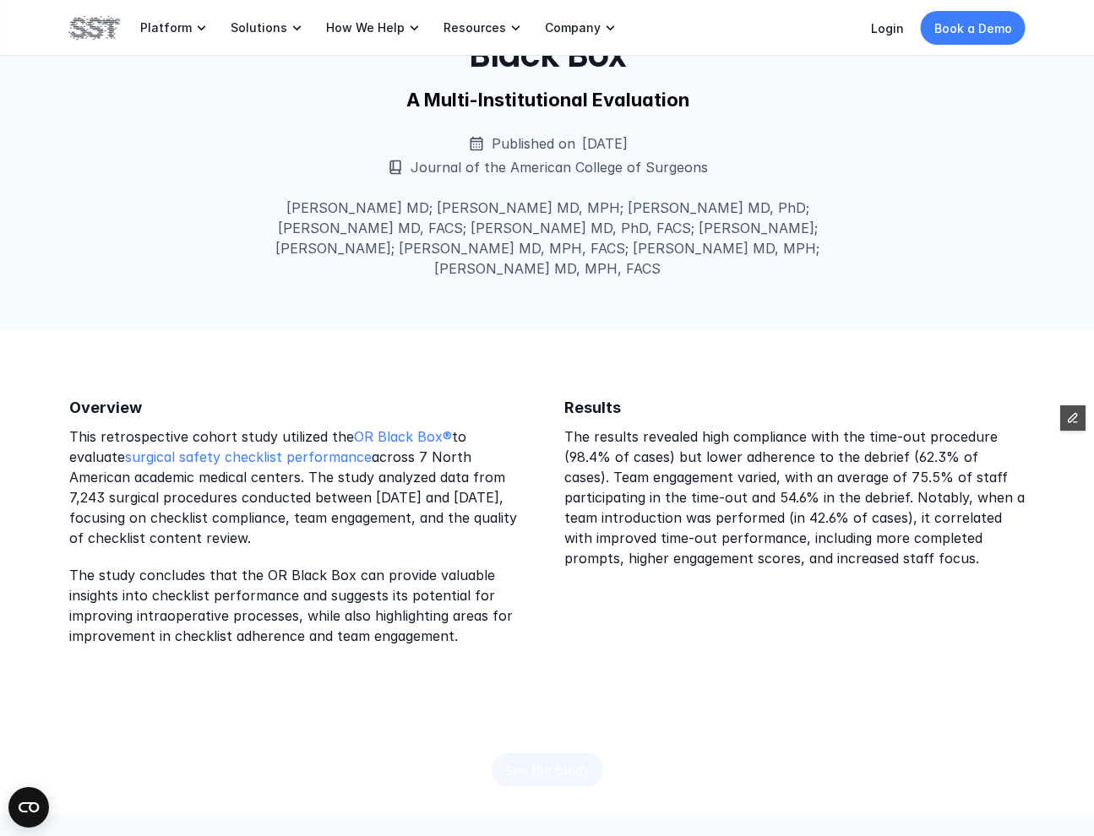
scroll to position [242, 0]
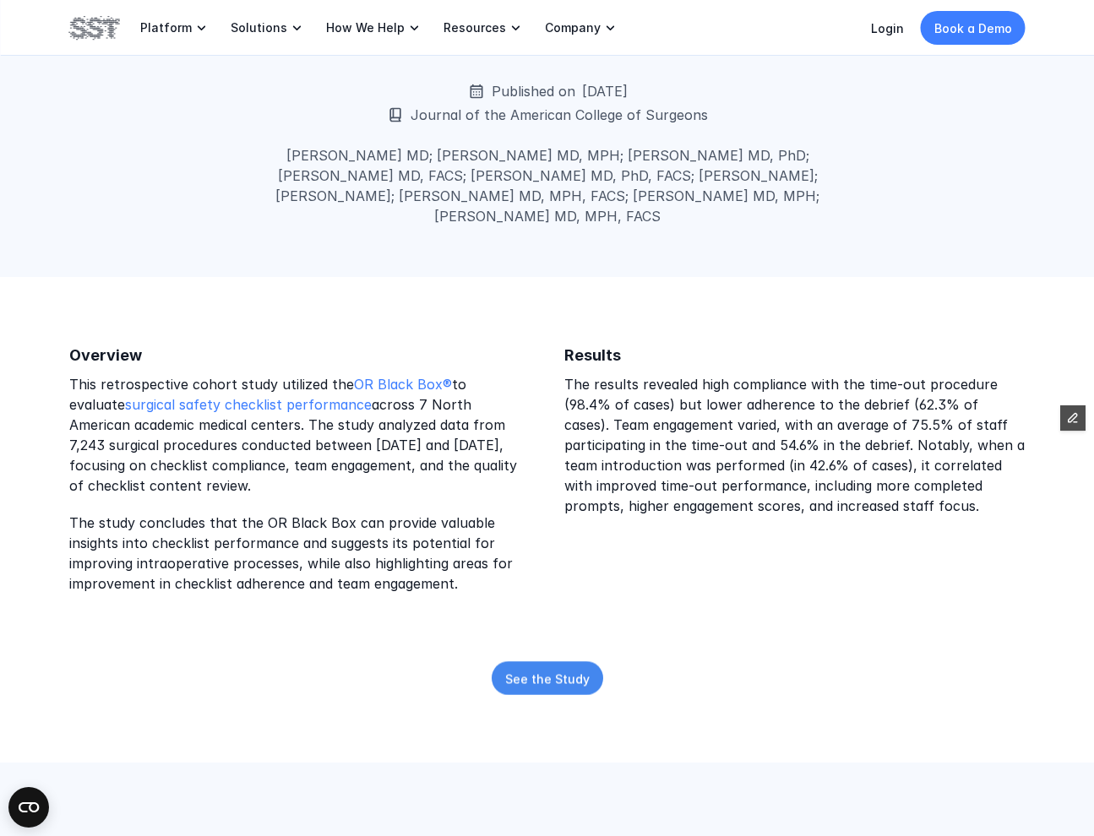
click at [572, 667] on link "See the Study" at bounding box center [548, 678] width 112 height 34
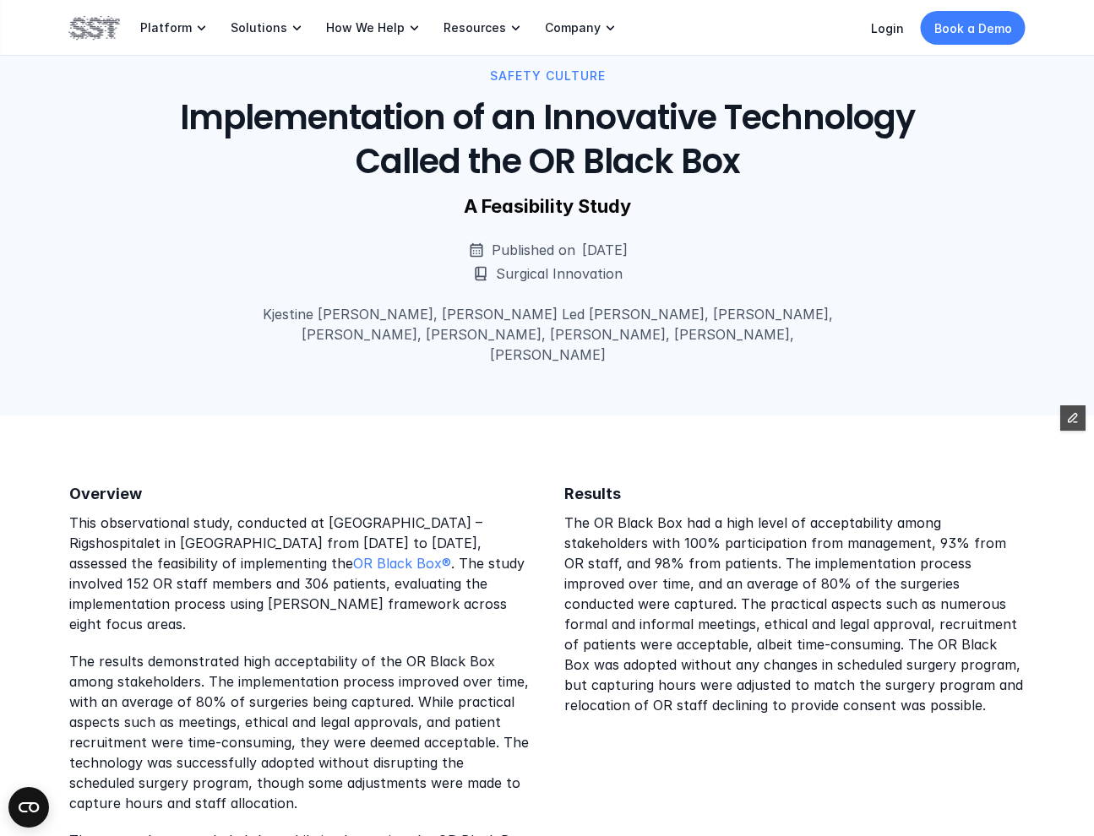
scroll to position [269, 0]
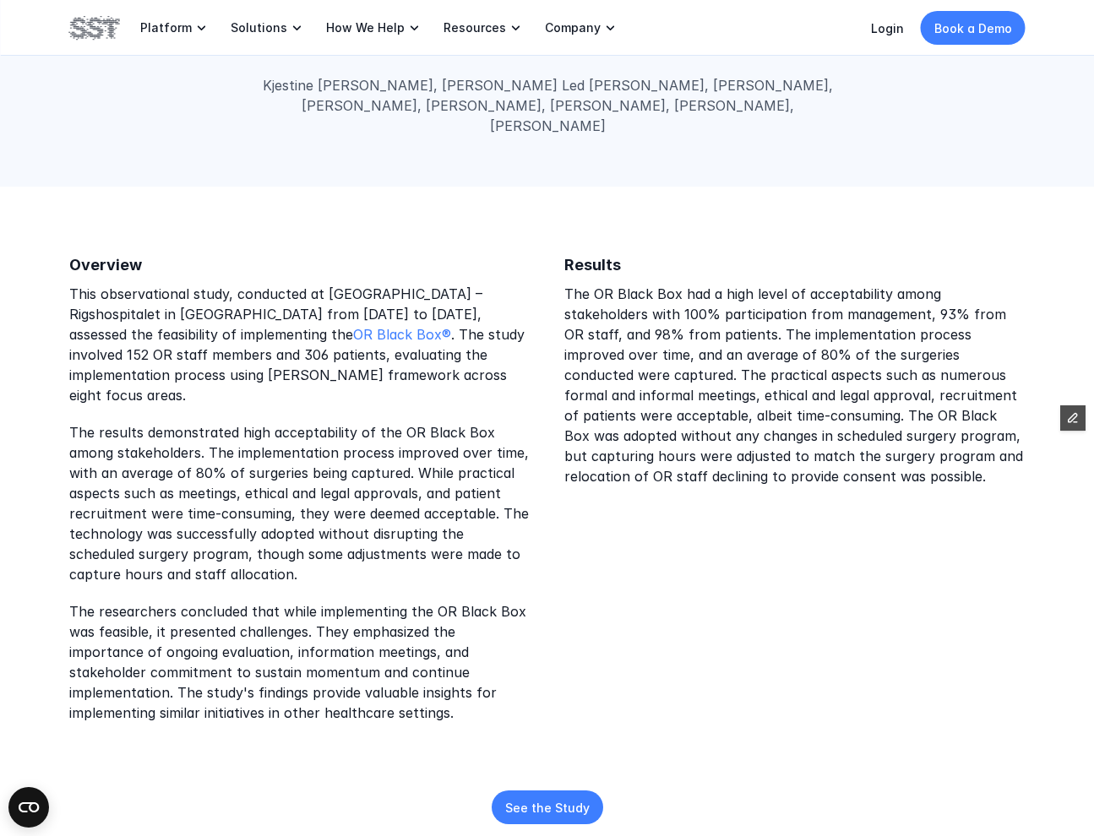
click at [545, 784] on div "Overview This observational study, conducted at [GEOGRAPHIC_DATA] – Rigshospita…" at bounding box center [547, 539] width 1094 height 705
click at [536, 799] on p "See the Study" at bounding box center [547, 808] width 84 height 18
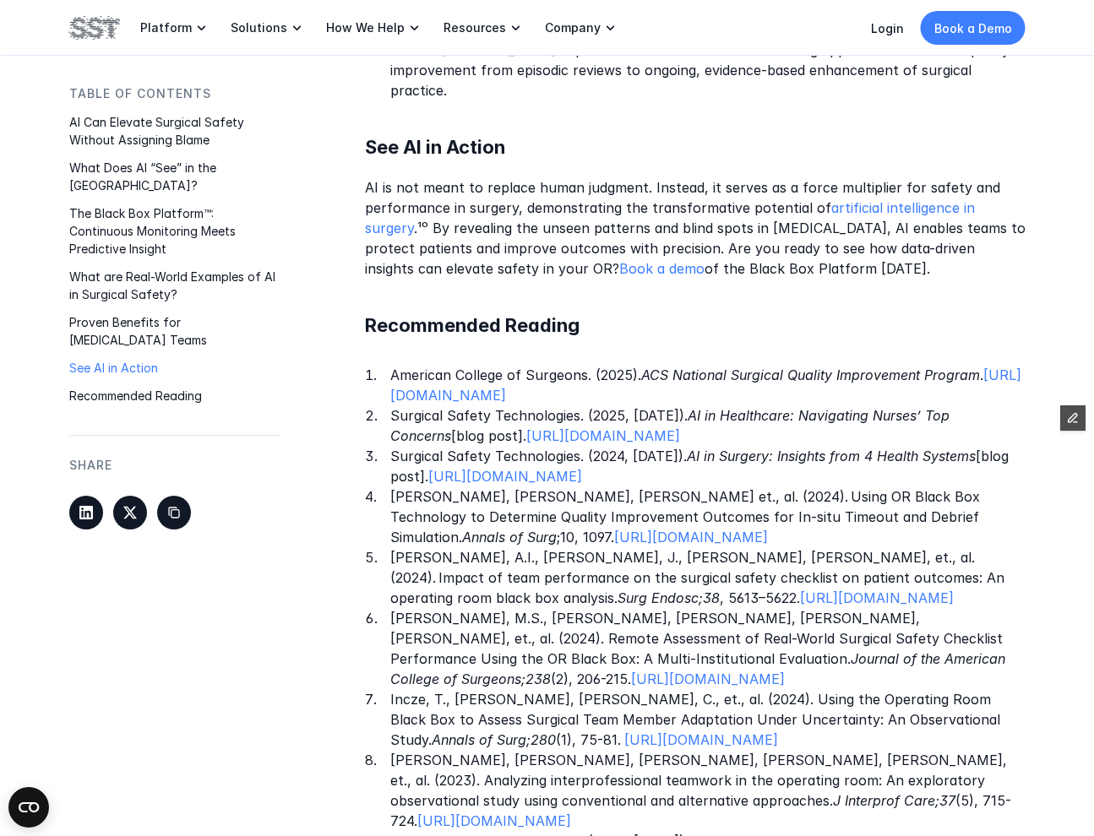
scroll to position [3757, 0]
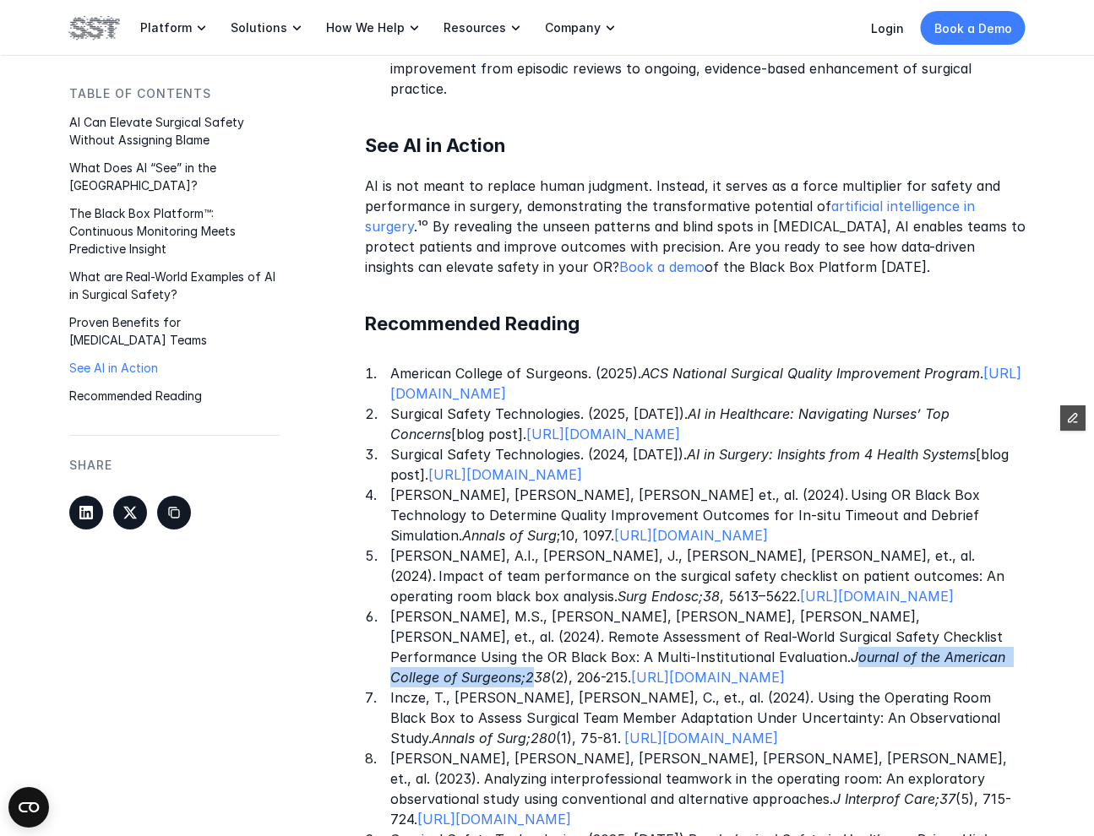
drag, startPoint x: 612, startPoint y: 661, endPoint x: 949, endPoint y: 635, distance: 337.2
click at [949, 650] on em "Journal of the American College of Surgeons;238" at bounding box center [699, 668] width 619 height 37
copy em "Journal of the American College of Surgeons;"
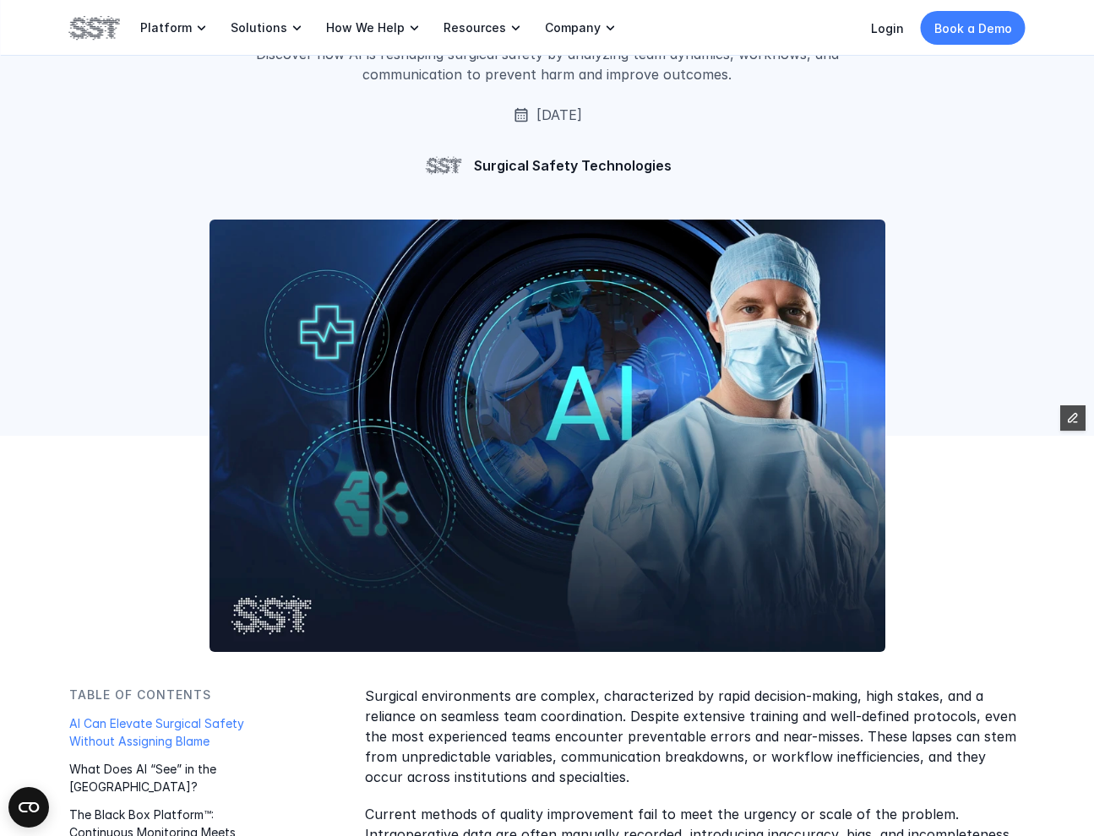
scroll to position [0, 0]
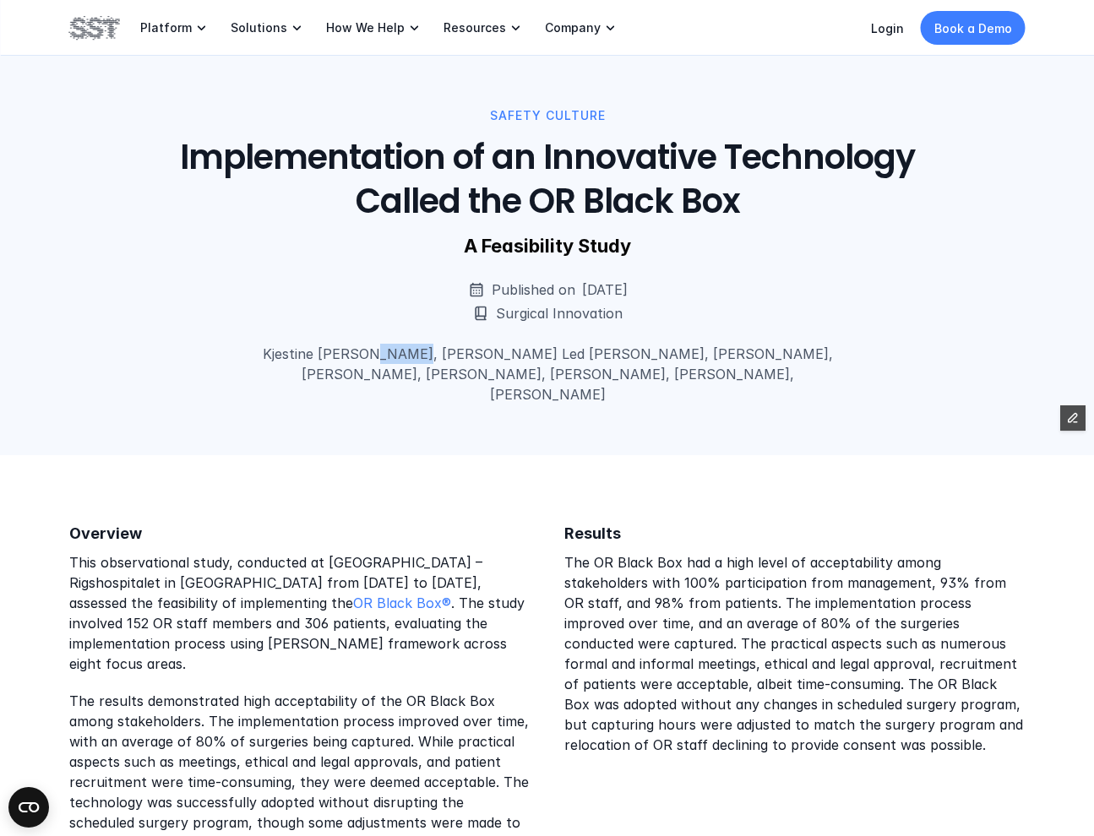
drag, startPoint x: 387, startPoint y: 355, endPoint x: 351, endPoint y: 356, distance: 35.5
click at [351, 356] on p "Kjestine [PERSON_NAME], [PERSON_NAME] Led [PERSON_NAME], [PERSON_NAME], [PERSON…" at bounding box center [547, 374] width 612 height 61
copy p "Møller"
drag, startPoint x: 519, startPoint y: 355, endPoint x: 460, endPoint y: 354, distance: 58.3
click at [460, 354] on p "Kjestine [PERSON_NAME], [PERSON_NAME] Led [PERSON_NAME], [PERSON_NAME], [PERSON…" at bounding box center [547, 374] width 612 height 61
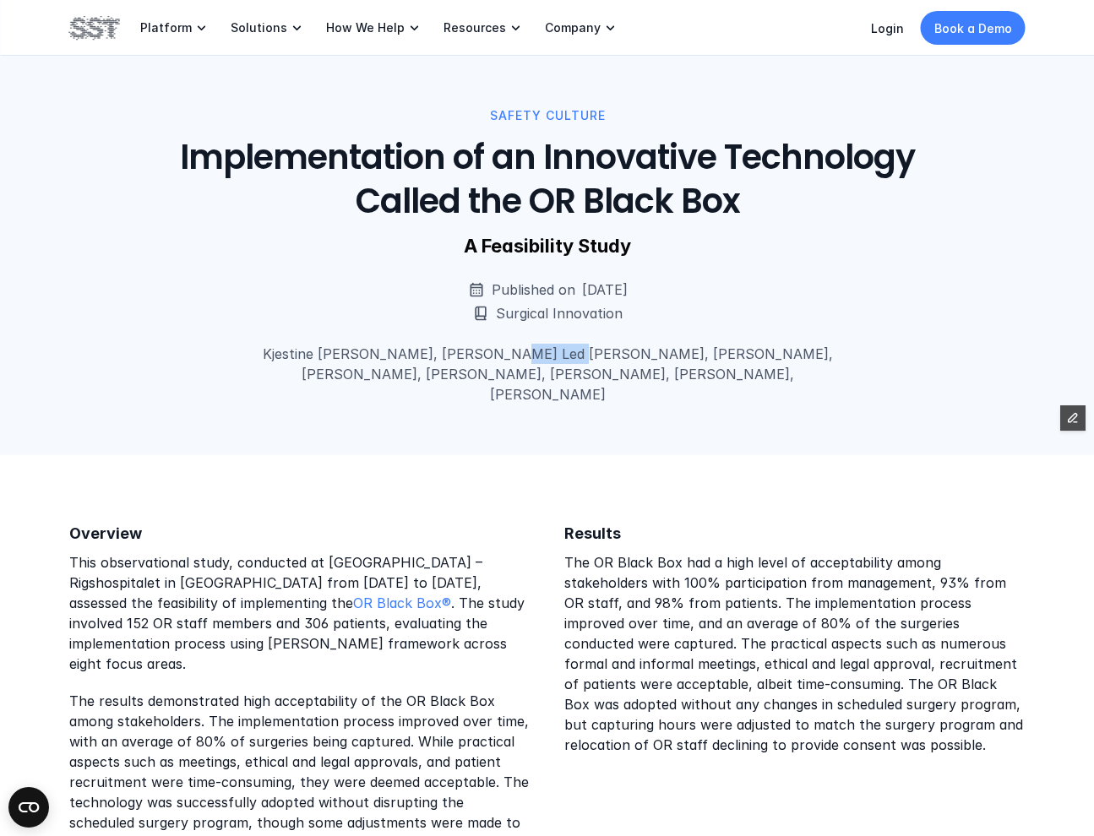
copy p "[PERSON_NAME]"
drag, startPoint x: 685, startPoint y: 354, endPoint x: 623, endPoint y: 354, distance: 61.7
click at [623, 354] on p "Kjestine [PERSON_NAME], [PERSON_NAME] Led [PERSON_NAME], [PERSON_NAME], [PERSON…" at bounding box center [547, 374] width 612 height 61
copy p "Topperzer"
click at [478, 407] on div "SAFETY CULTURE Implementation of an Innovative Technology Called the OR Black B…" at bounding box center [547, 227] width 1094 height 455
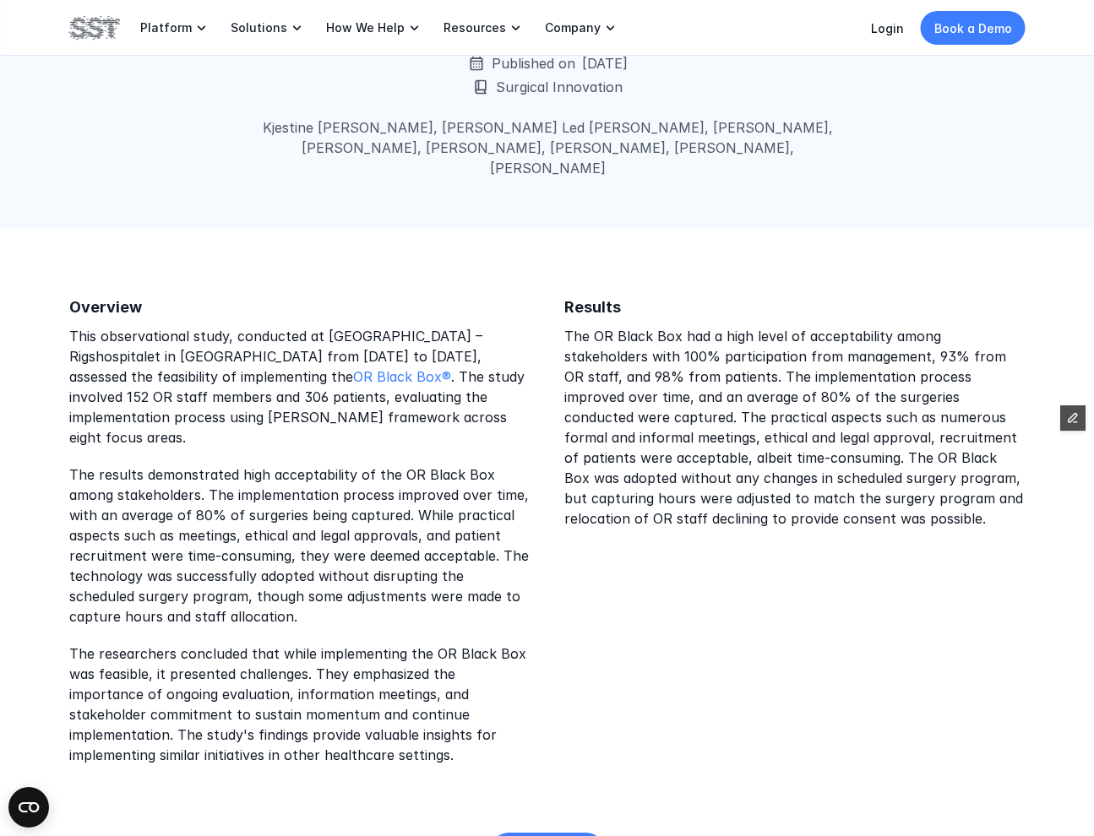
scroll to position [351, 0]
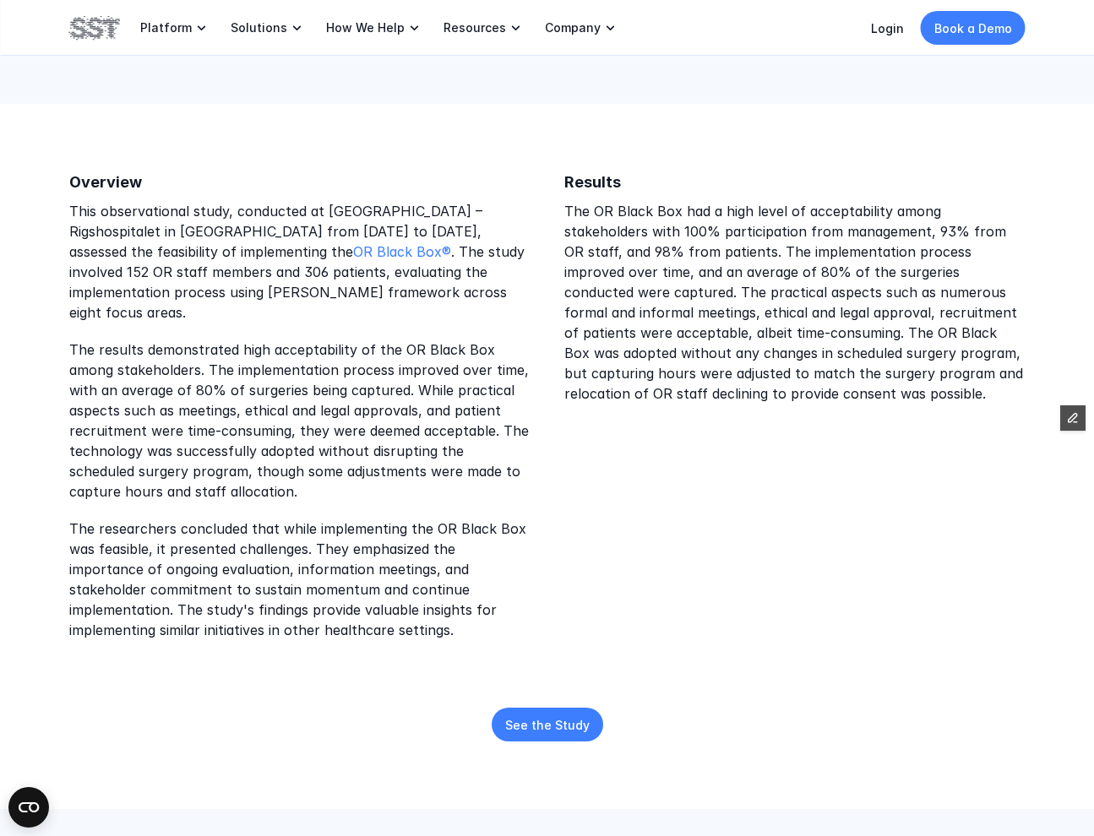
click at [561, 716] on p "See the Study" at bounding box center [547, 725] width 84 height 18
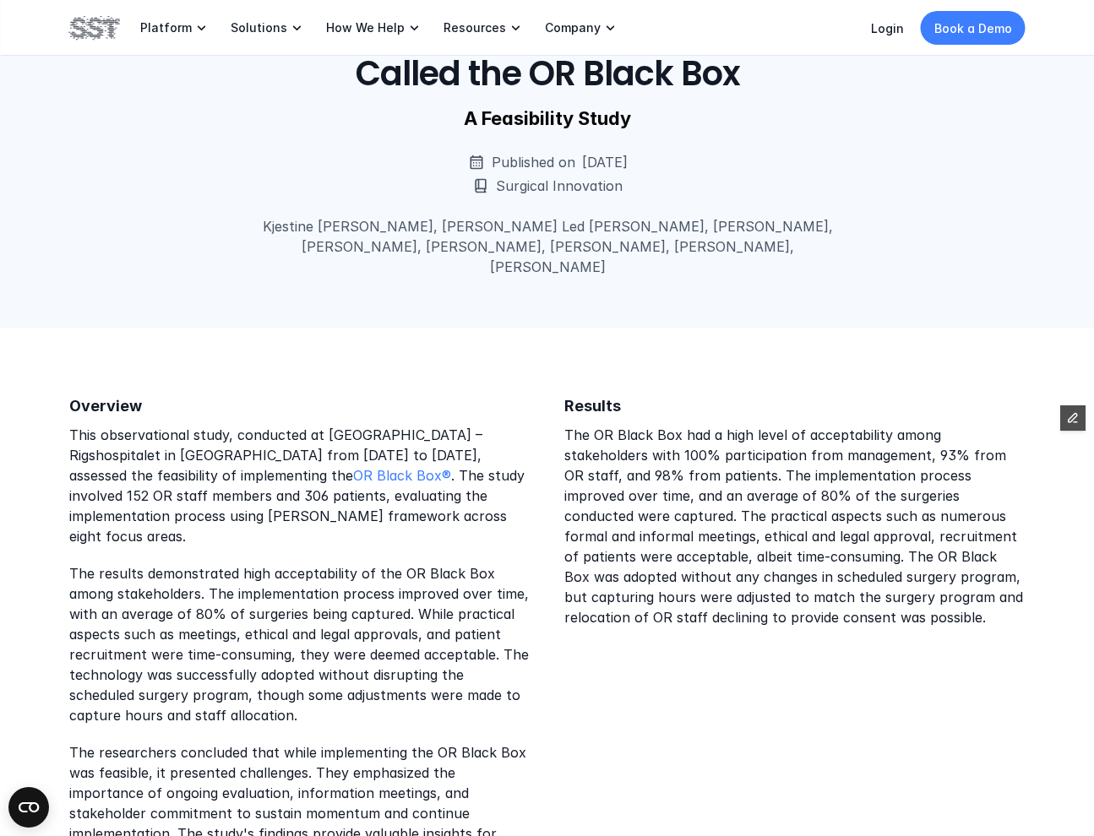
scroll to position [0, 0]
